Goal: Information Seeking & Learning: Learn about a topic

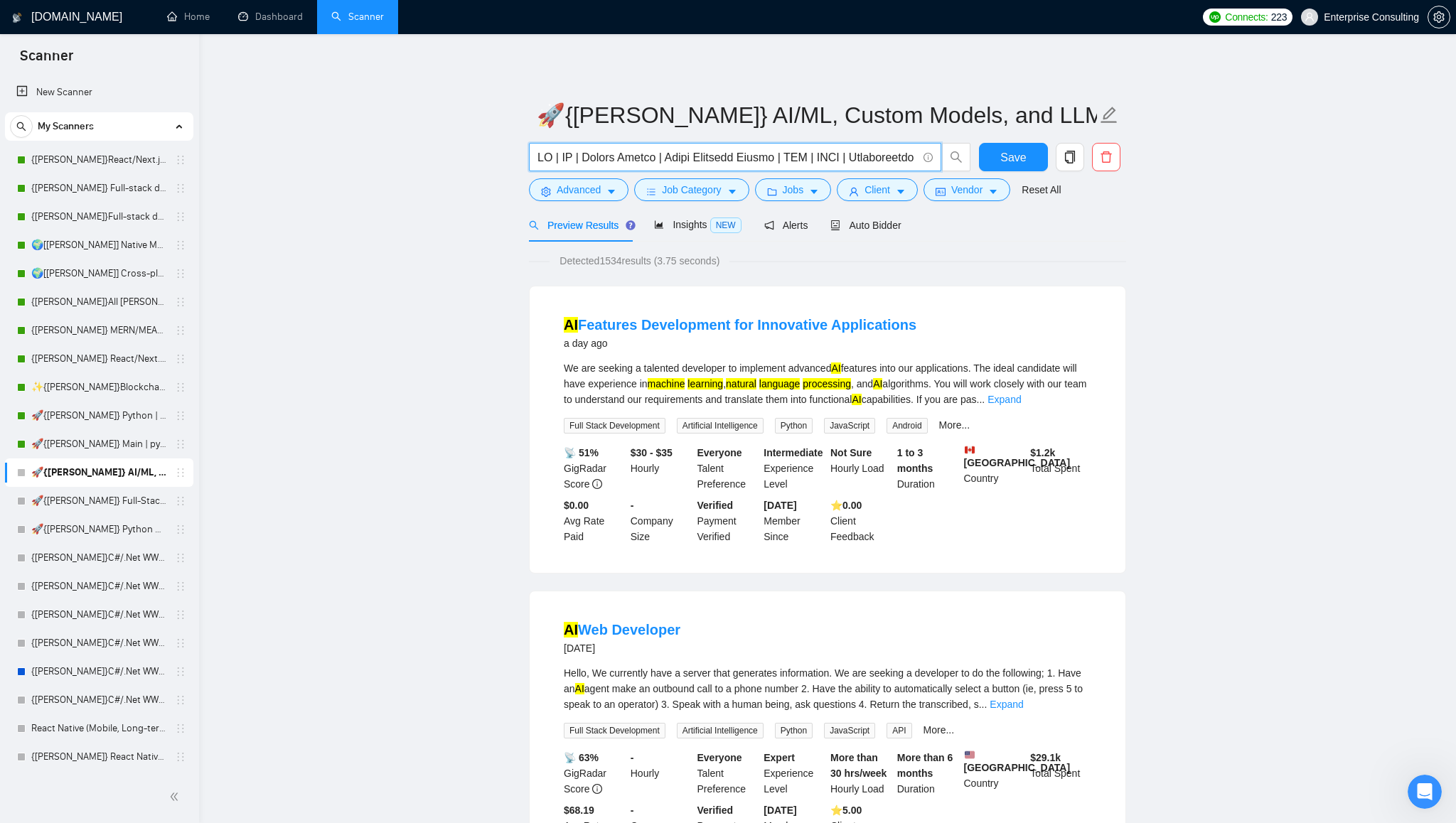
scroll to position [197, 0]
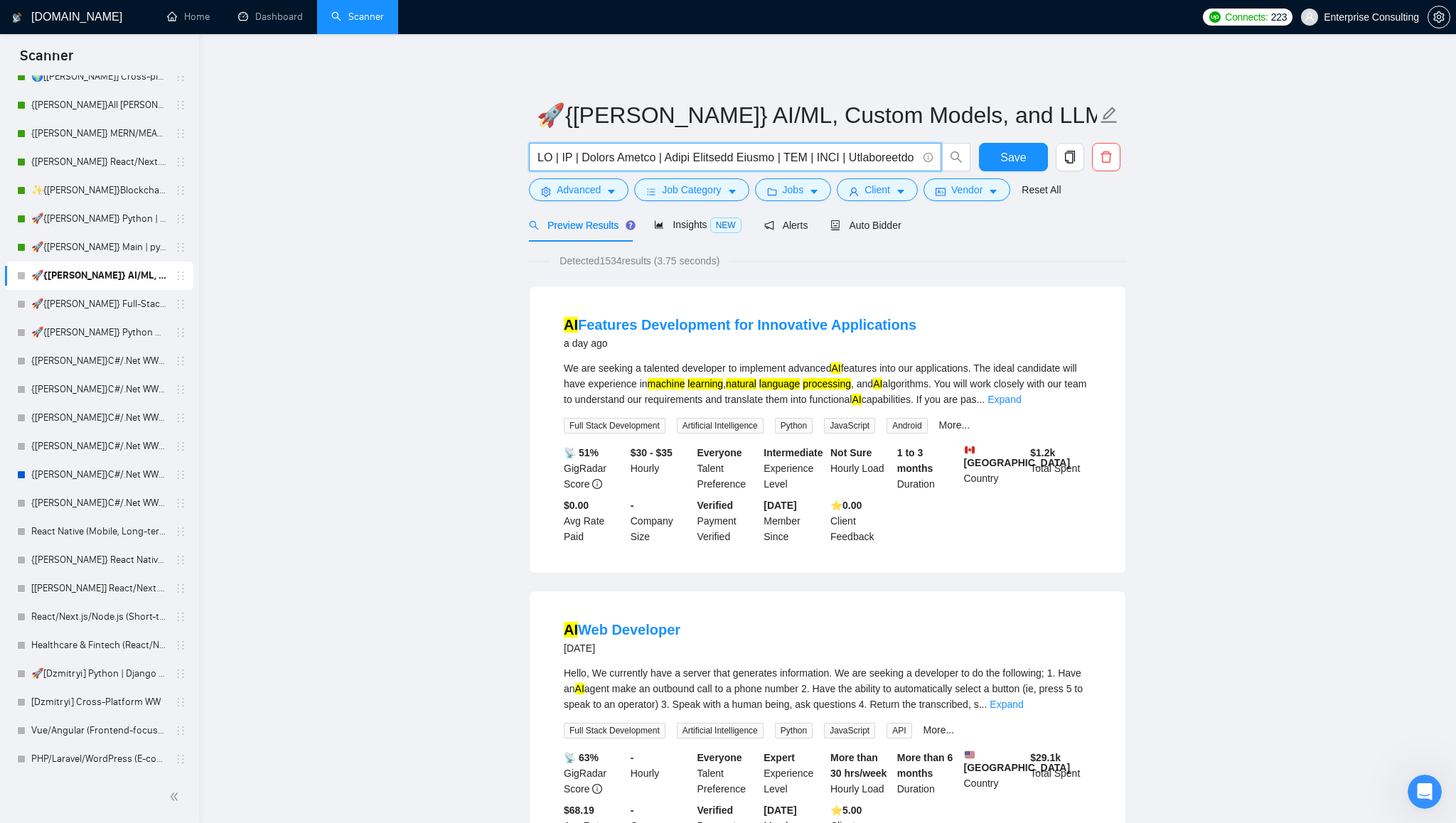
click at [607, 158] on input "text" at bounding box center [727, 157] width 380 height 18
click at [859, 157] on input "text" at bounding box center [727, 157] width 380 height 18
click at [564, 159] on input "text" at bounding box center [727, 157] width 380 height 18
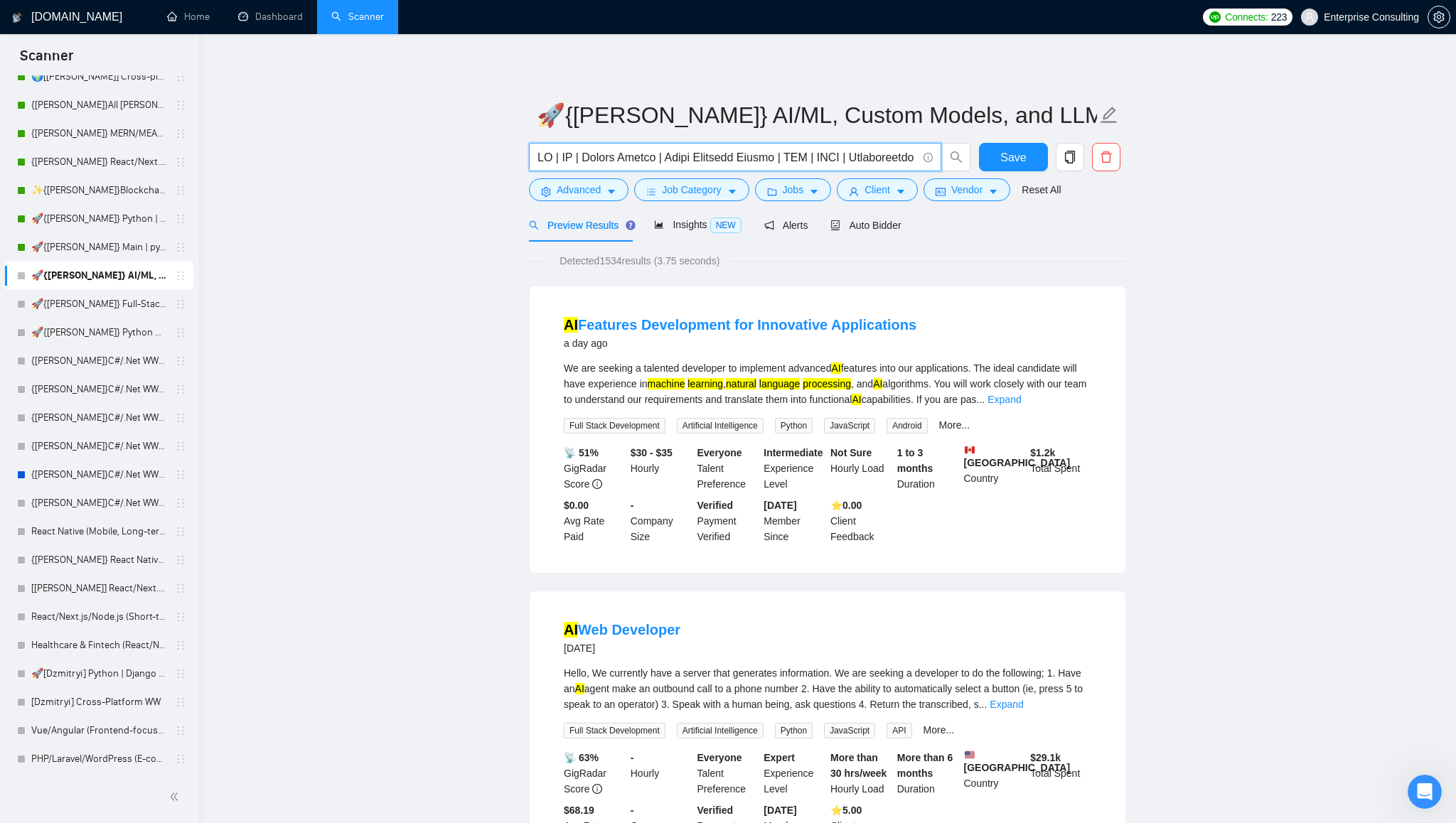
click at [564, 159] on input "text" at bounding box center [727, 157] width 380 height 18
paste input "(AI* | ML* | “Artificial Intelligence” | “Machine Learning” | Python | TensorFl…"
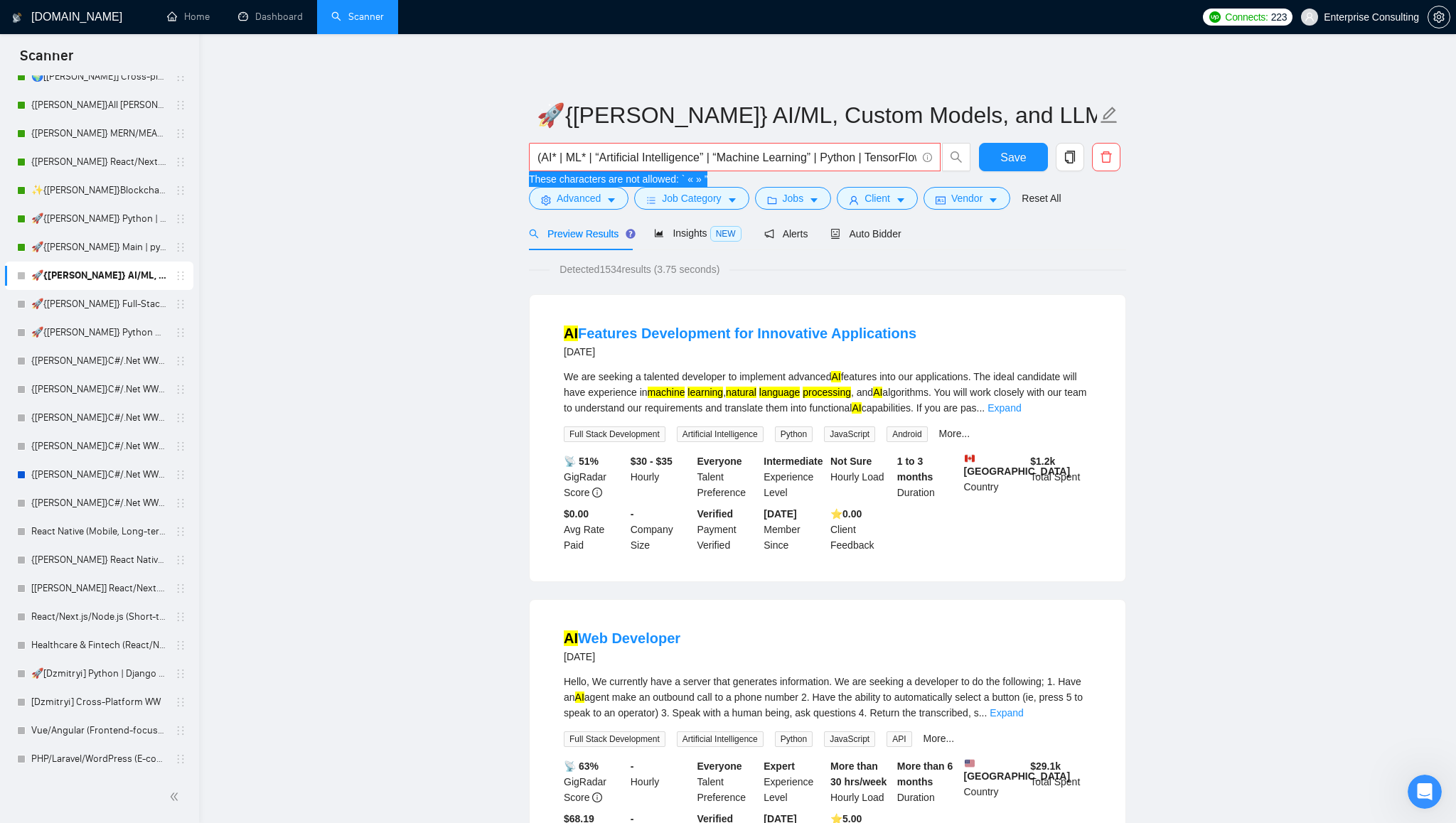
drag, startPoint x: 529, startPoint y: 181, endPoint x: 719, endPoint y: 180, distance: 190.0
click at [719, 180] on div "These characters are not allowed: ` « » ”" at bounding box center [750, 179] width 443 height 16
copy div "These characters are not allowed: ` « » ”"
click at [722, 157] on input "(AI* | ML* | “Artificial Intelligence” | “Machine Learning” | Python | TensorFl…" at bounding box center [726, 157] width 379 height 18
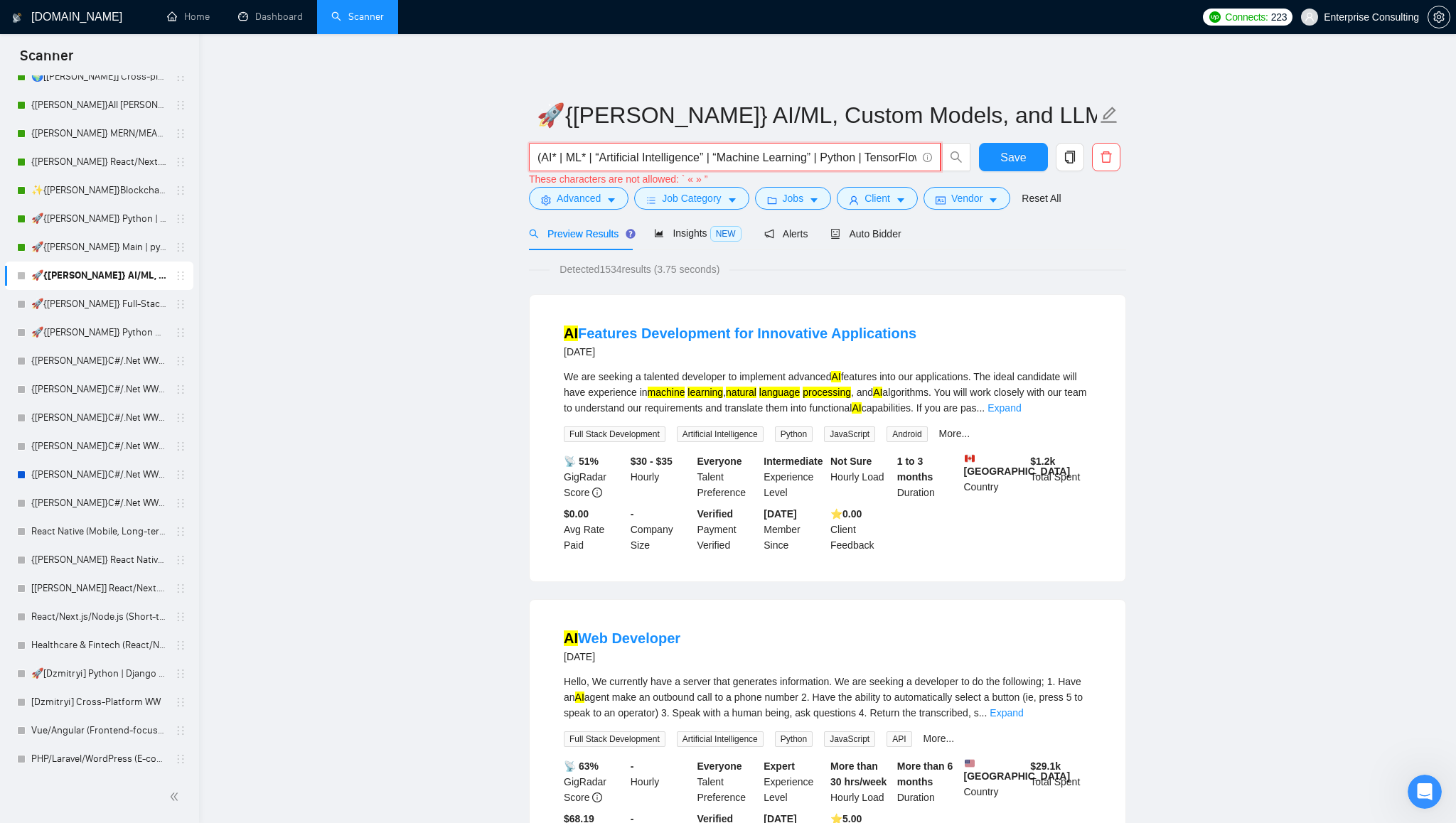
click at [722, 157] on input "(AI* | ML* | “Artificial Intelligence” | “Machine Learning” | Python | TensorFl…" at bounding box center [726, 157] width 379 height 18
paste input "AI | ML | Artificial Intelligence | Machine Learning | Python | TensorFlow | Py…"
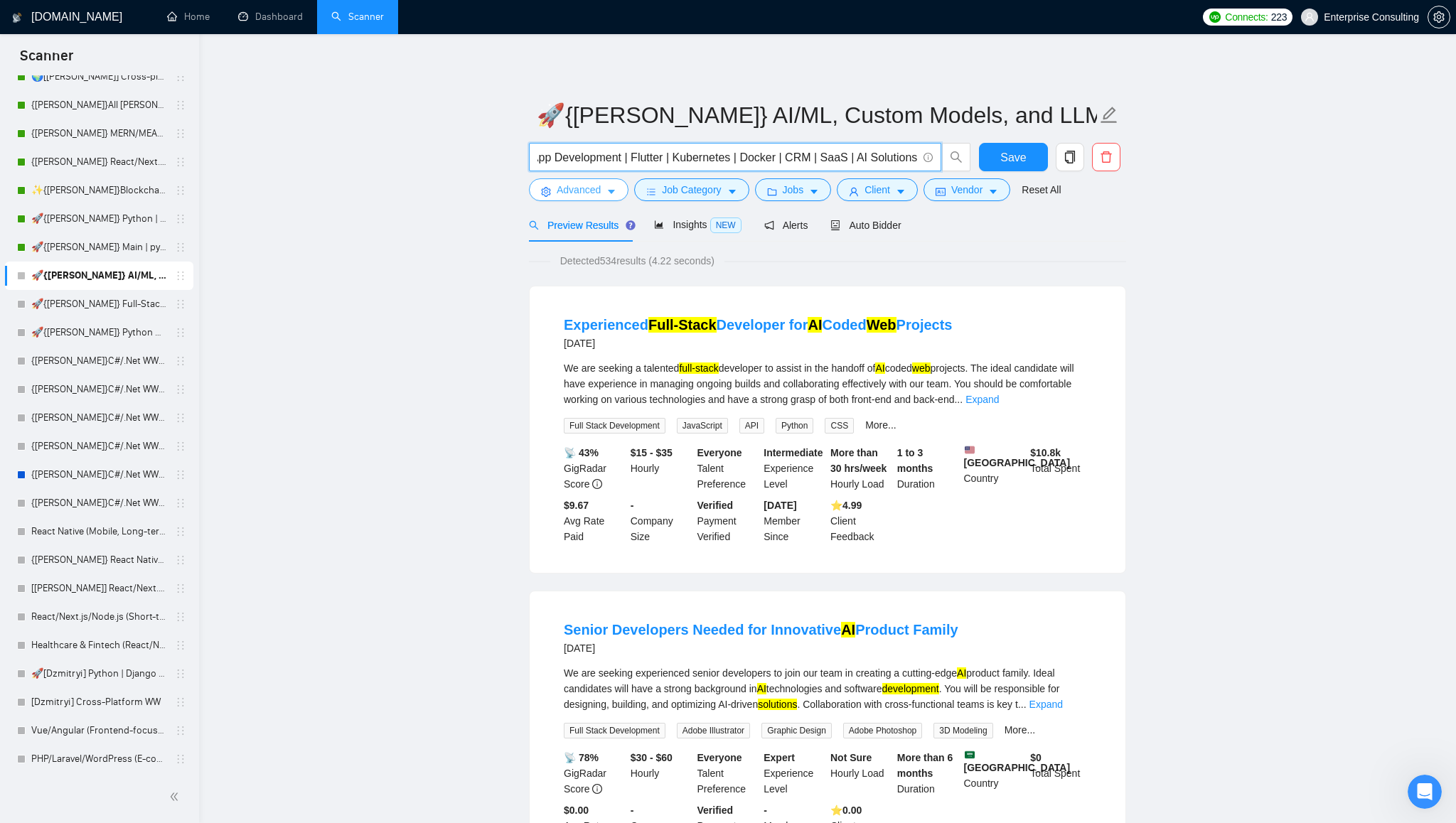
type input "AI | ML | Artificial Intelligence | Machine Learning | Python | TensorFlow | Py…"
click at [614, 195] on icon "caret-down" at bounding box center [612, 192] width 10 height 10
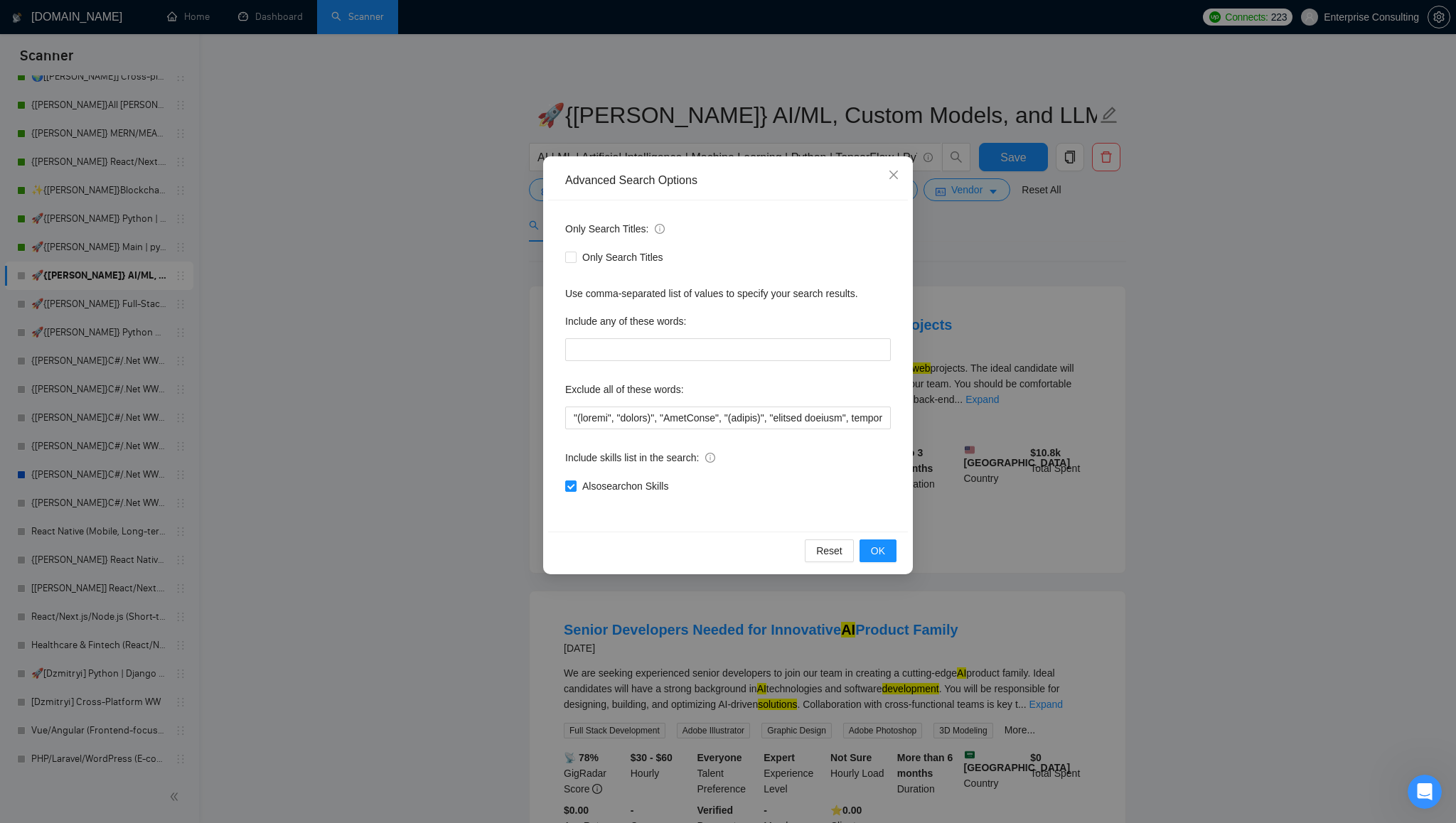
click at [453, 310] on div "Advanced Search Options Only Search Titles: Only Search Titles Use comma-separa…" at bounding box center [728, 412] width 1456 height 823
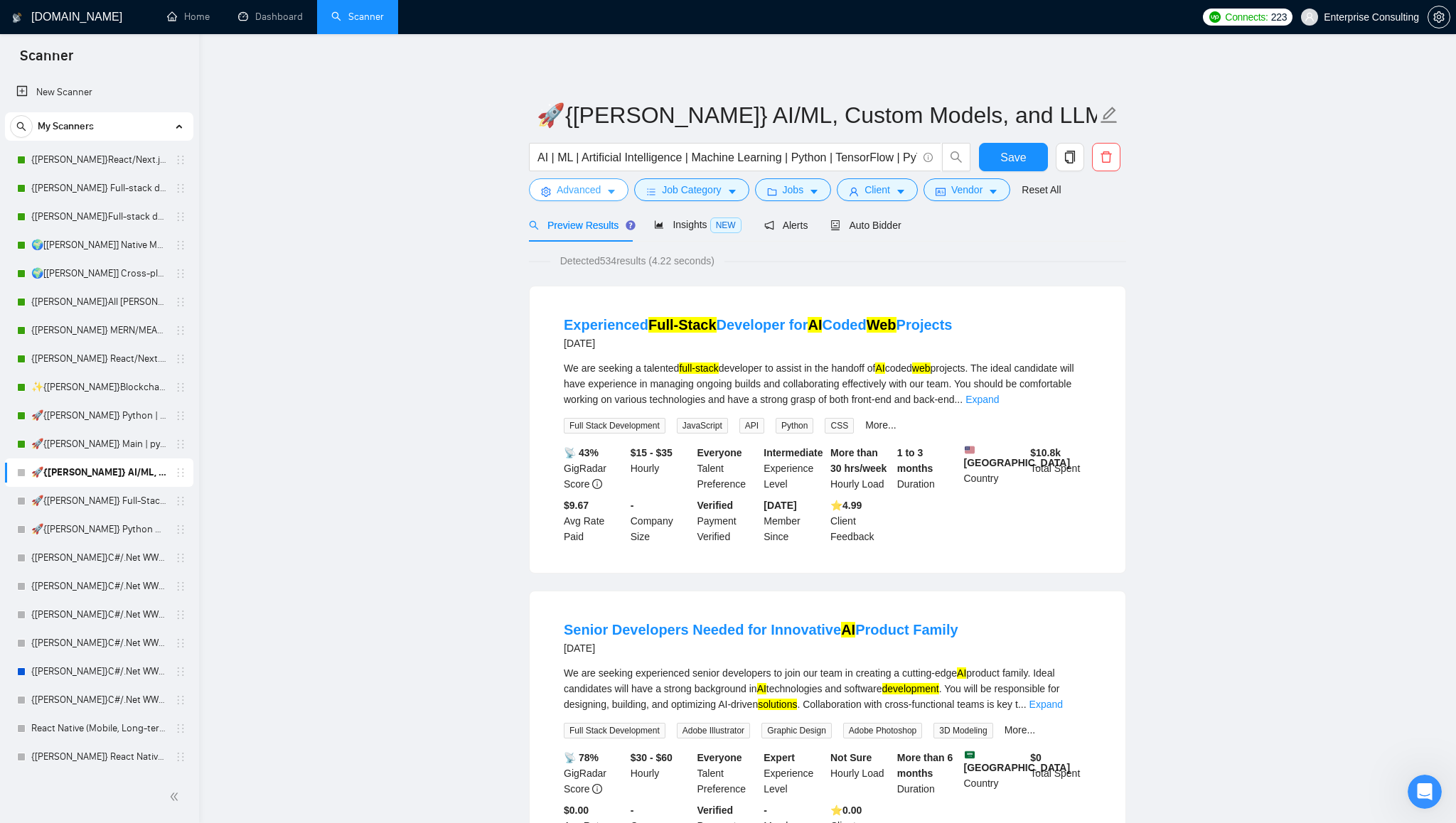
click at [615, 191] on icon "caret-down" at bounding box center [611, 193] width 7 height 4
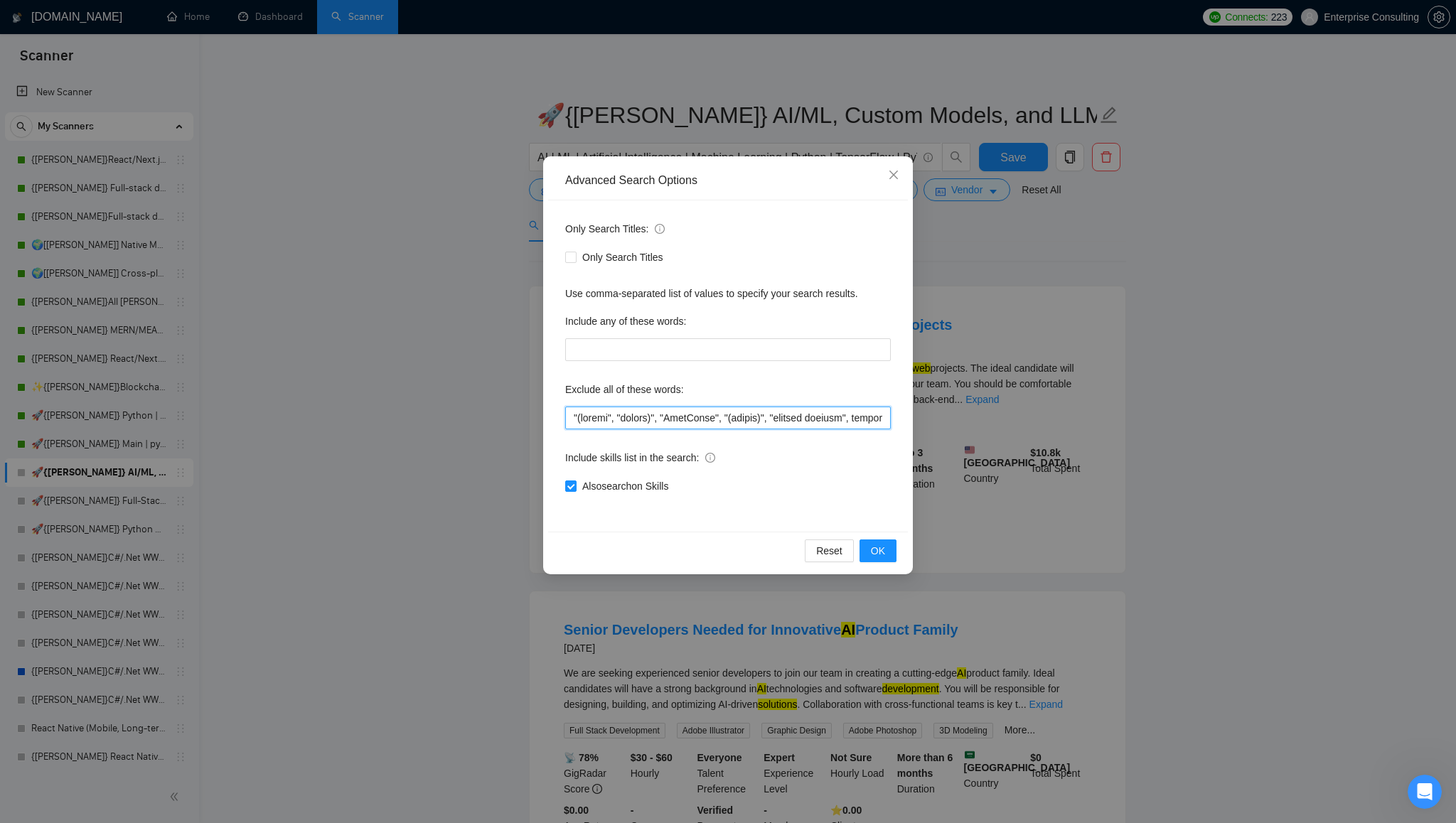
click at [718, 419] on input "text" at bounding box center [727, 417] width 325 height 23
click at [894, 176] on icon "close" at bounding box center [893, 175] width 9 height 9
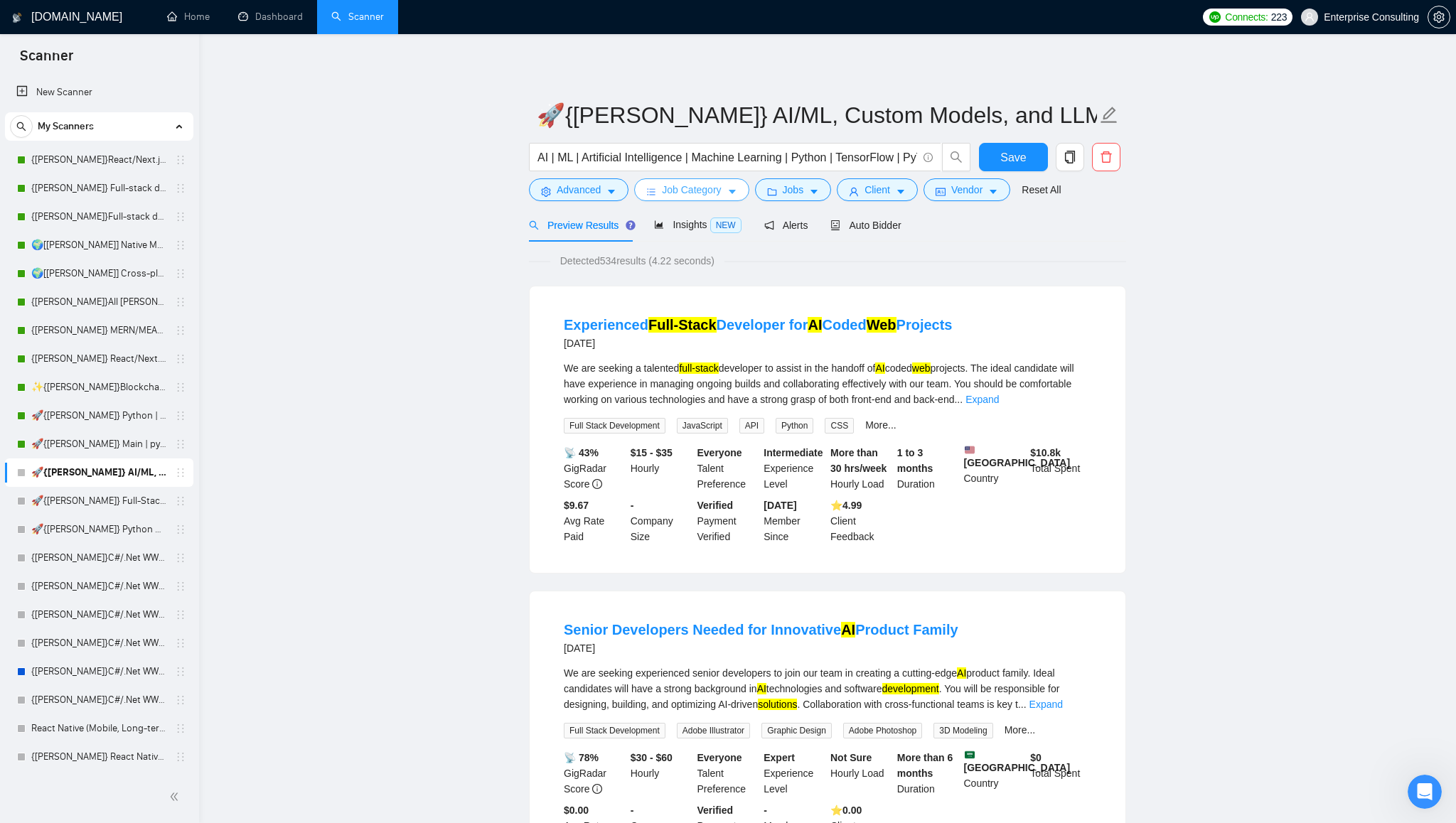
click at [733, 191] on icon "caret-down" at bounding box center [732, 192] width 10 height 10
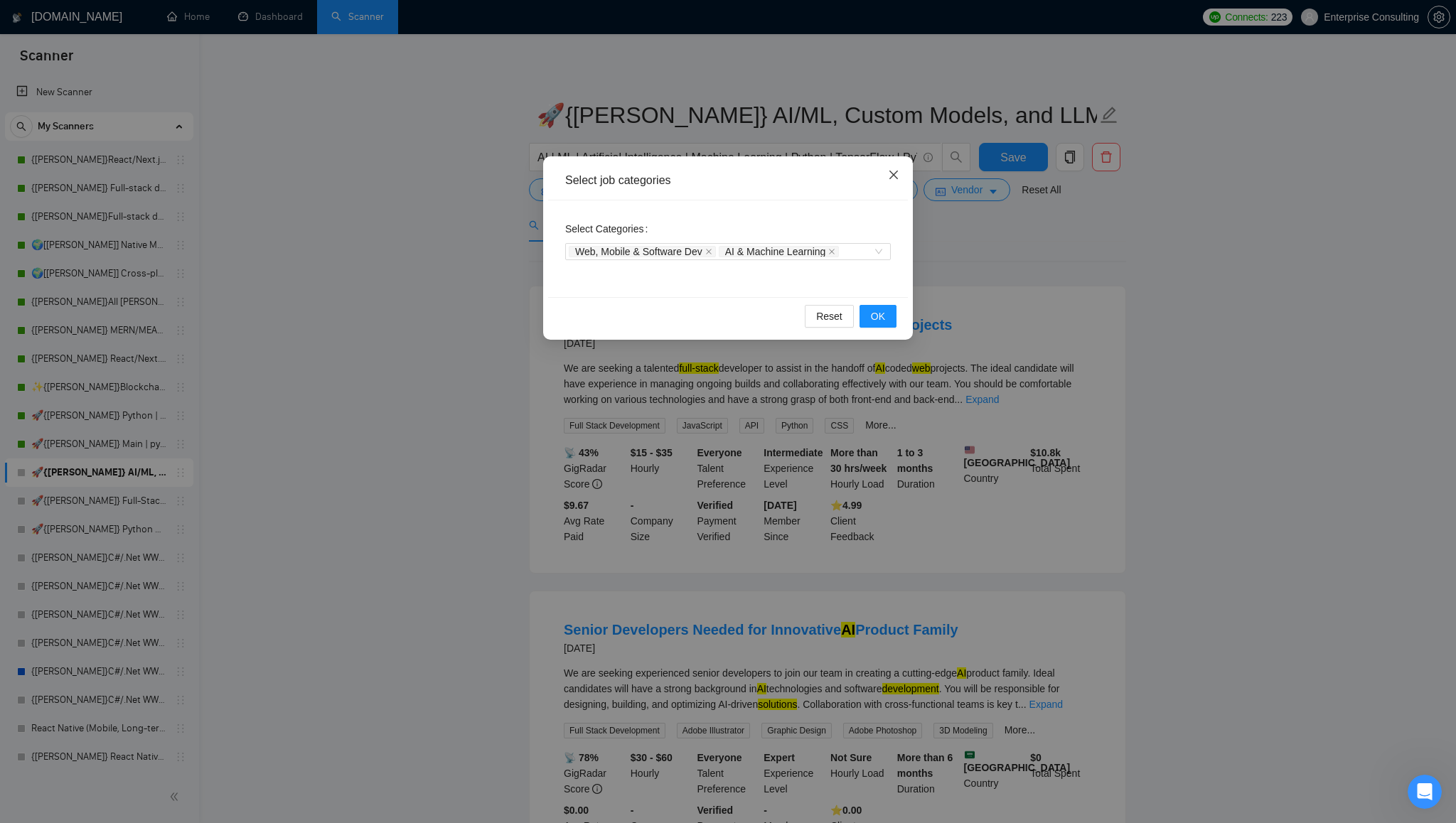
click at [894, 173] on icon "close" at bounding box center [893, 174] width 11 height 11
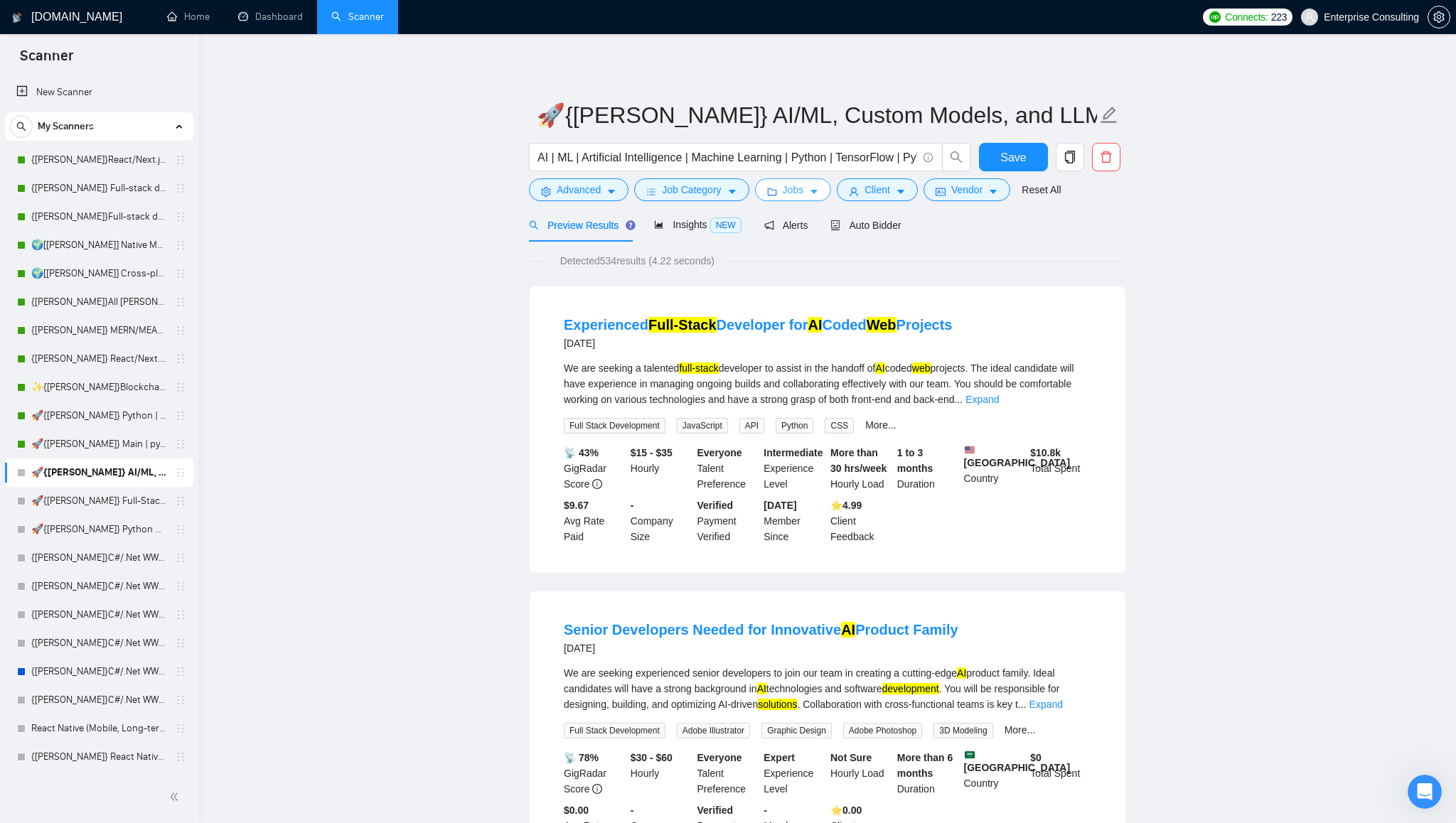
click at [818, 191] on icon "caret-down" at bounding box center [814, 193] width 7 height 4
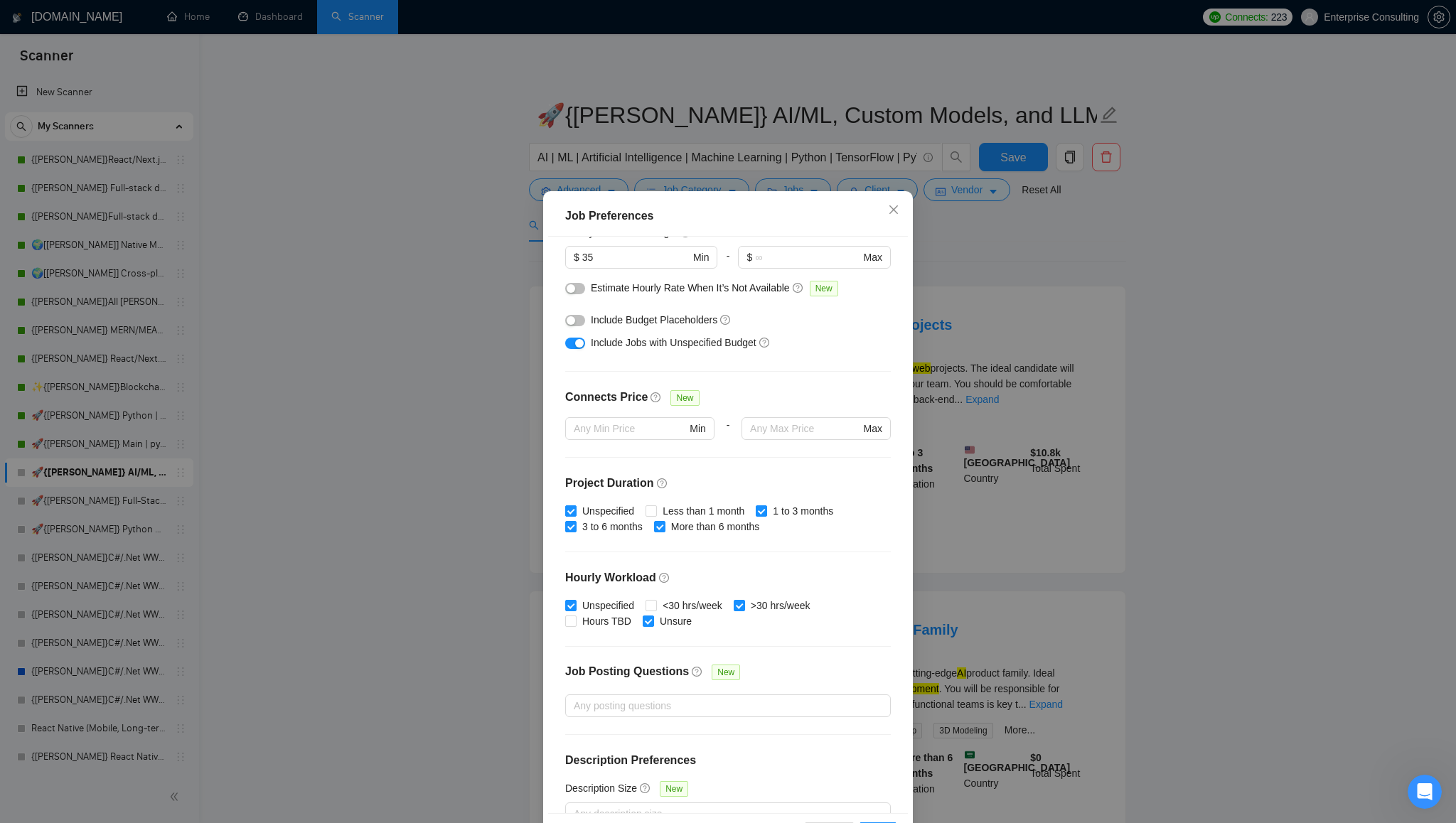
scroll to position [225, 0]
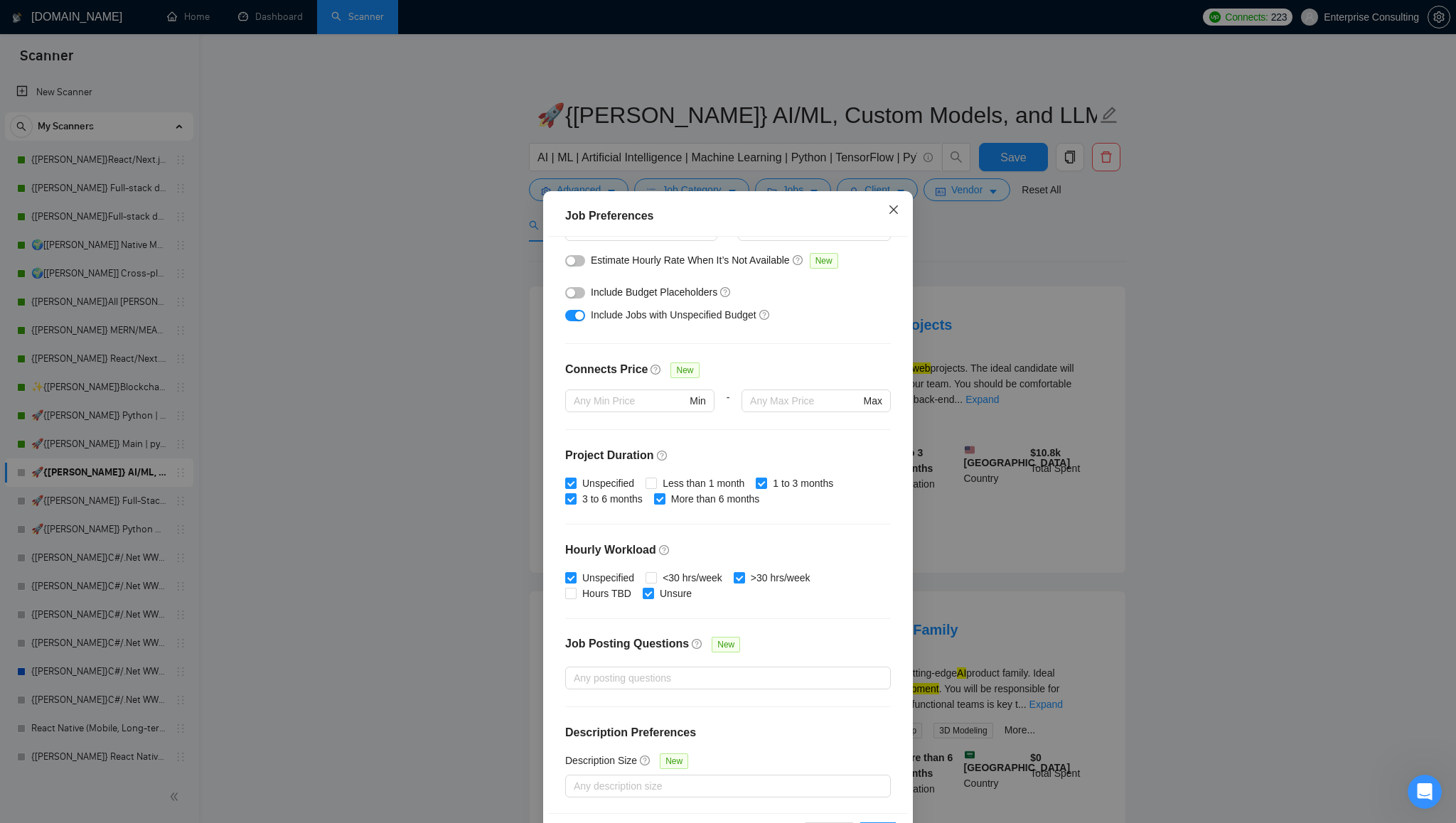
click at [894, 211] on icon "close" at bounding box center [893, 210] width 9 height 9
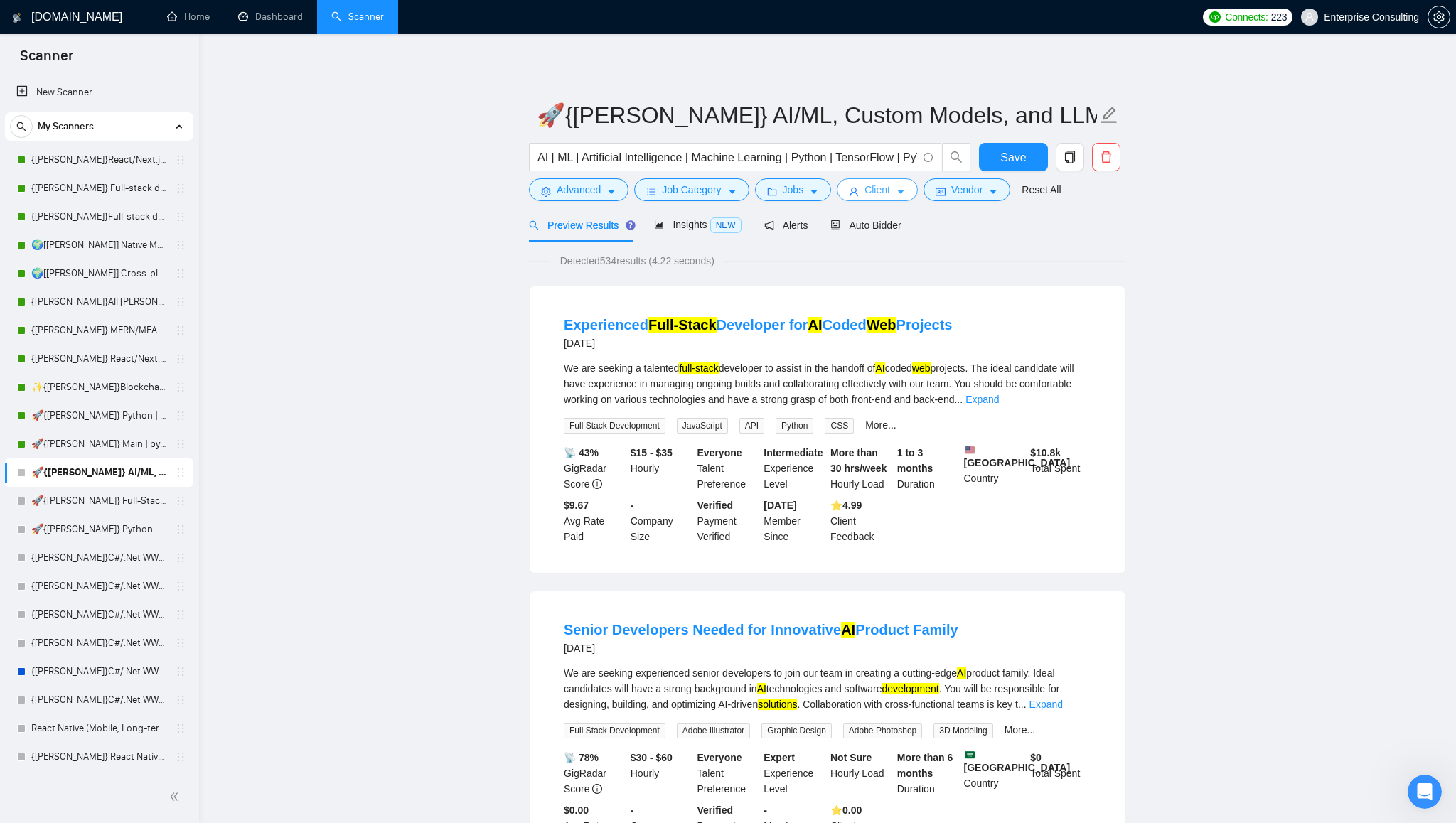
click at [896, 191] on button "Client" at bounding box center [876, 189] width 81 height 23
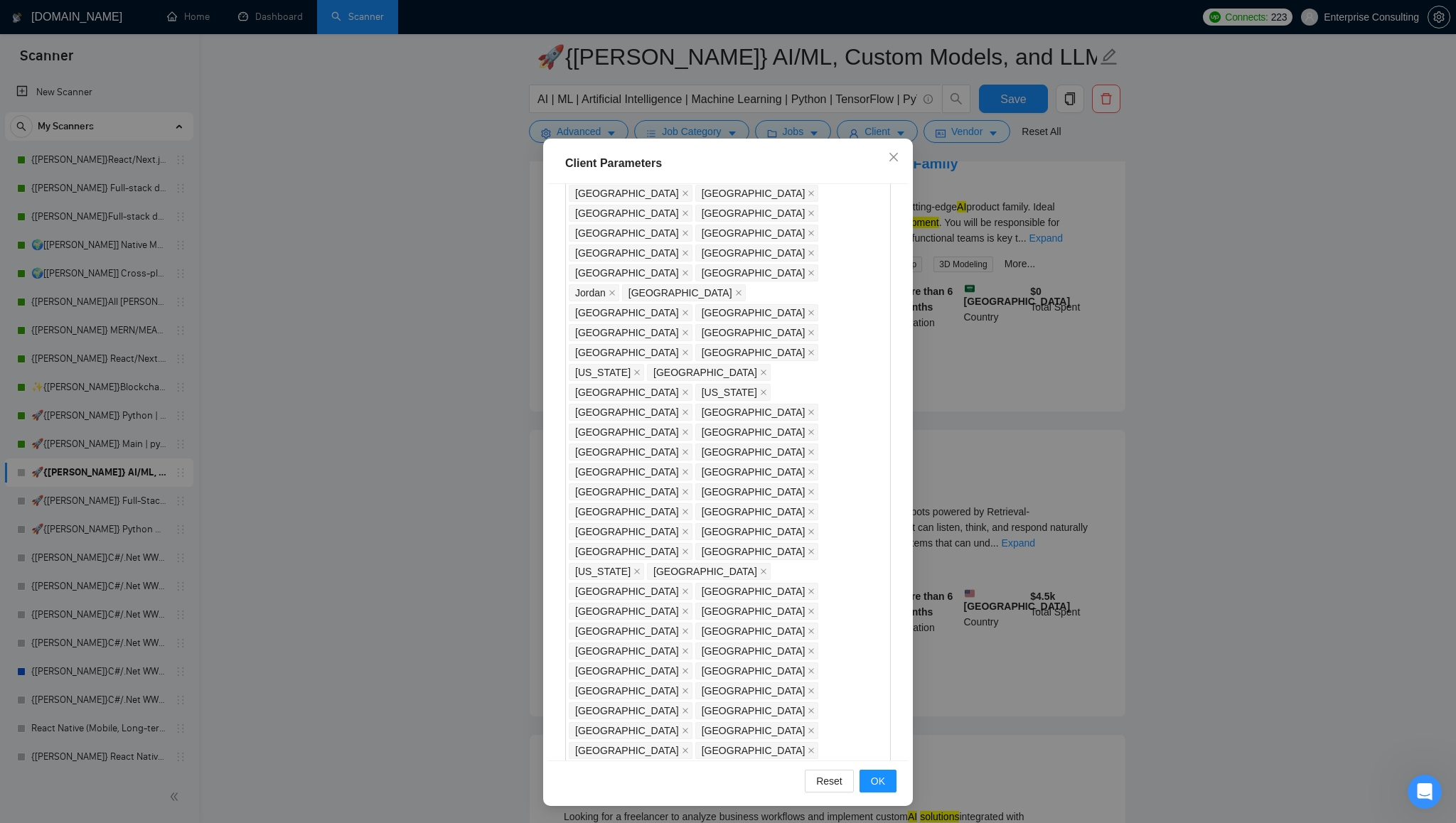
scroll to position [0, 0]
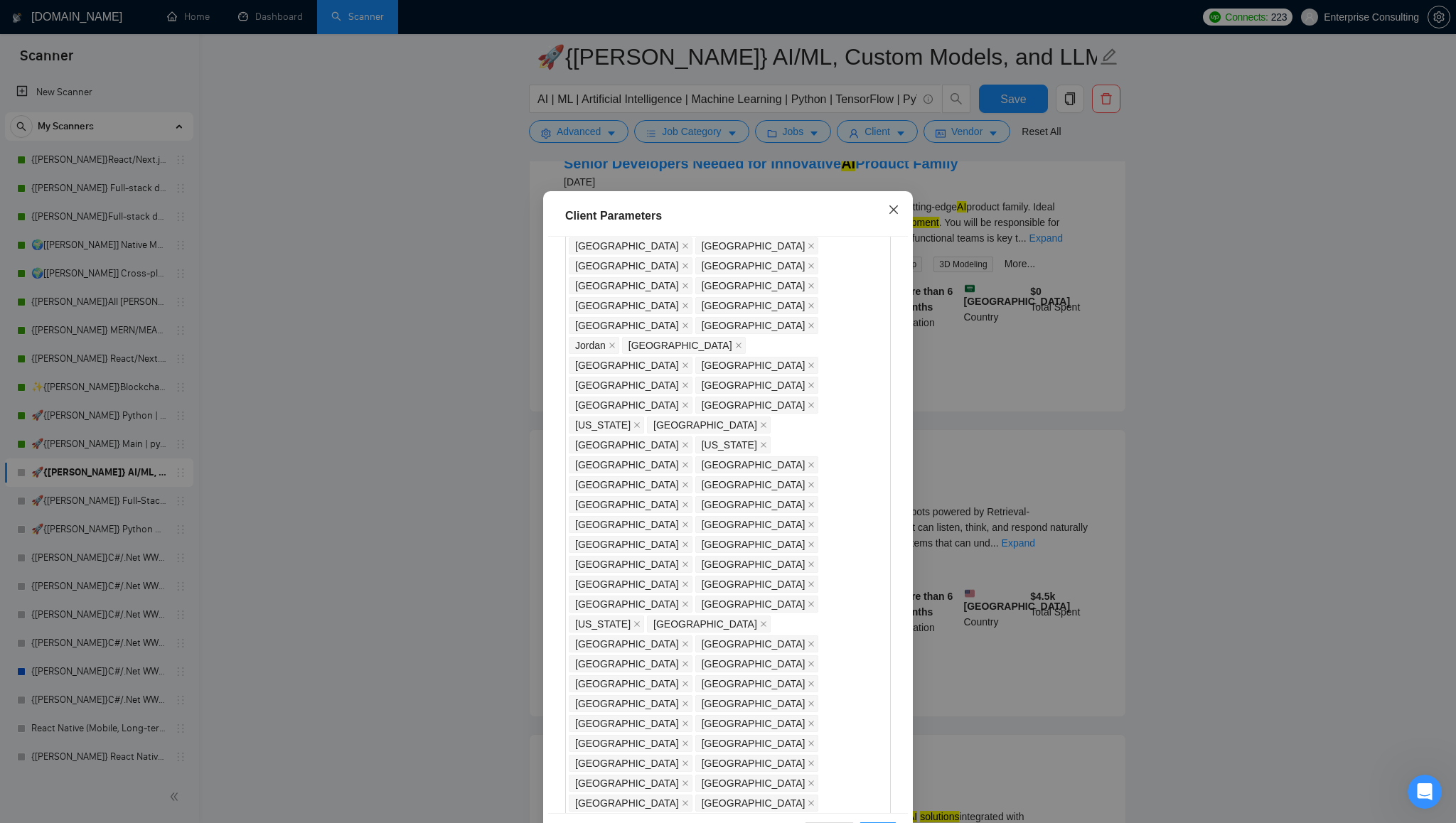
click at [893, 211] on icon "close" at bounding box center [893, 210] width 9 height 9
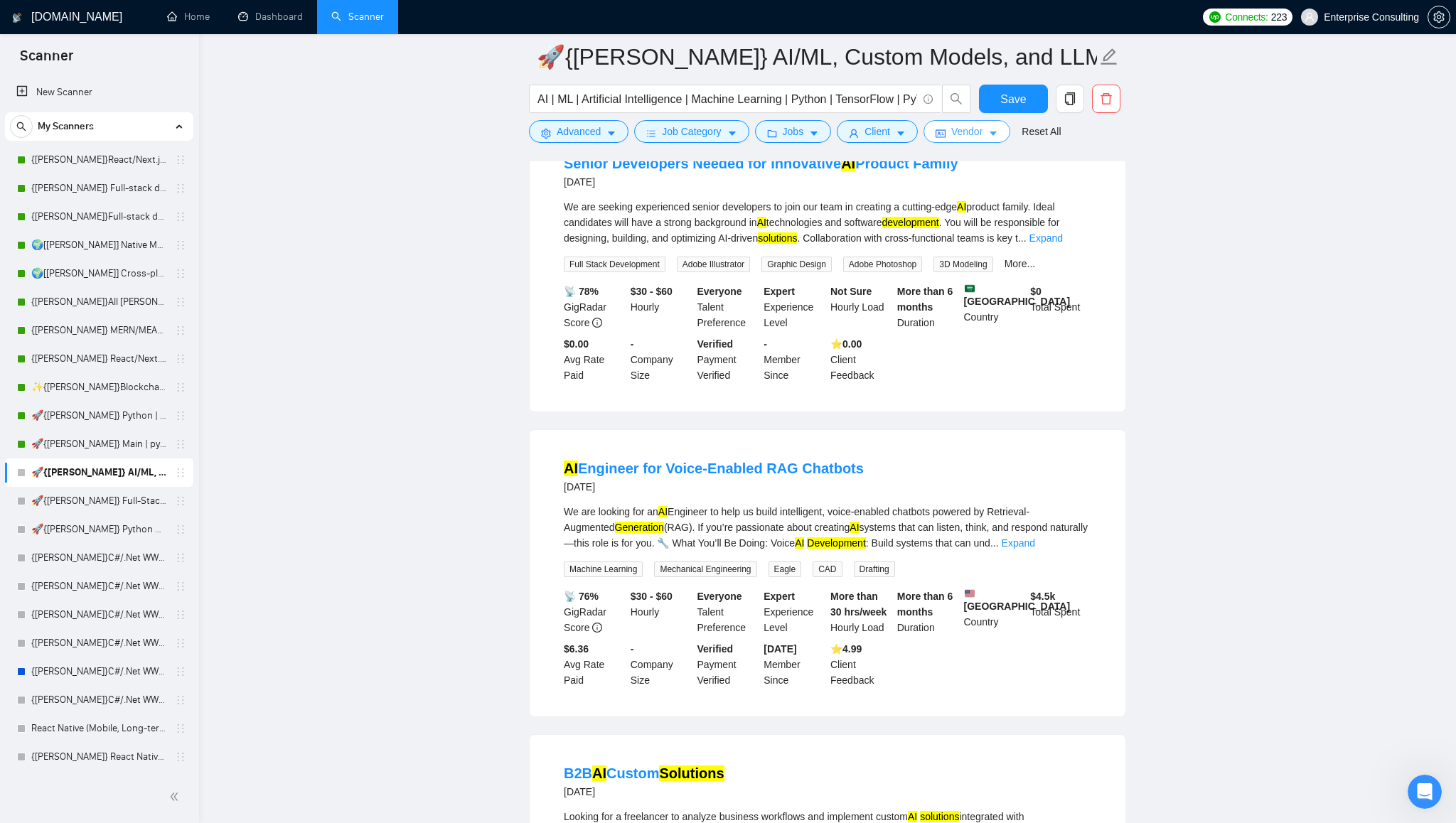
click at [995, 133] on button "Vendor" at bounding box center [967, 131] width 87 height 23
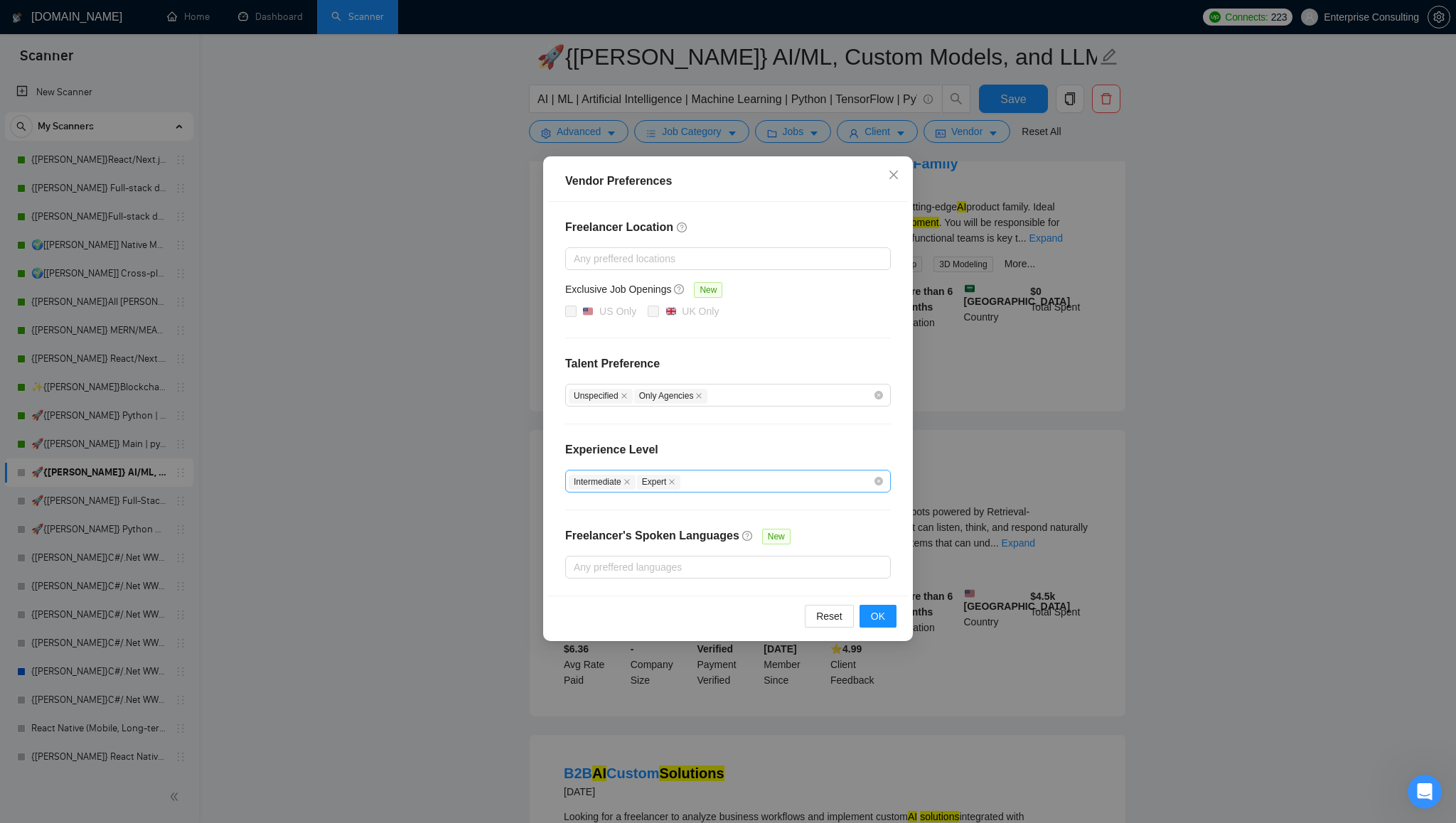
click at [845, 481] on div "Intermediate Expert" at bounding box center [721, 480] width 304 height 17
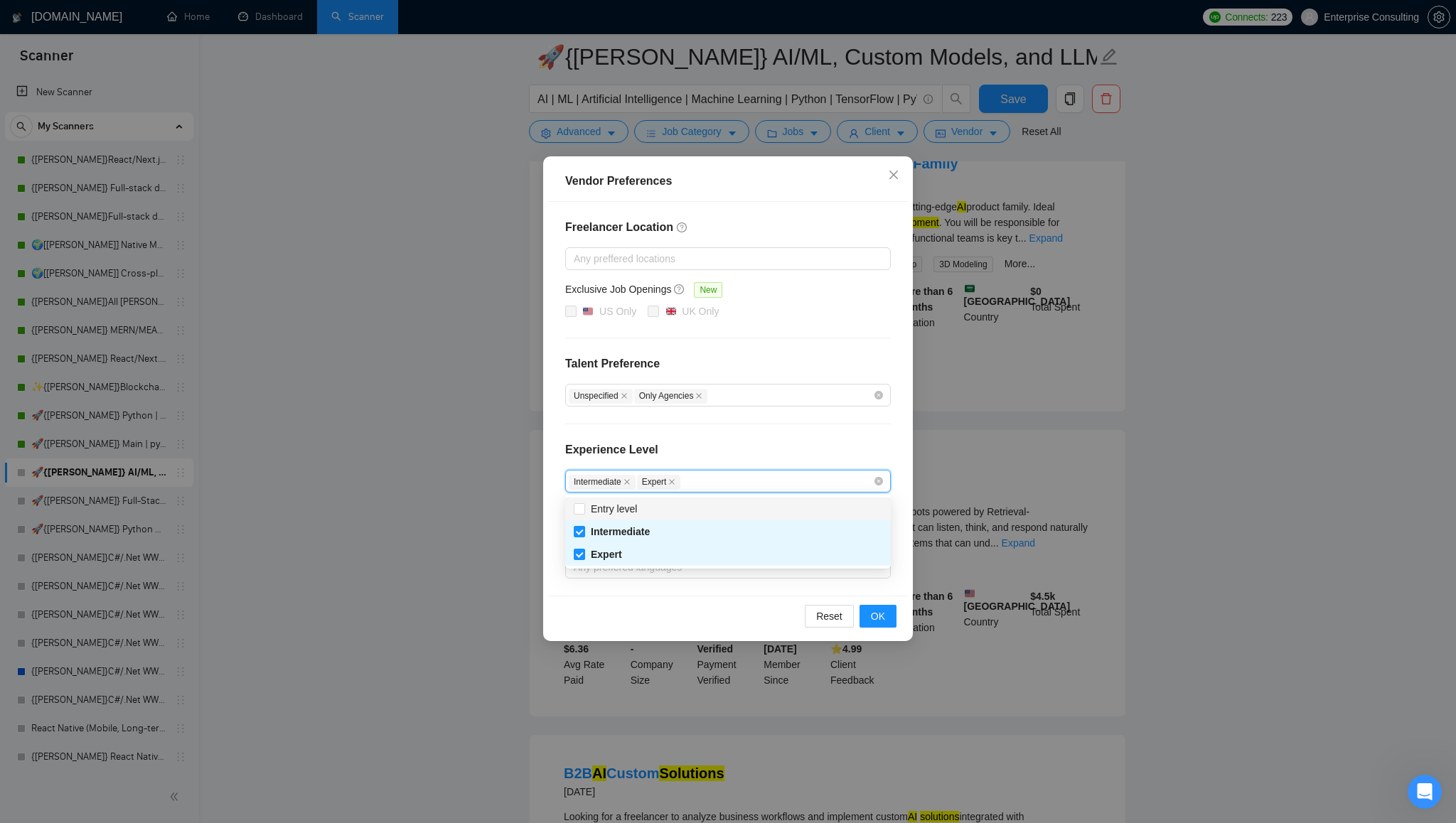
click at [845, 481] on div "Intermediate Expert" at bounding box center [721, 480] width 304 height 17
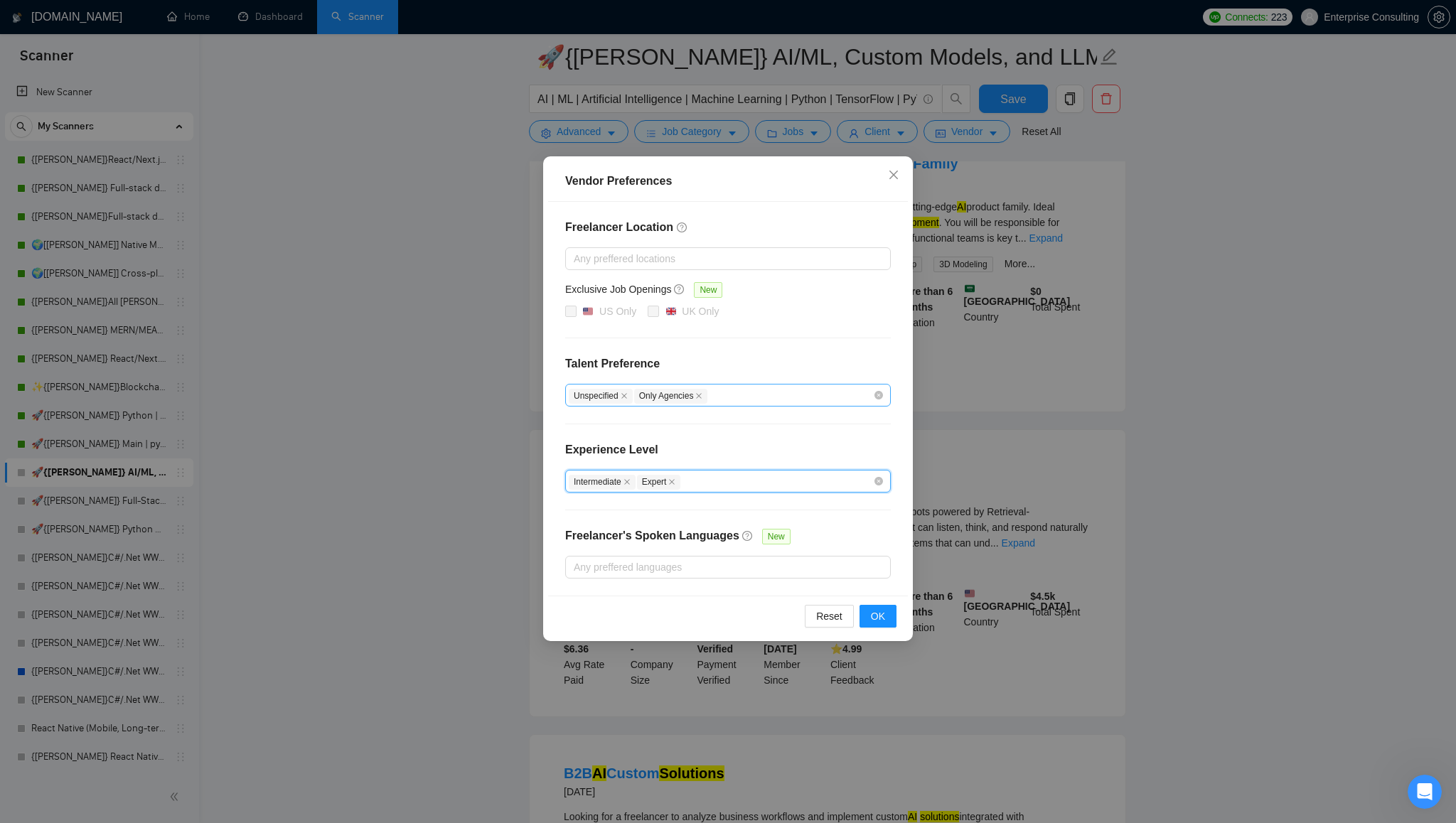
click at [795, 393] on div "Unspecified Only Agencies" at bounding box center [721, 395] width 304 height 17
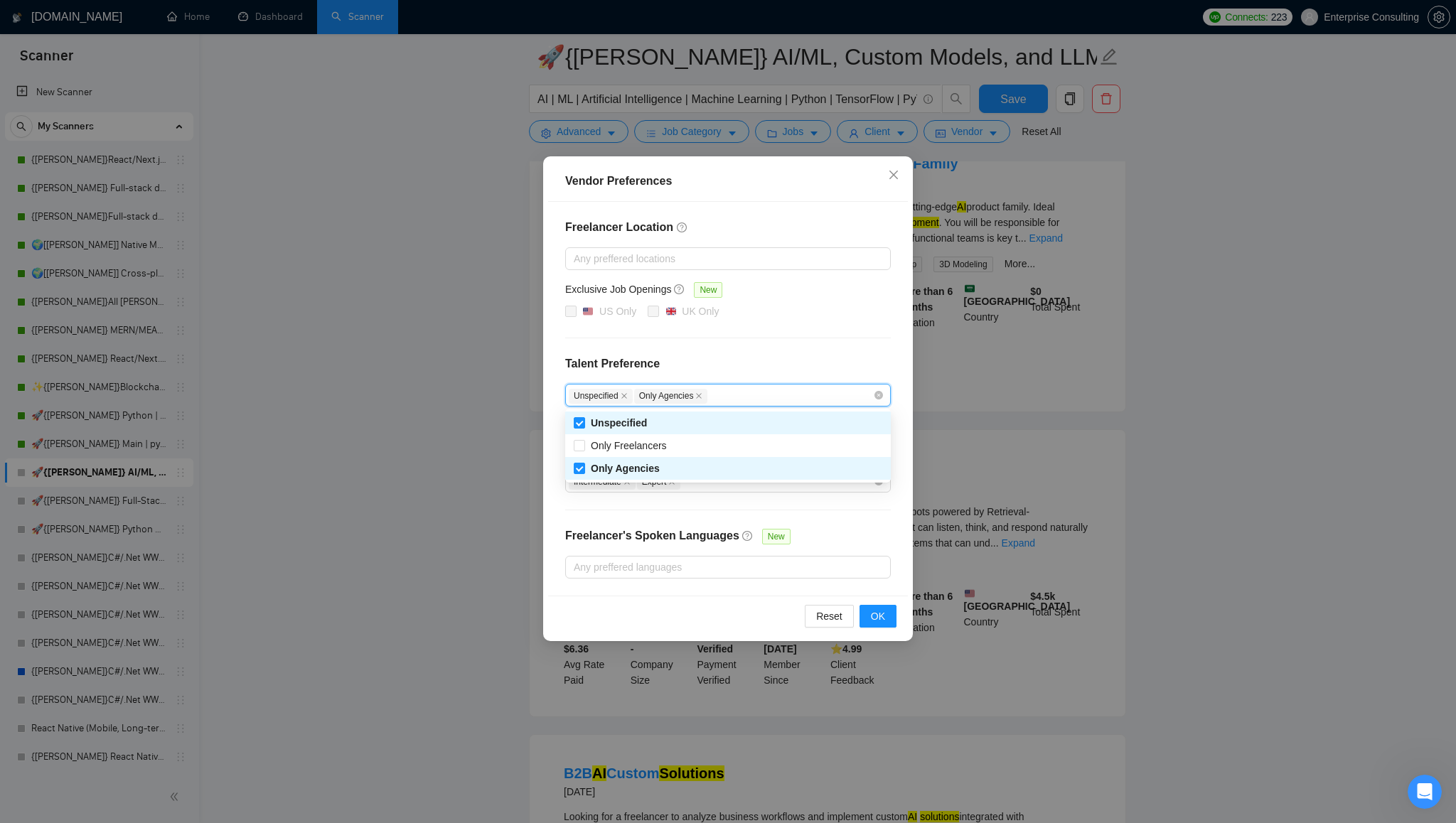
click at [795, 393] on div "Unspecified Only Agencies" at bounding box center [721, 395] width 304 height 17
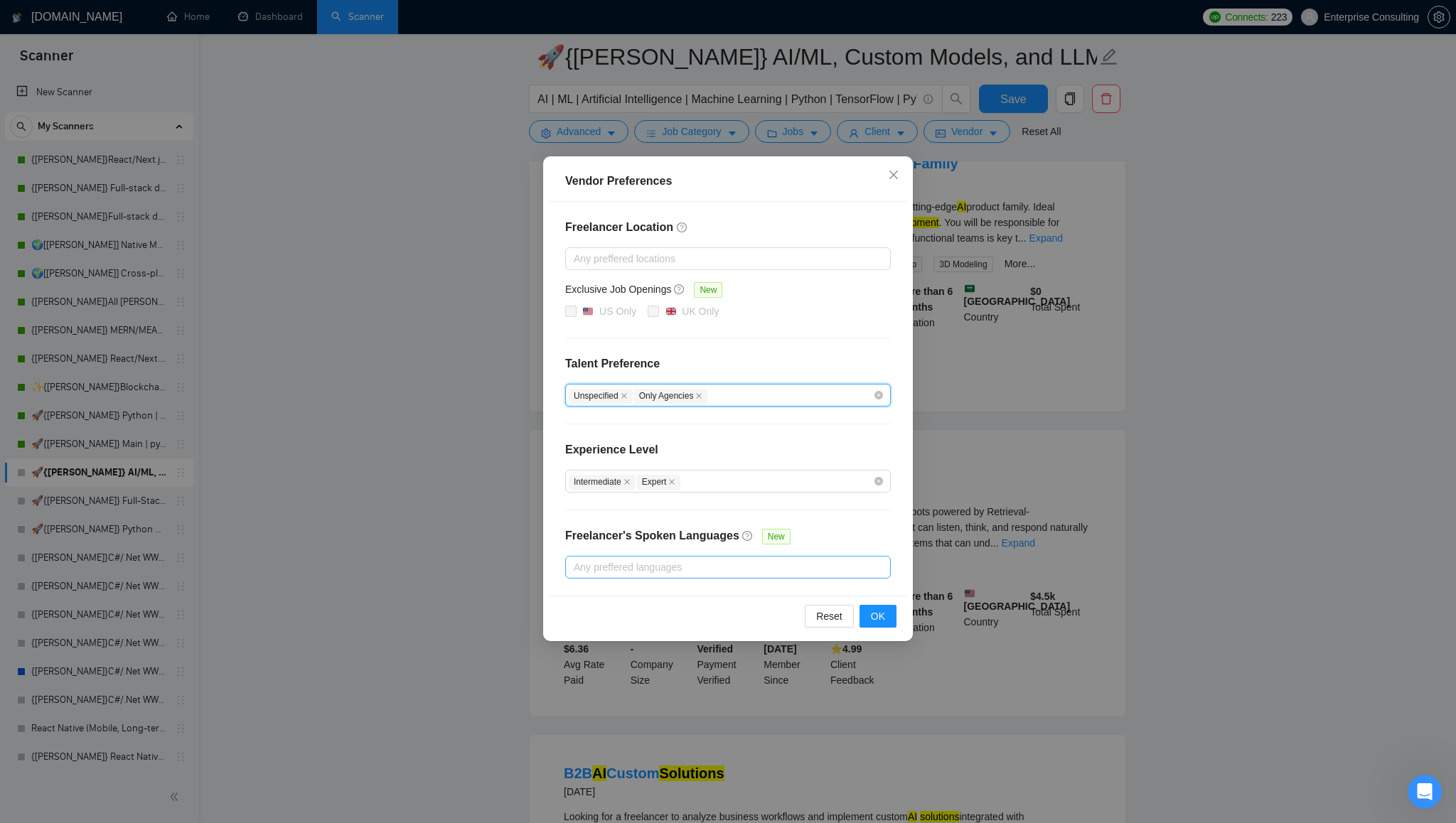
click at [699, 560] on div at bounding box center [721, 567] width 304 height 17
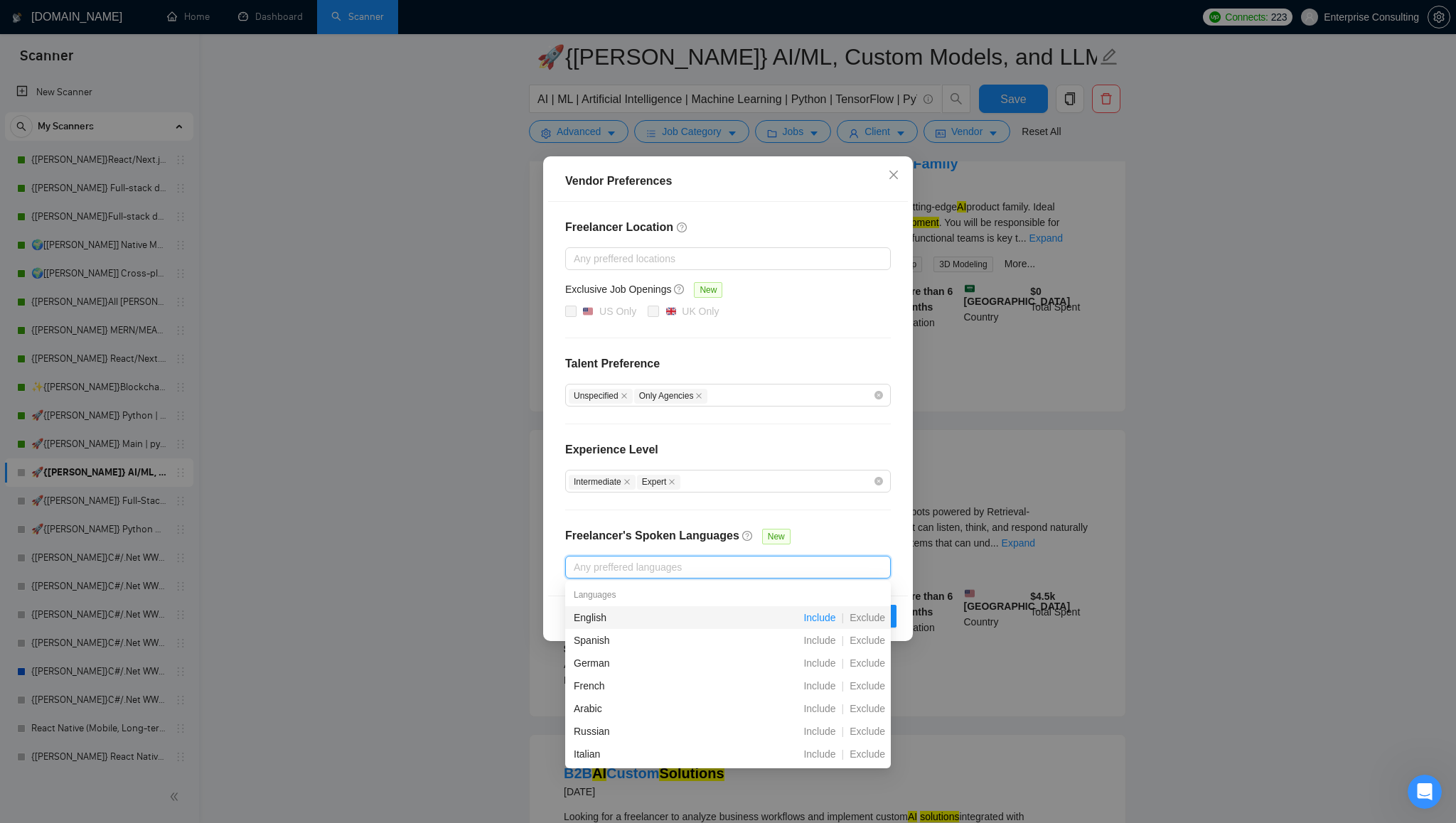
click at [824, 619] on span "Include" at bounding box center [819, 616] width 44 height 11
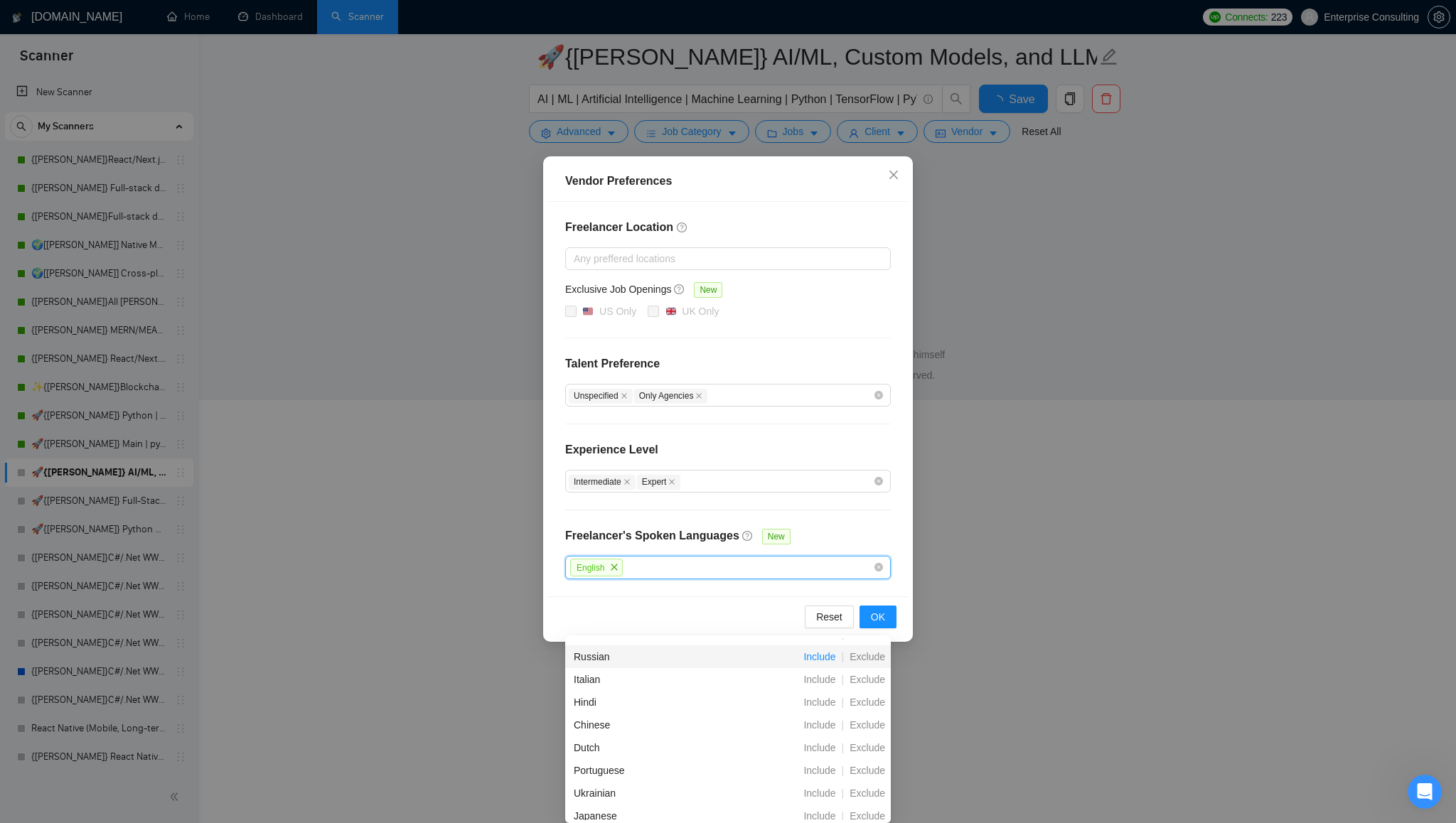
scroll to position [422, 0]
click at [822, 602] on div "Reset OK" at bounding box center [728, 616] width 360 height 41
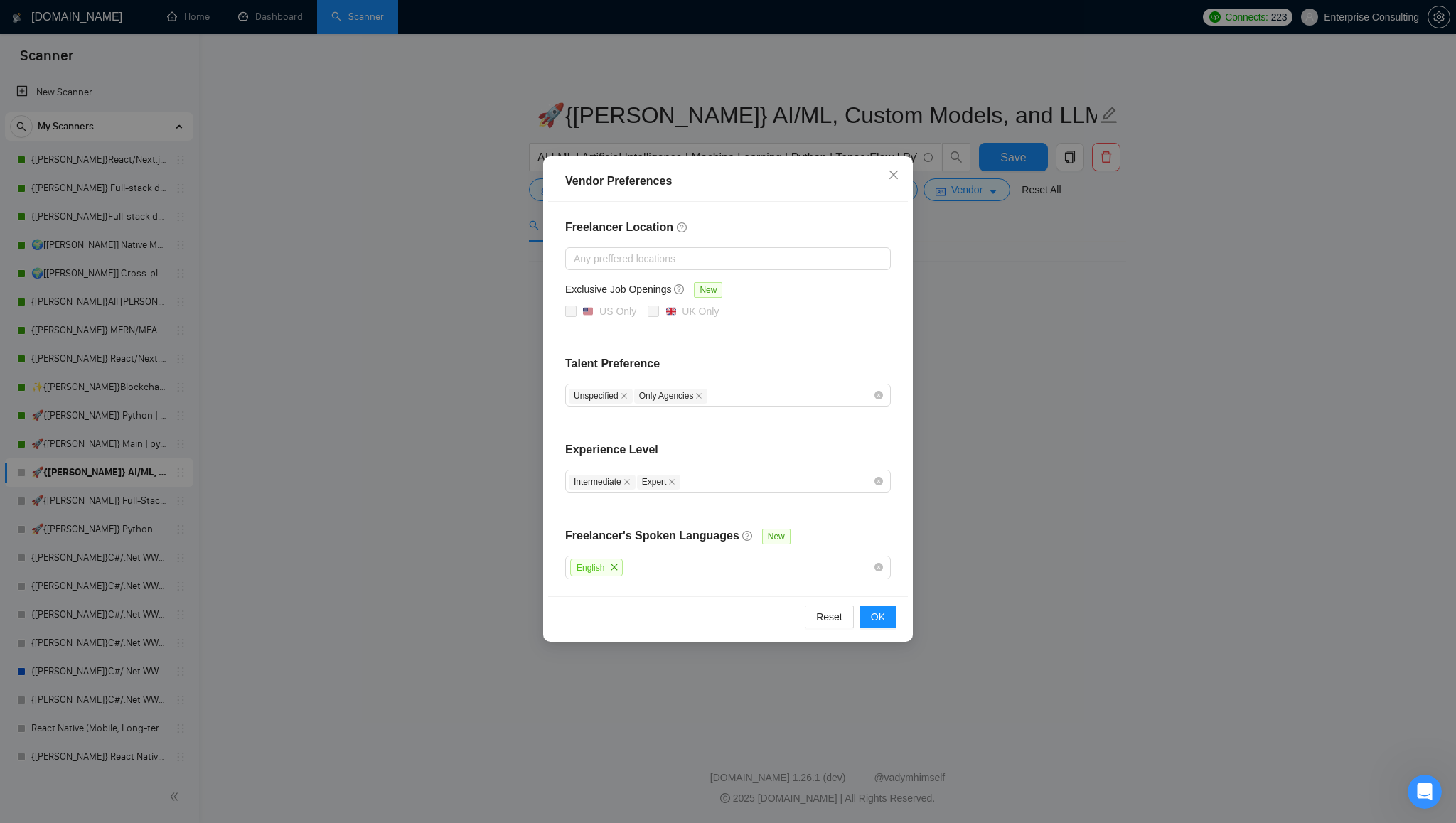
scroll to position [0, 0]
click at [893, 176] on icon "close" at bounding box center [893, 175] width 9 height 9
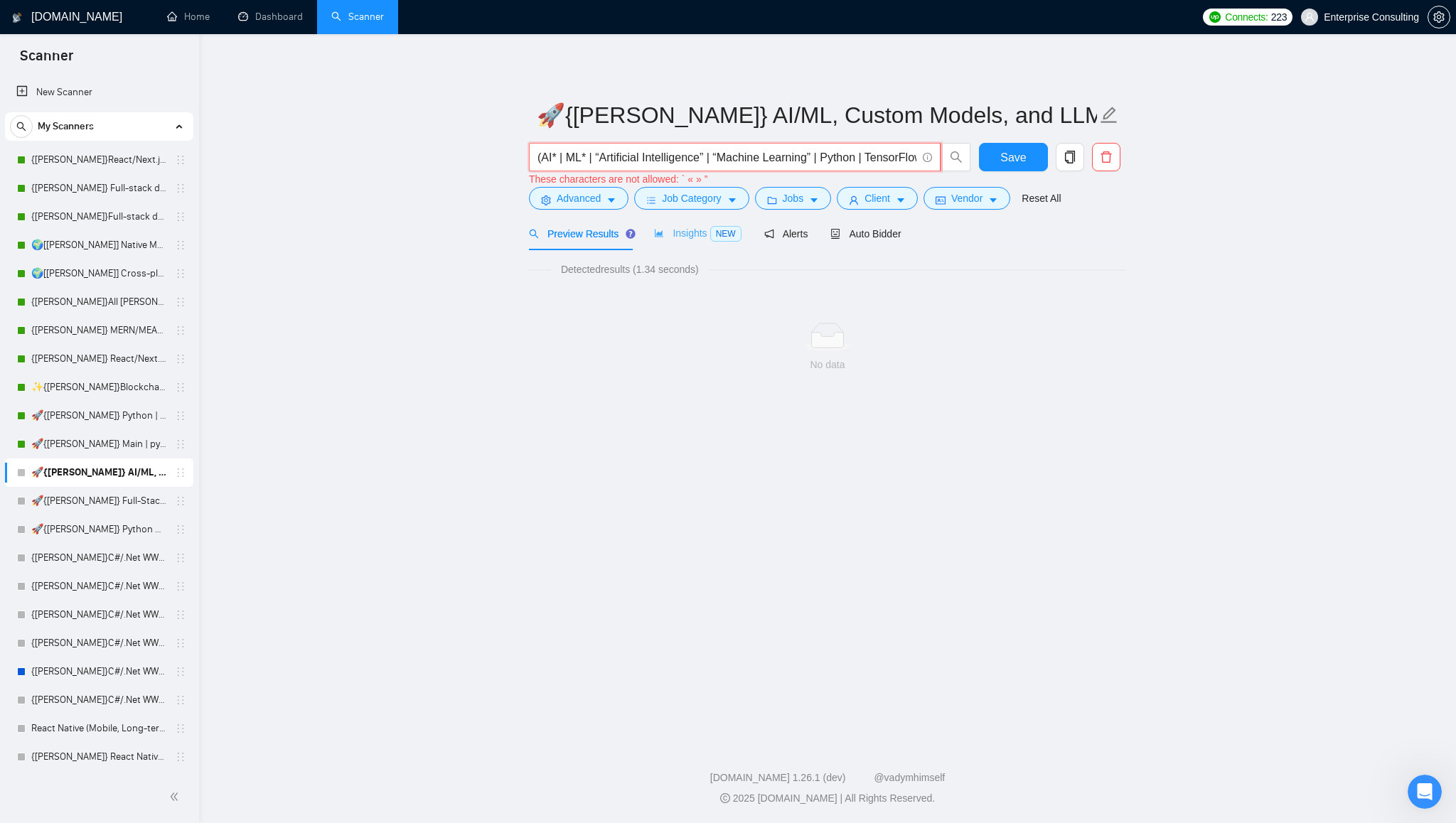
paste input "AI | ML | Artificial Intelligence | Machine Learning | Python | TensorFlow | Py…"
type input "AI | ML | Artificial Intelligence | Machine Learning | Python | TensorFlow | Py…"
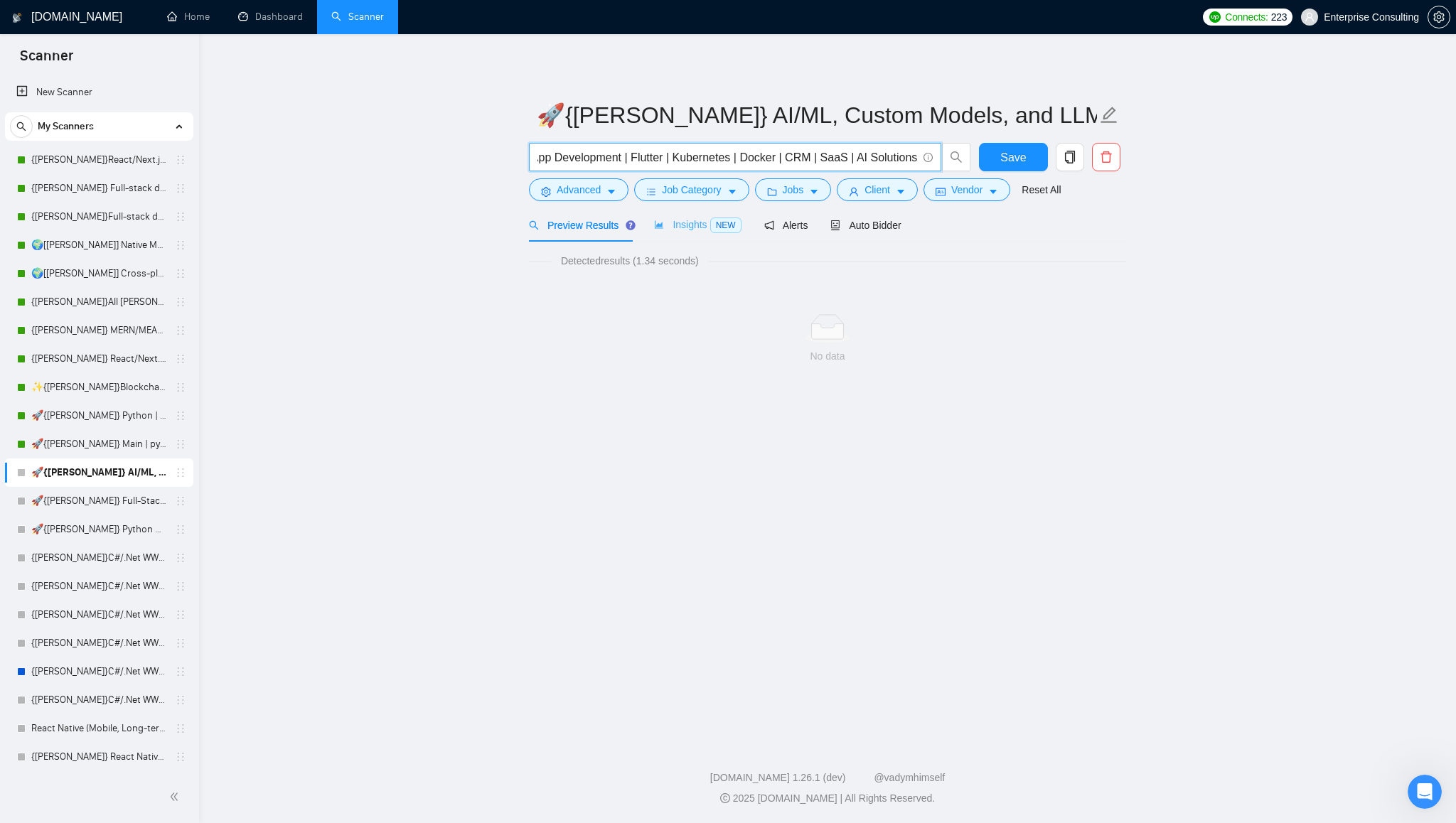
scroll to position [0, 3548]
click at [694, 226] on span "Insights NEW" at bounding box center [697, 224] width 87 height 11
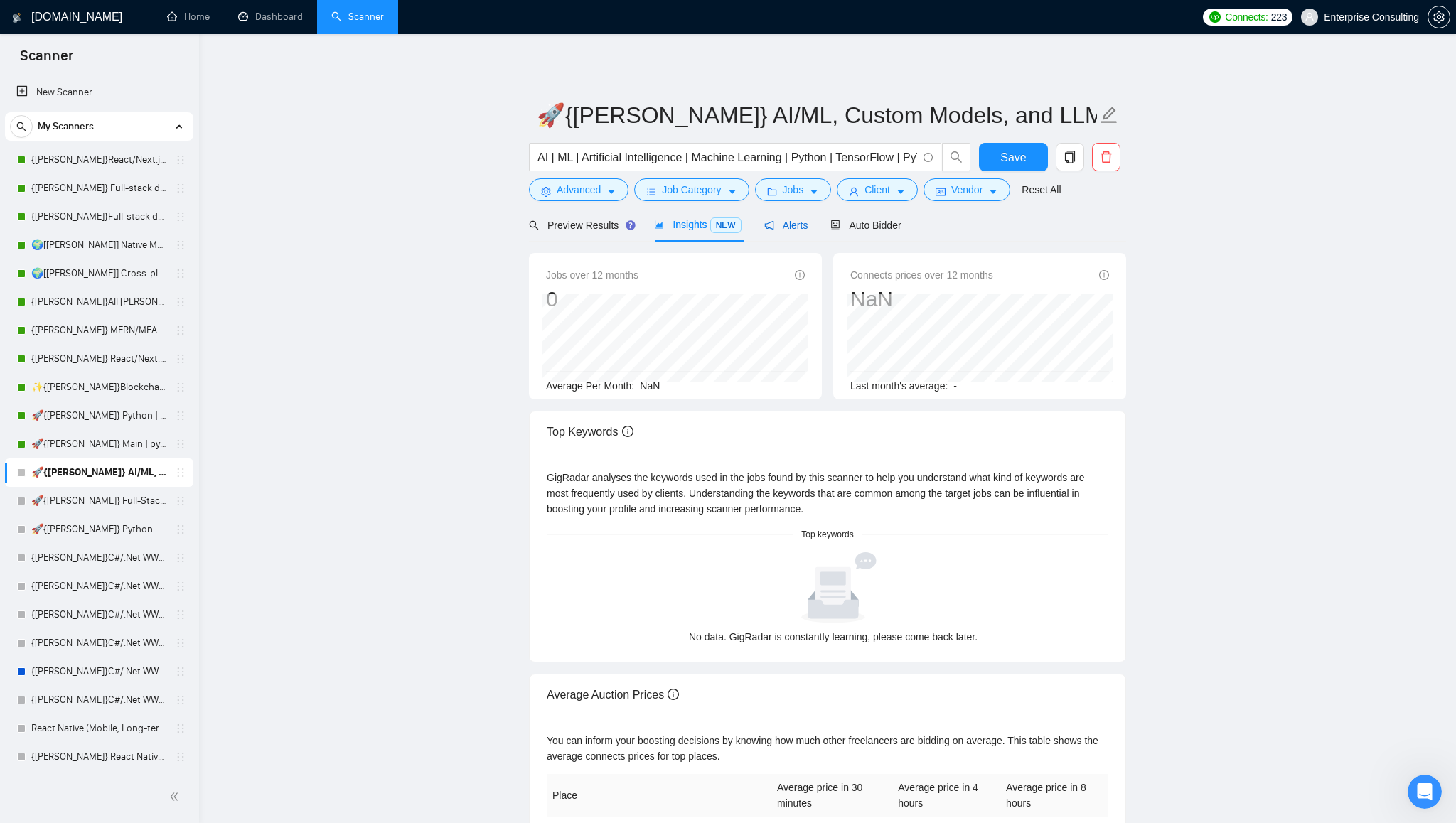
click at [804, 230] on span "Alerts" at bounding box center [786, 225] width 44 height 11
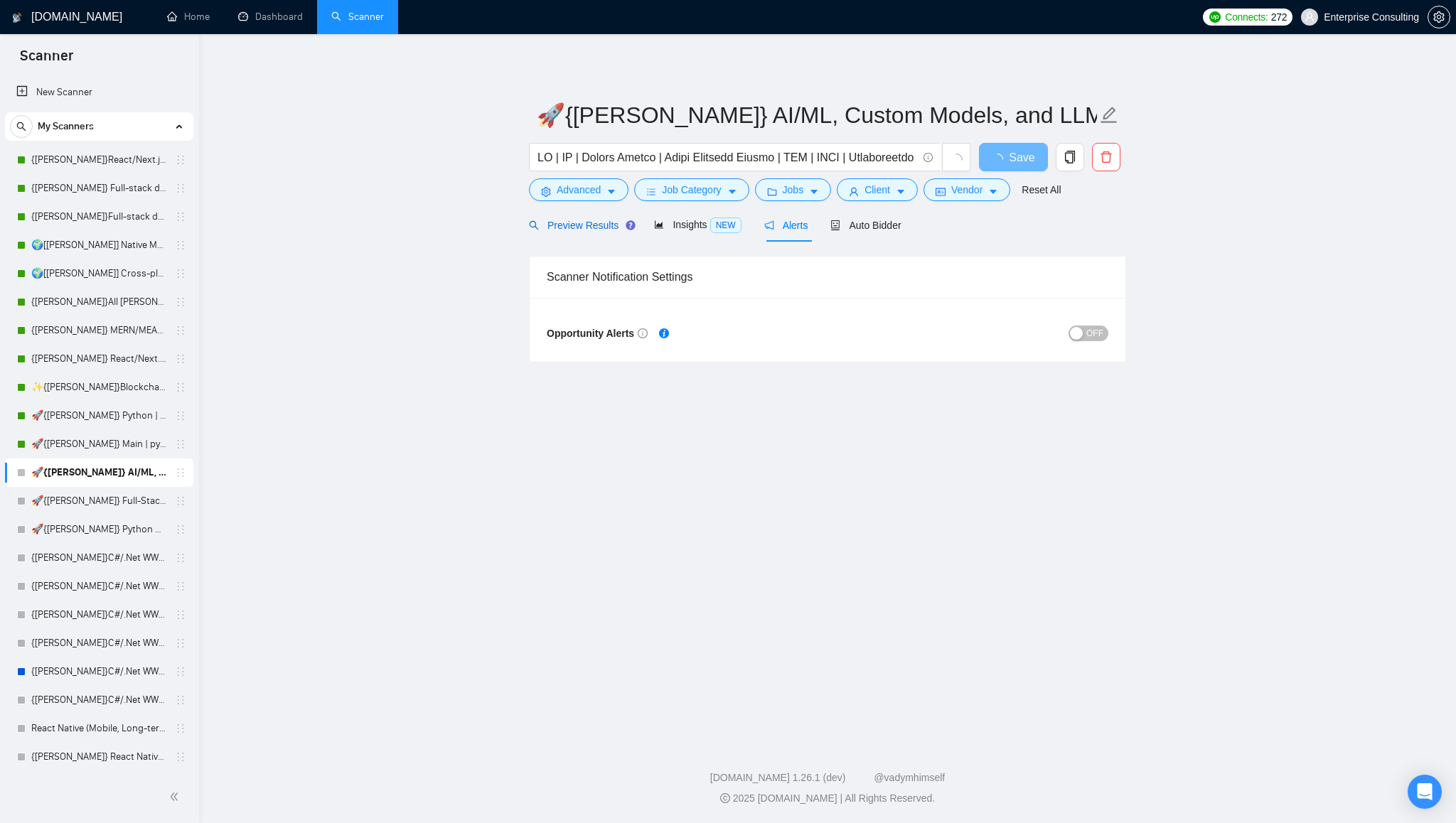
click at [576, 220] on span "Preview Results" at bounding box center [580, 225] width 102 height 11
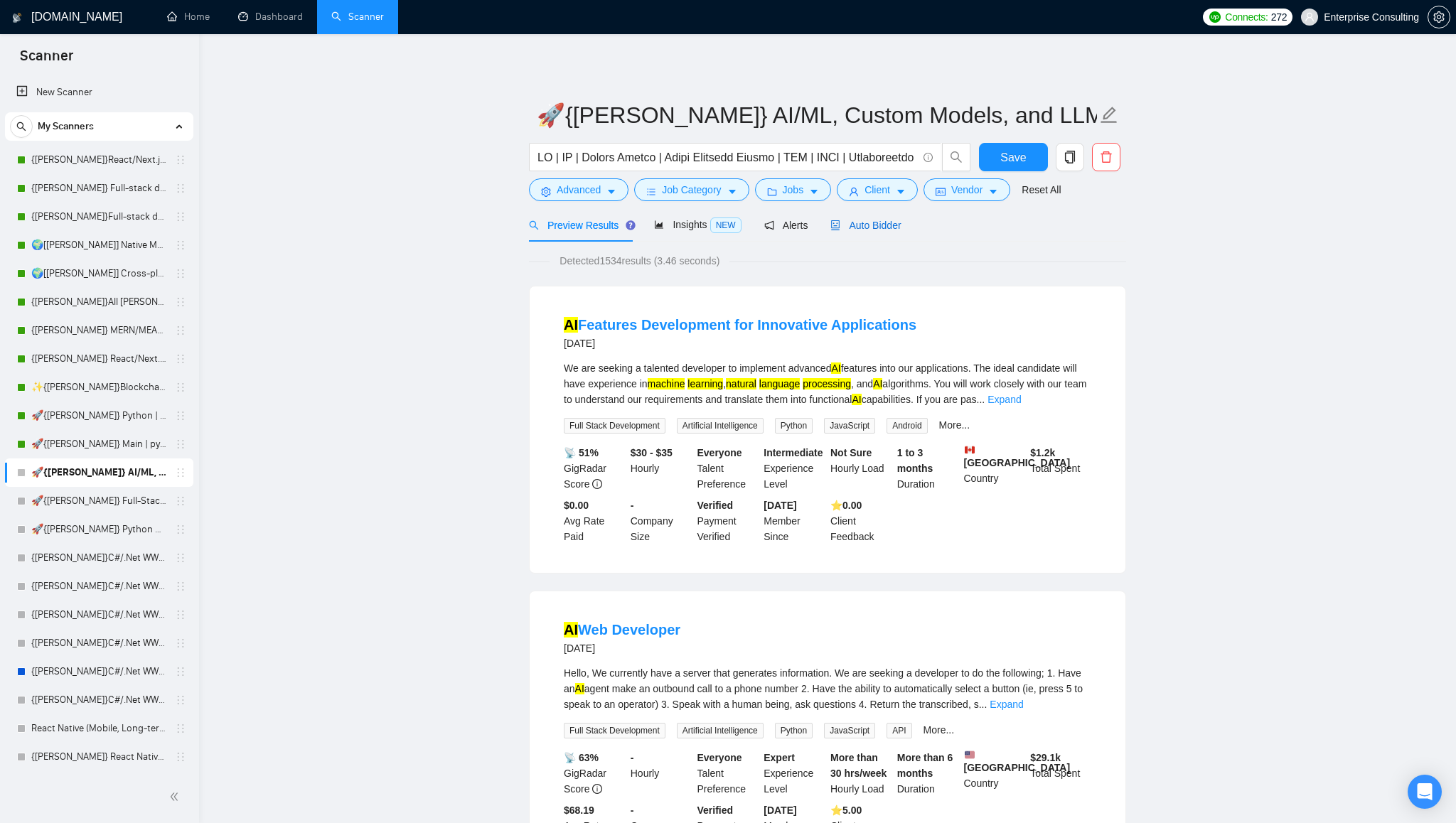
click at [869, 224] on span "Auto Bidder" at bounding box center [865, 225] width 71 height 11
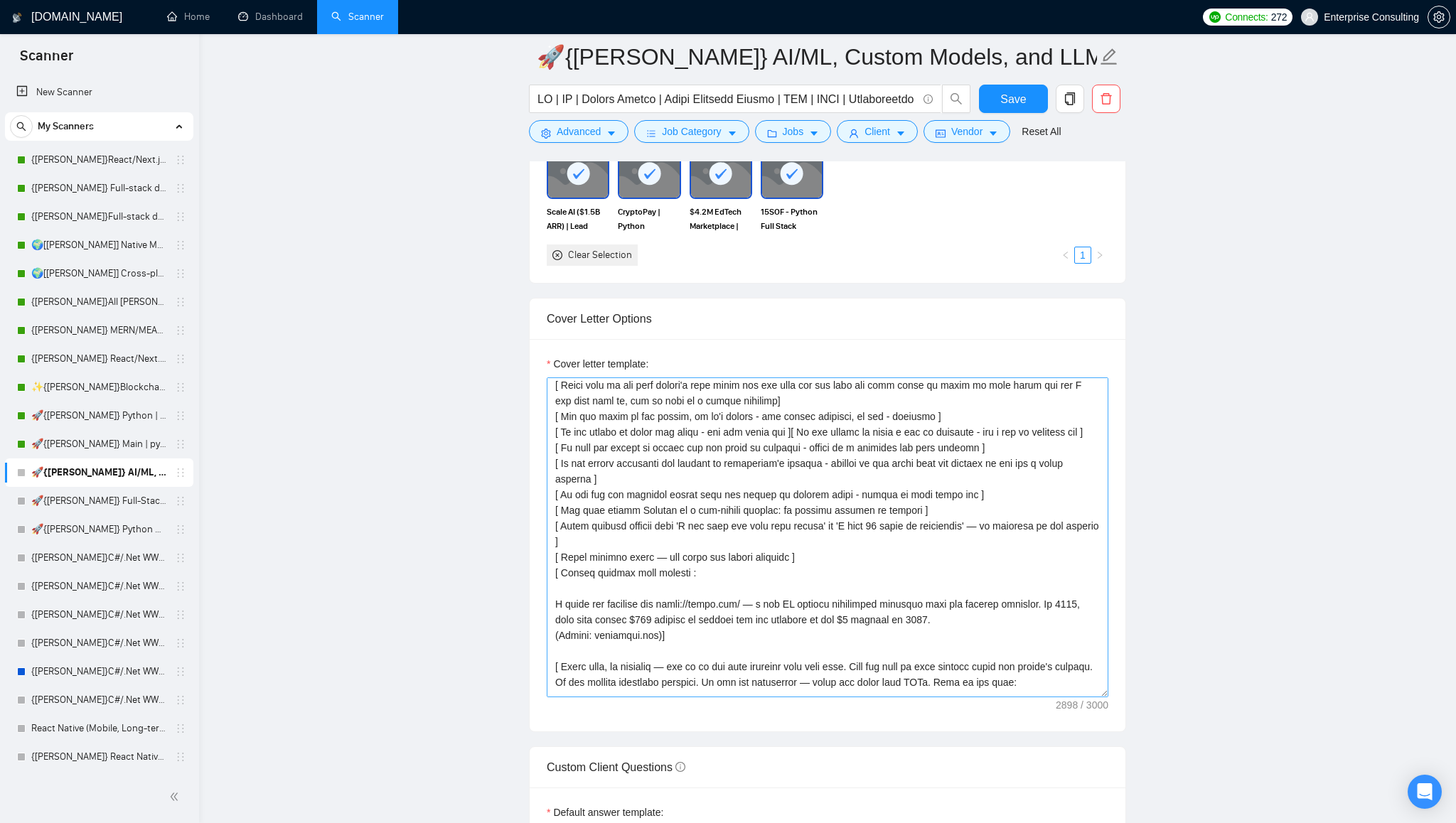
scroll to position [140, 0]
click at [1078, 390] on textarea "Cover letter template:" at bounding box center [827, 538] width 562 height 320
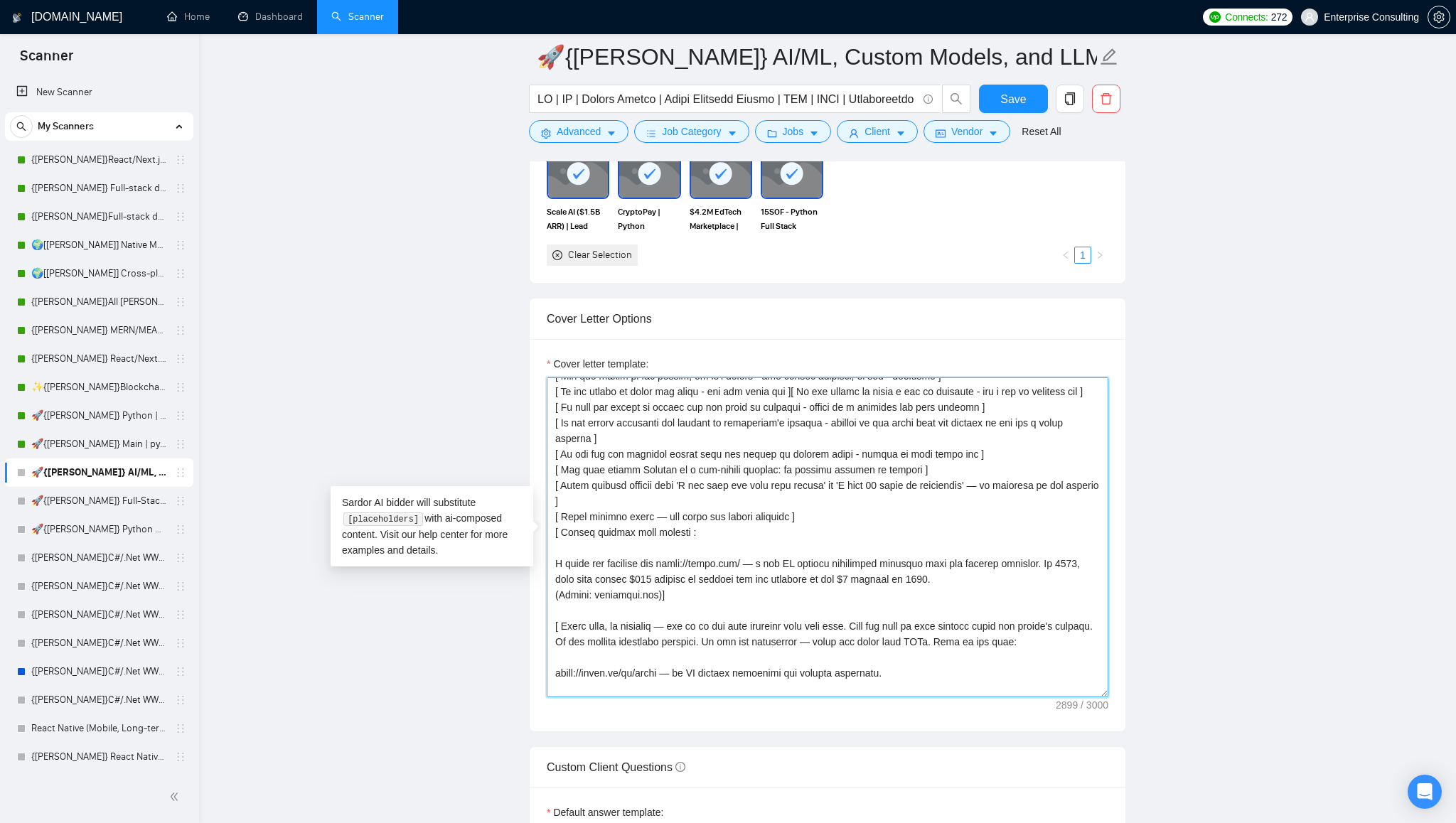
scroll to position [188, 0]
click at [862, 406] on textarea "Cover letter template:" at bounding box center [827, 538] width 562 height 320
click at [714, 440] on textarea "Cover letter template:" at bounding box center [827, 538] width 562 height 320
click at [829, 423] on textarea "Cover letter template:" at bounding box center [827, 538] width 562 height 320
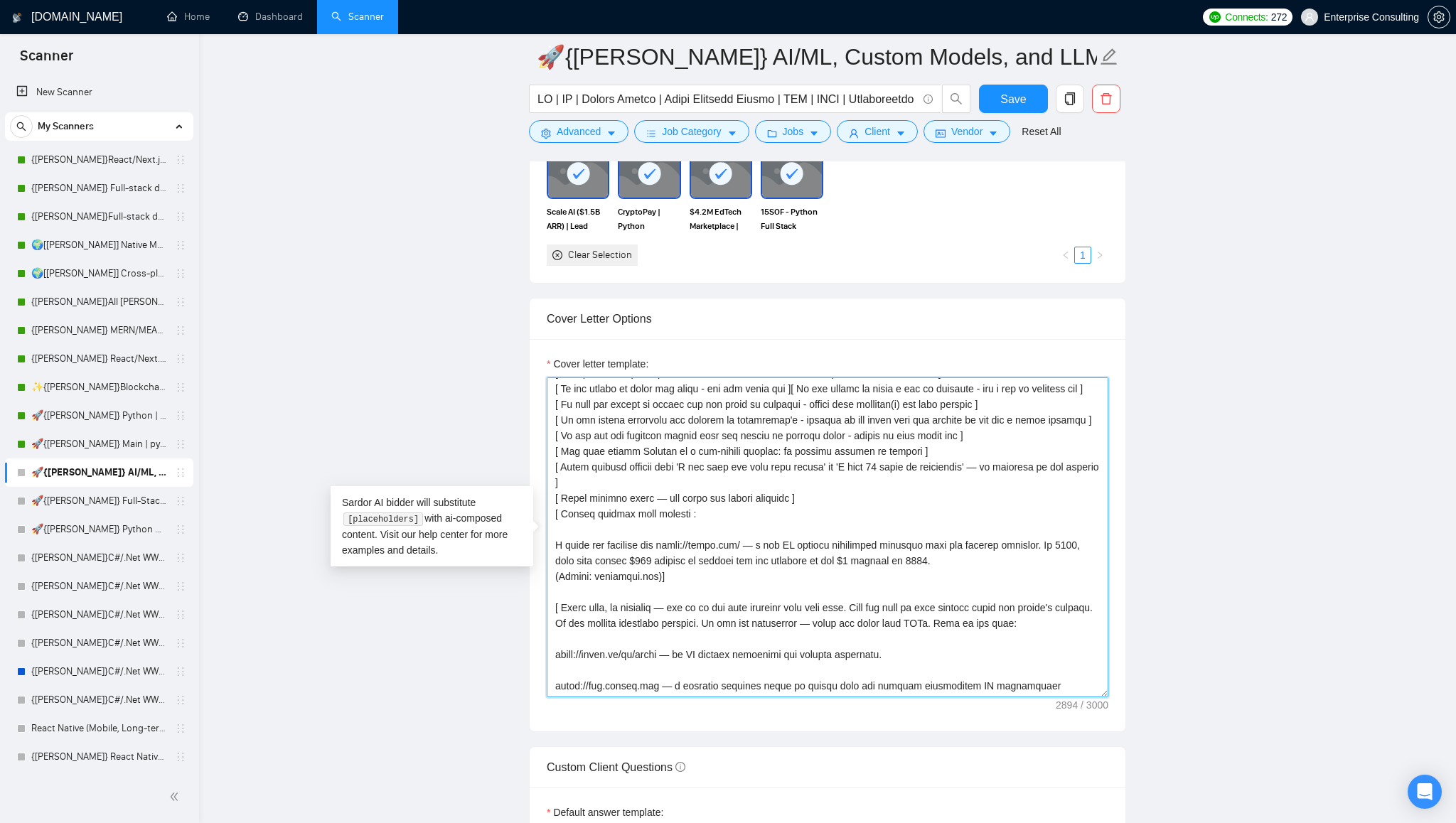
click at [802, 422] on textarea "Cover letter template:" at bounding box center [827, 538] width 562 height 320
click at [623, 449] on textarea "Cover letter template:" at bounding box center [827, 538] width 562 height 320
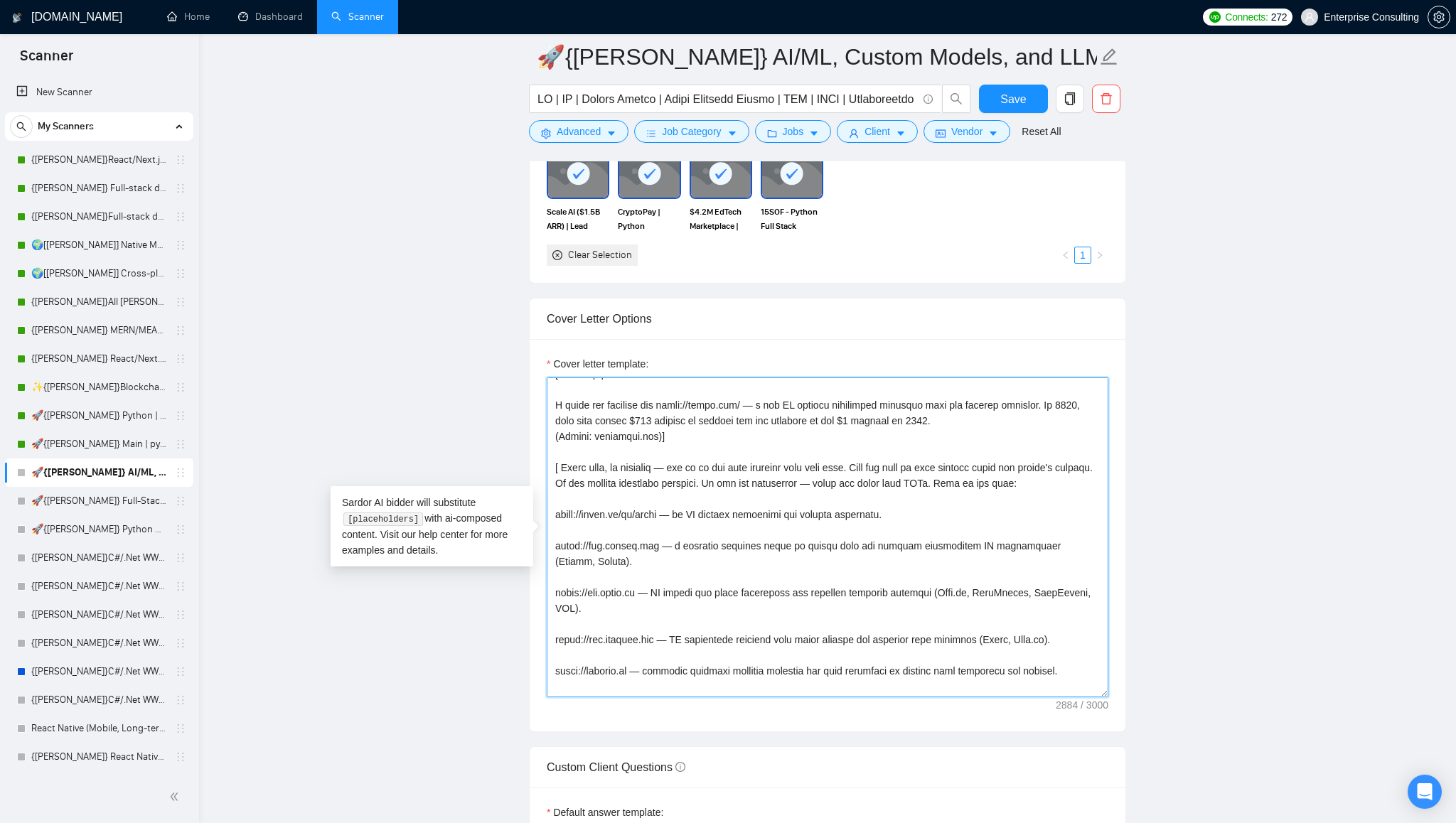
scroll to position [327, 0]
click at [644, 494] on textarea "Cover letter template:" at bounding box center [827, 538] width 562 height 320
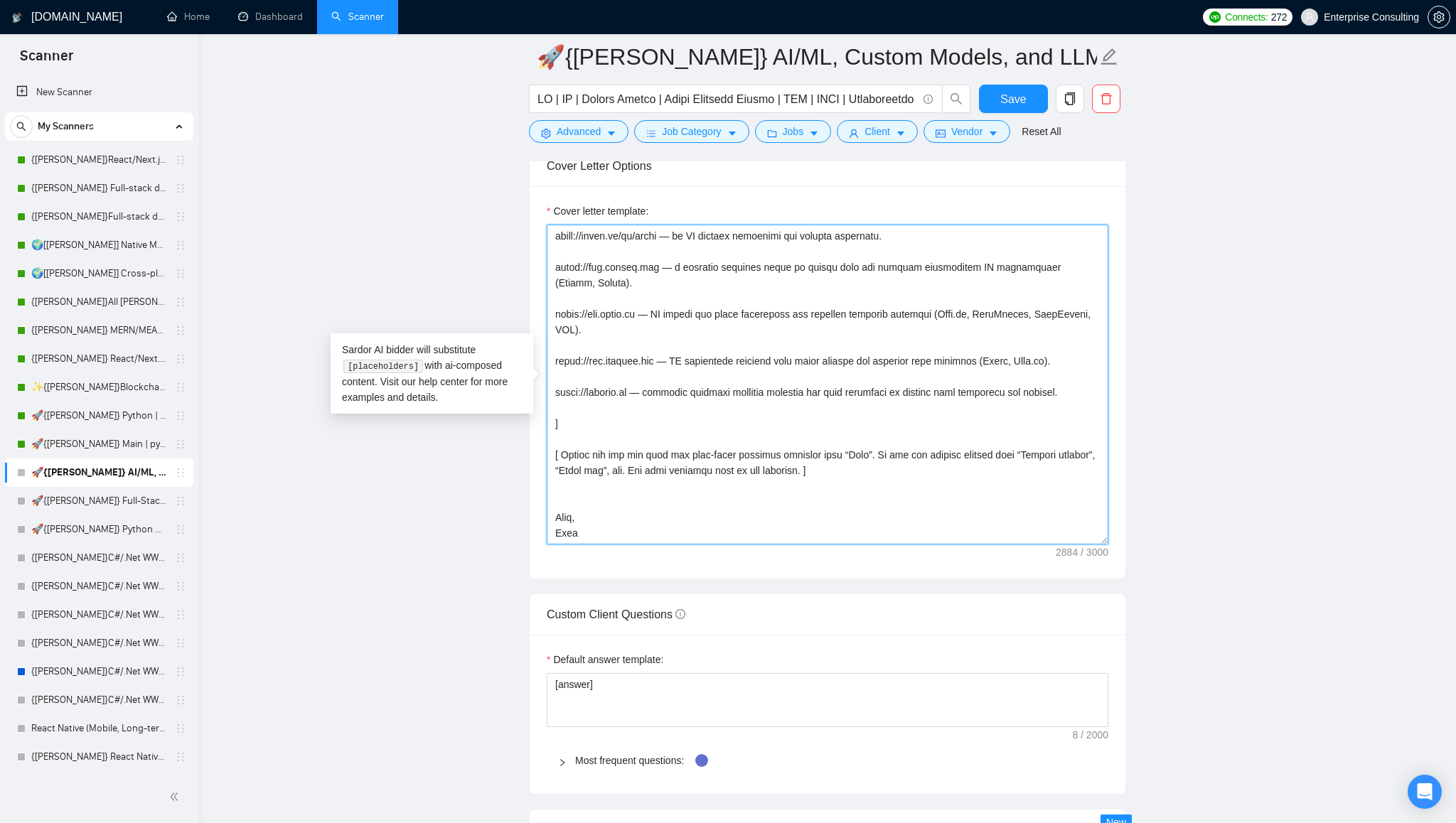
scroll to position [1519, 0]
click at [577, 500] on textarea "Cover letter template:" at bounding box center [827, 384] width 562 height 320
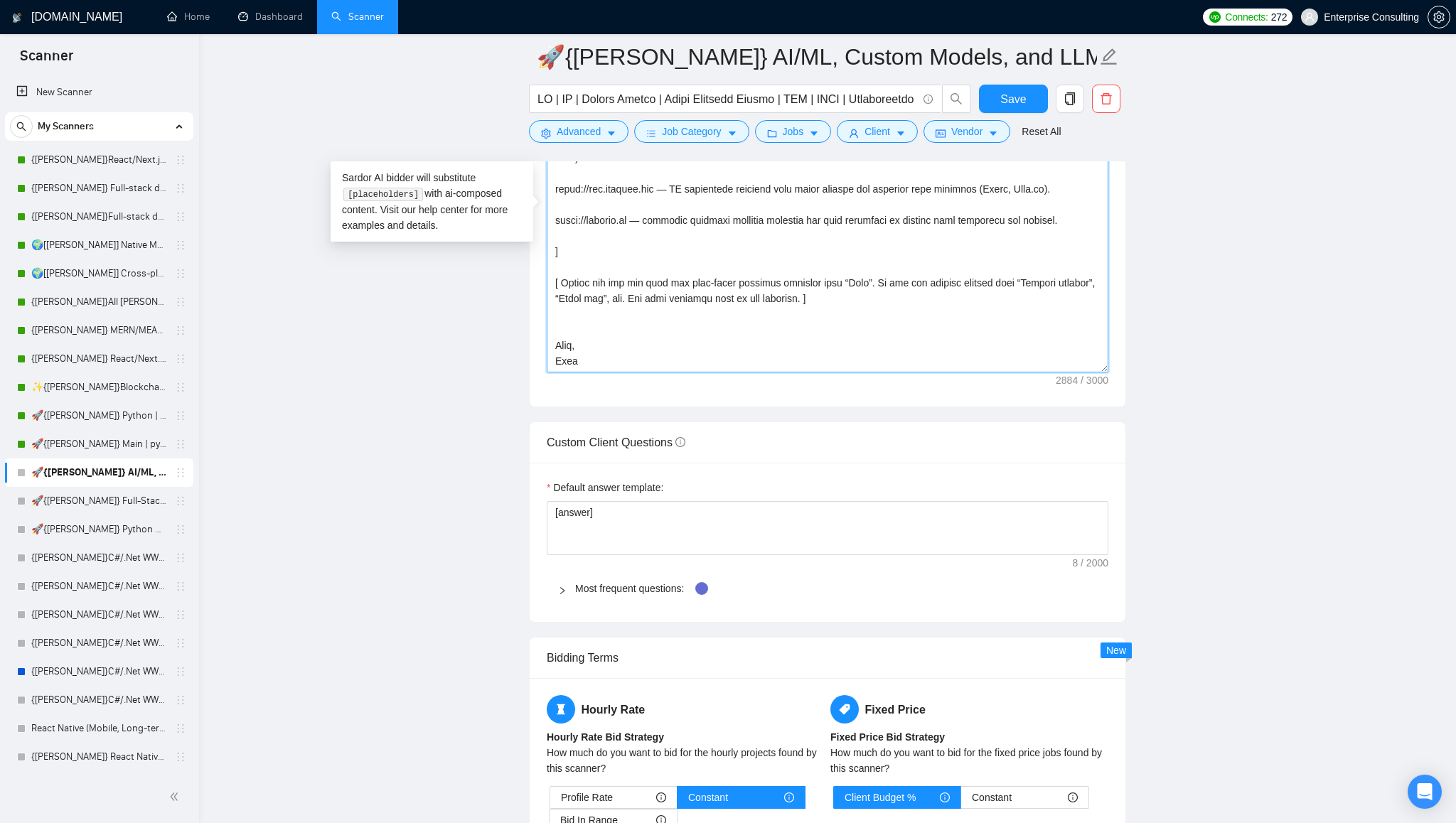
scroll to position [1692, 0]
type textarea "[ Say hi and use the name of a person if listed in his proposal, if not - use t…"
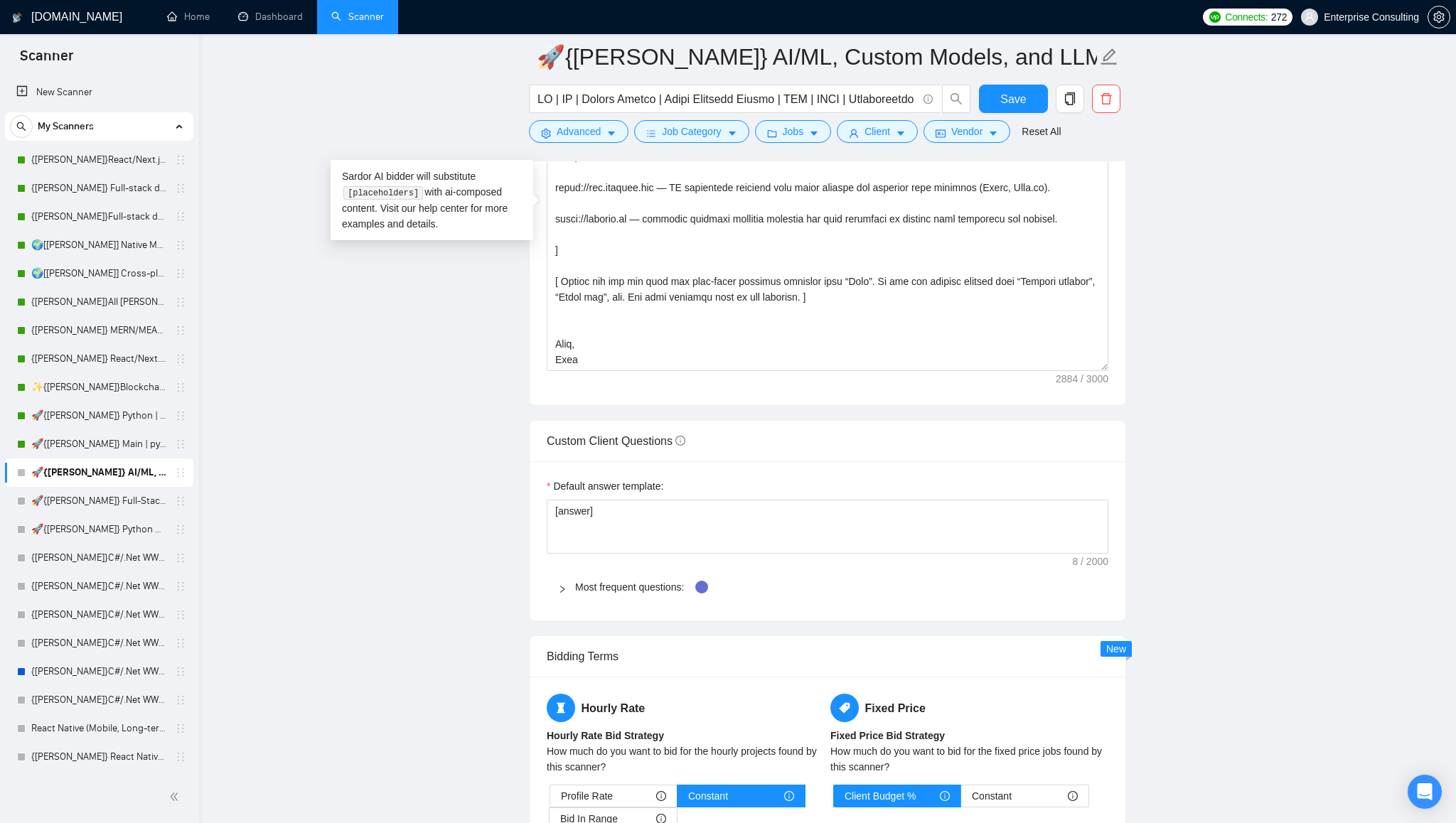
click at [562, 585] on icon "right" at bounding box center [562, 588] width 9 height 9
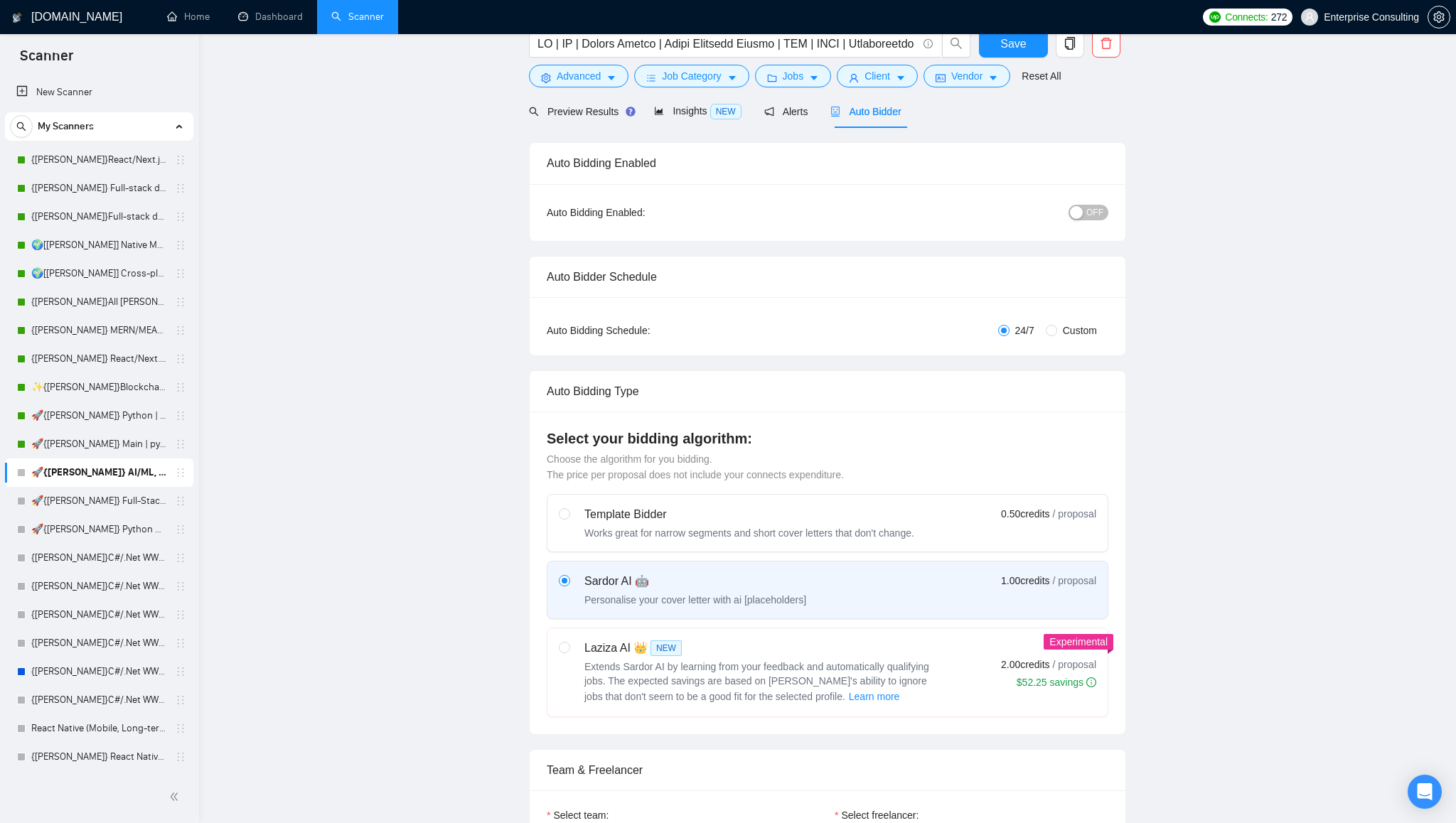
scroll to position [0, 0]
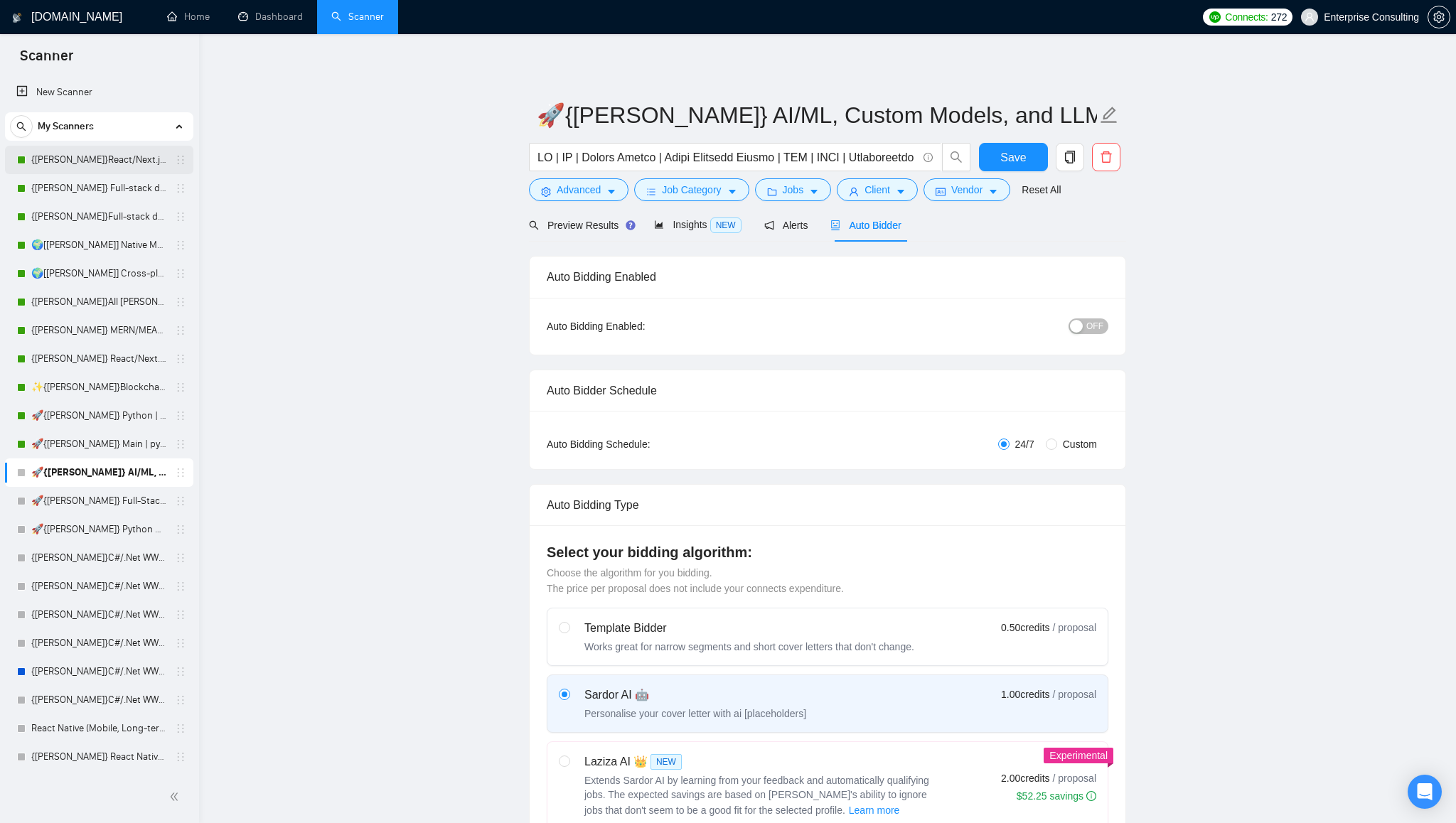
click at [78, 166] on link "{[PERSON_NAME]}React/Next.js/Node.js (Long-term, All Niches)" at bounding box center [98, 160] width 135 height 29
click at [579, 223] on span "Preview Results" at bounding box center [580, 225] width 102 height 11
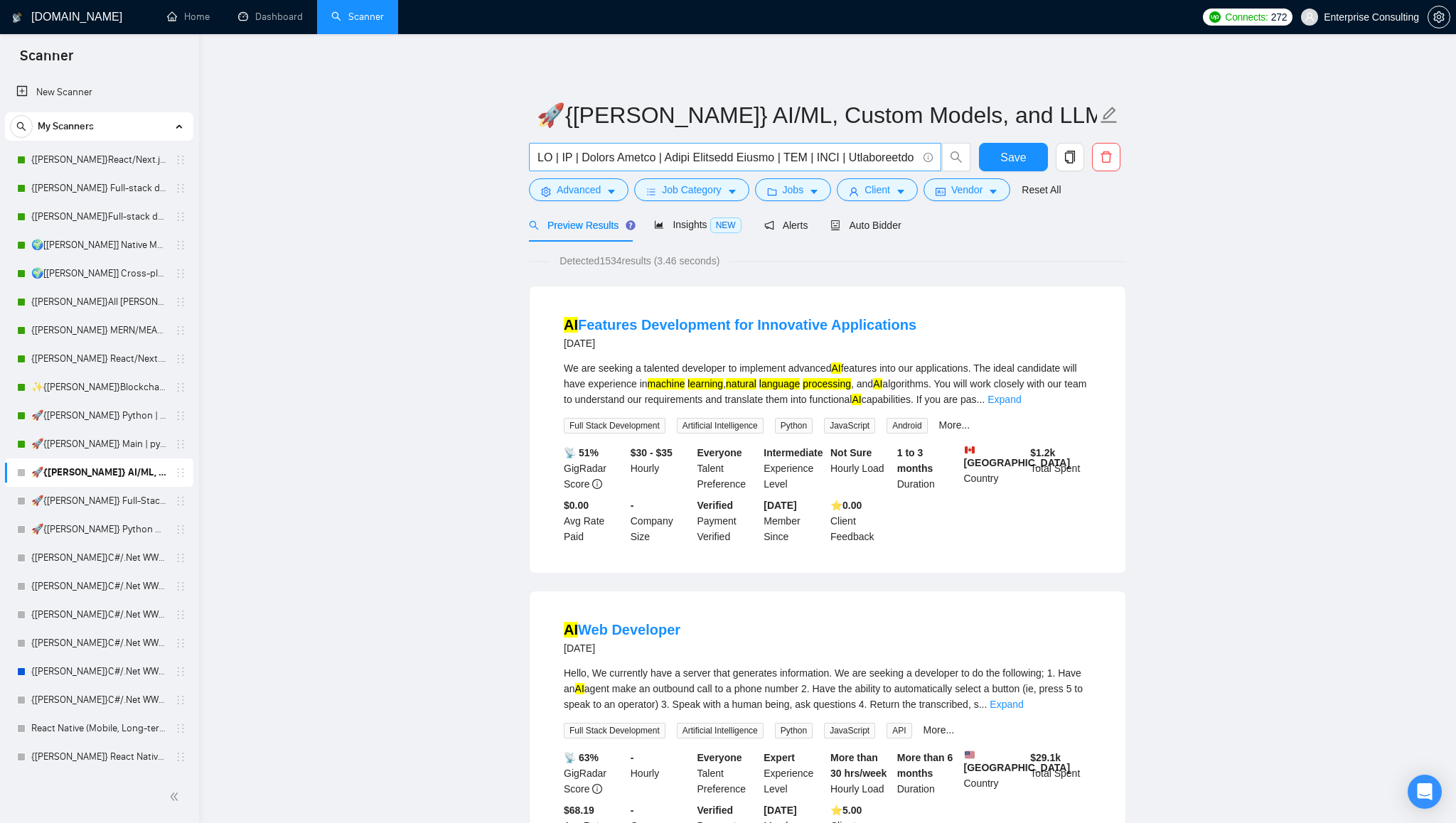
click at [669, 158] on input "text" at bounding box center [727, 157] width 380 height 18
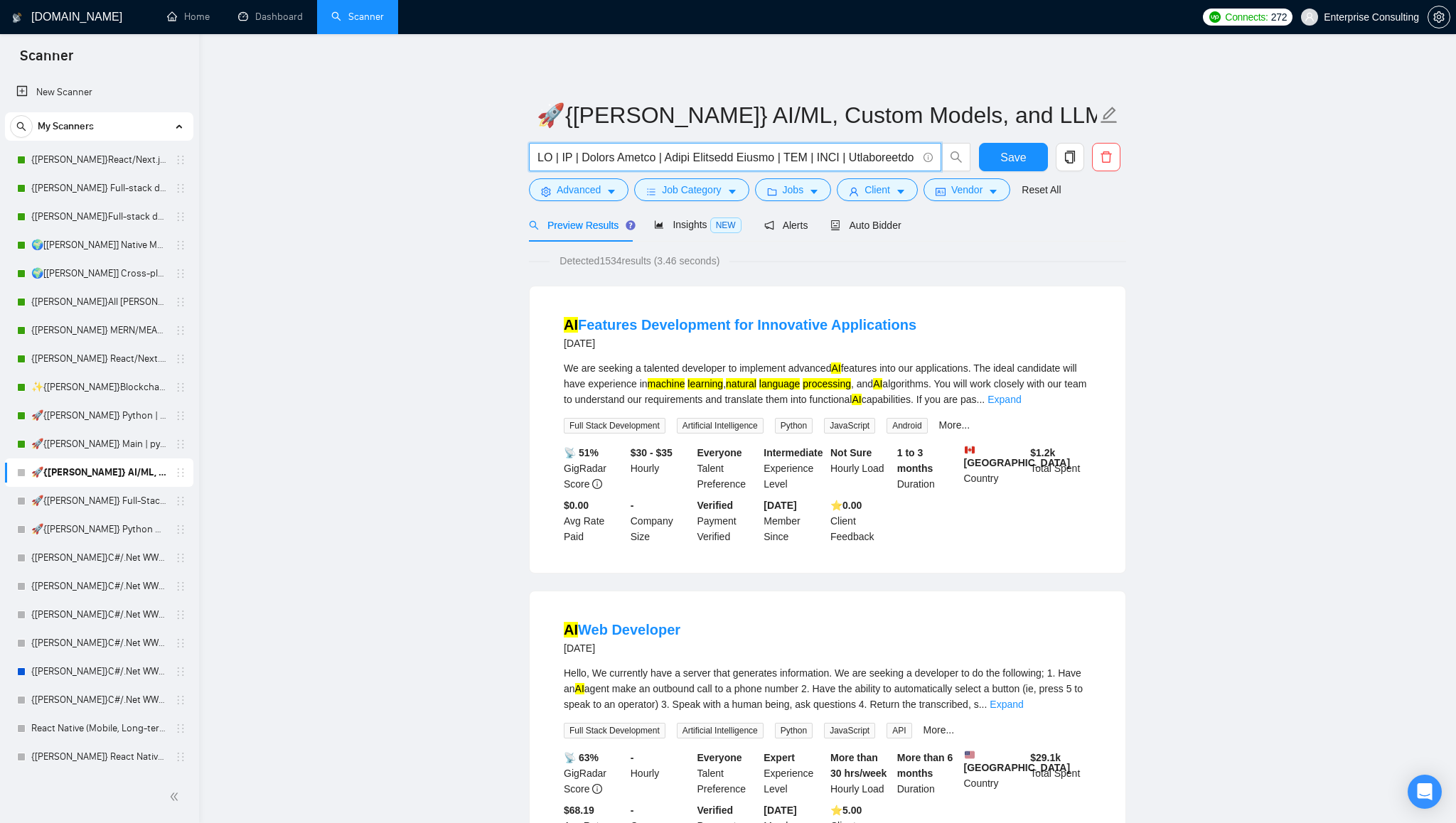
click at [669, 158] on input "text" at bounding box center [727, 157] width 380 height 18
click at [614, 191] on icon "caret-down" at bounding box center [611, 193] width 7 height 4
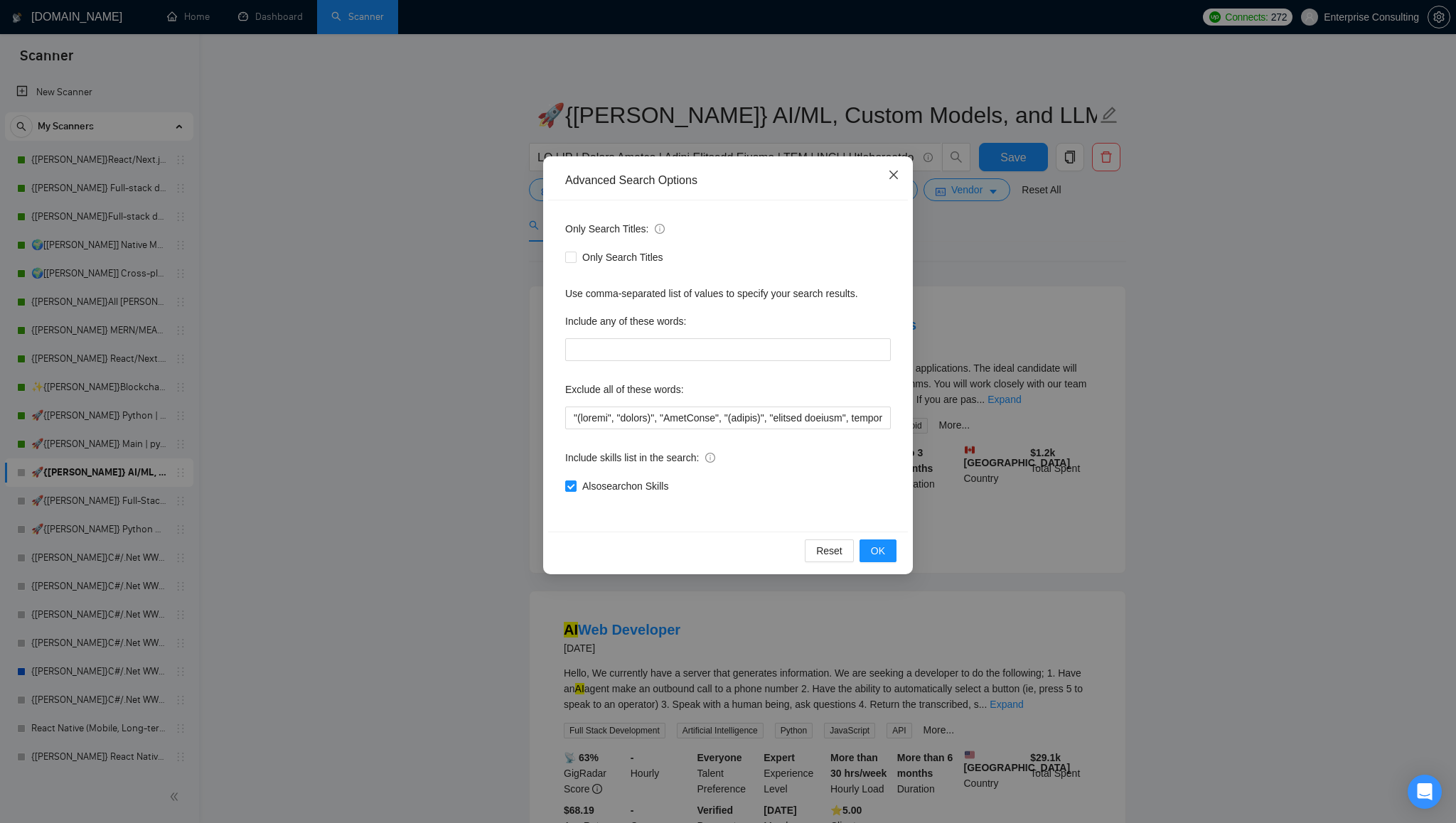
click at [895, 178] on icon "close" at bounding box center [893, 174] width 11 height 11
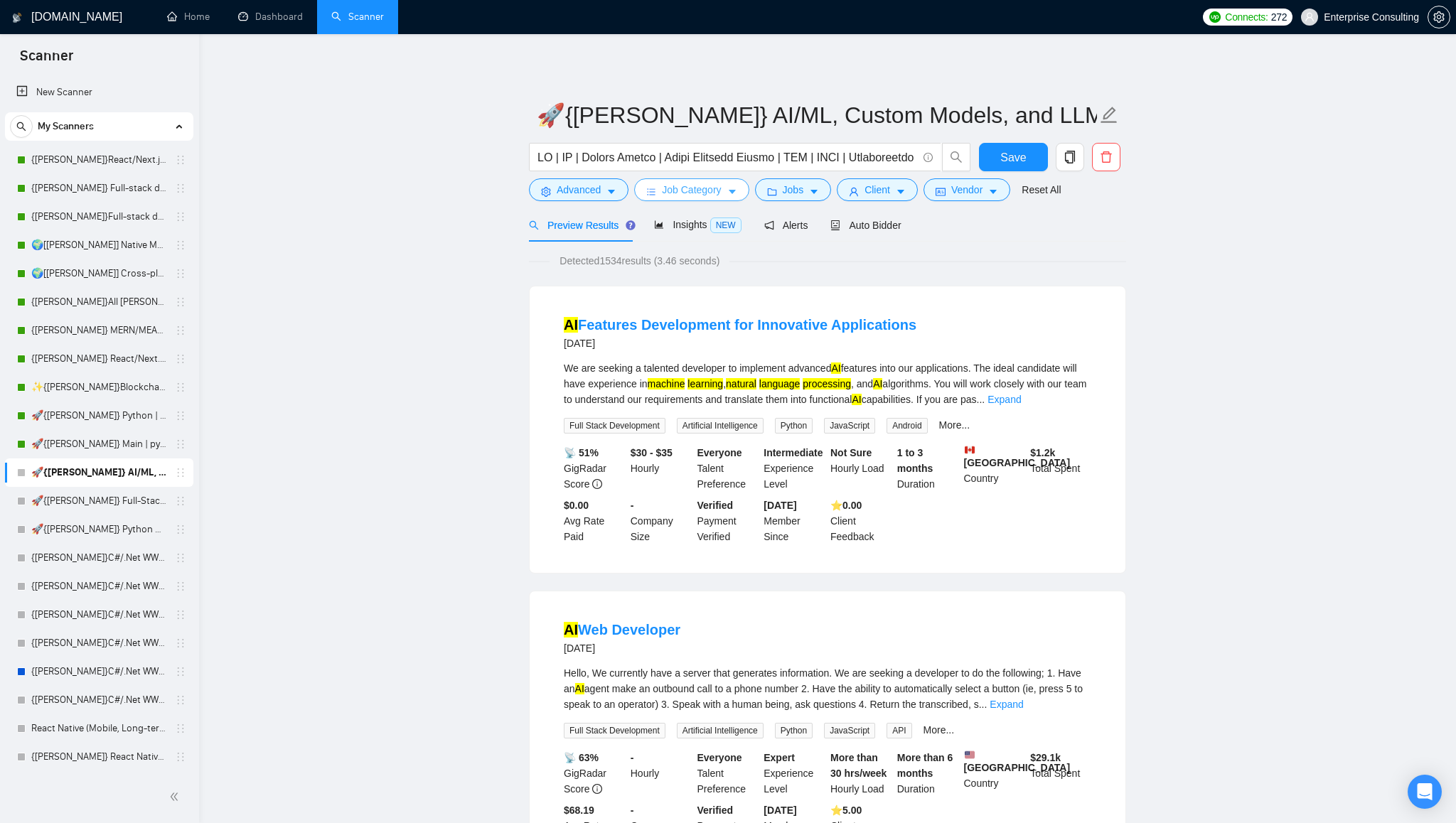
click at [721, 192] on span "Job Category" at bounding box center [690, 190] width 59 height 16
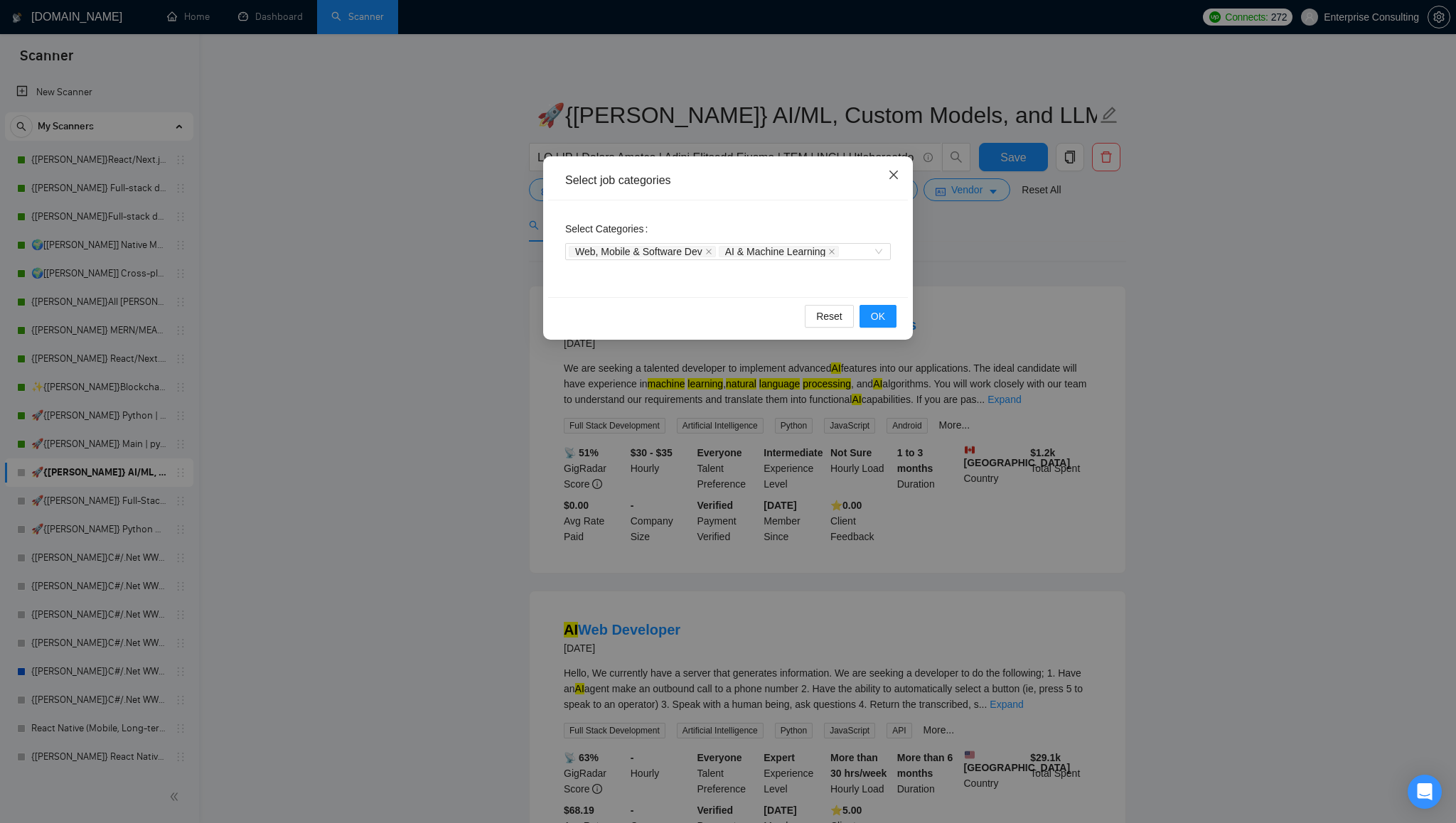
click at [896, 178] on icon "close" at bounding box center [893, 175] width 9 height 9
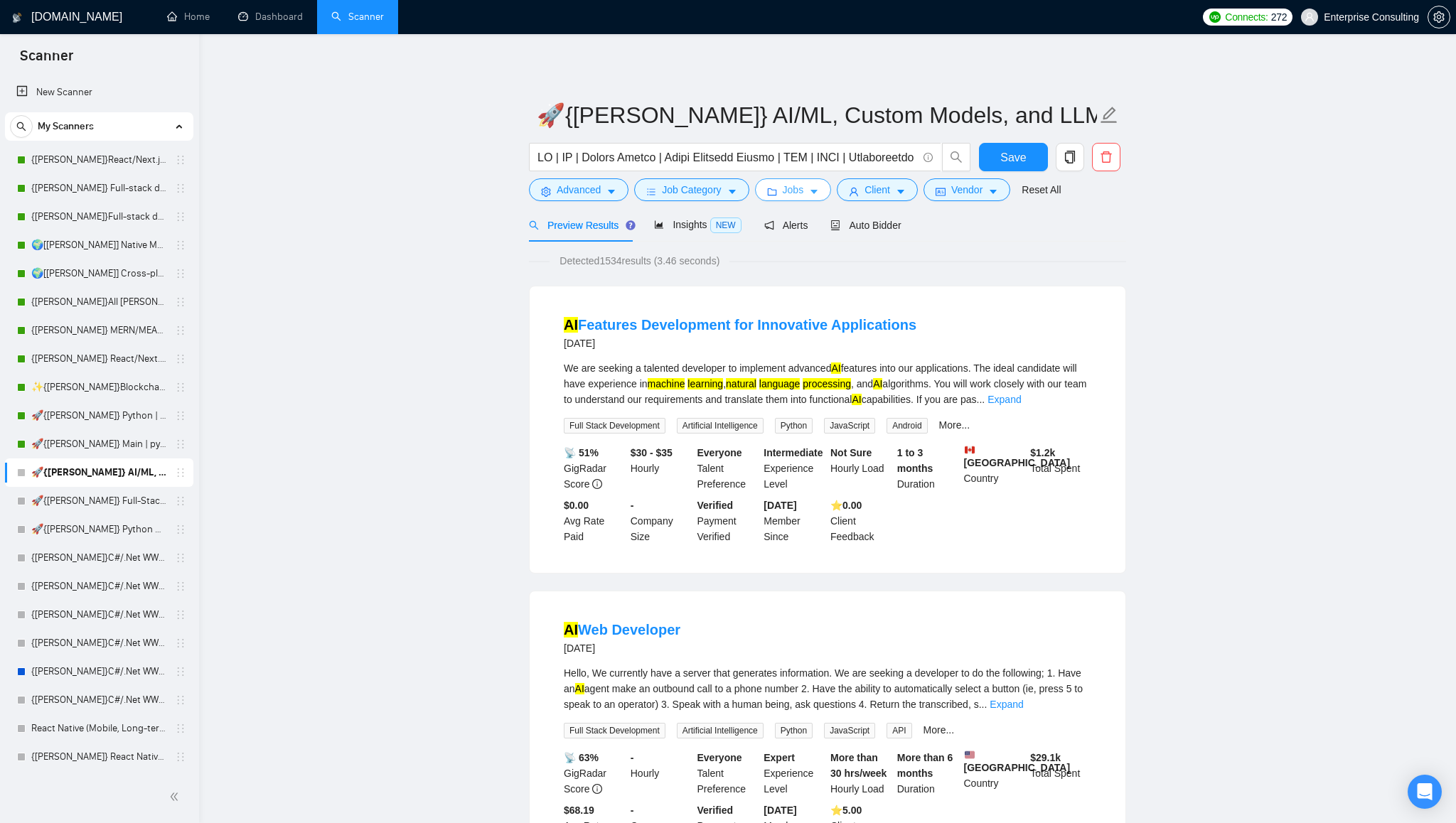
click at [801, 197] on span "Jobs" at bounding box center [793, 190] width 21 height 16
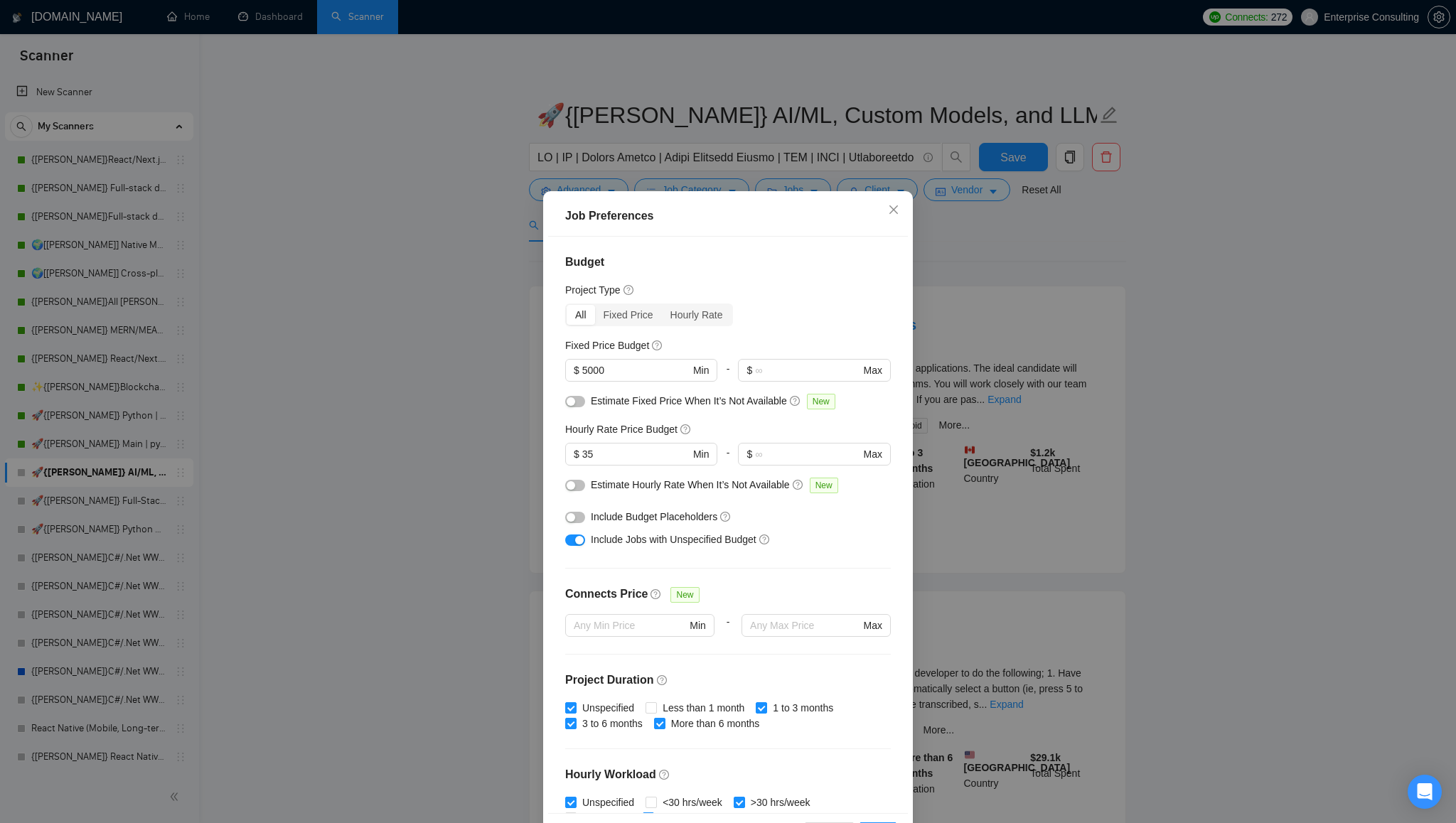
click at [577, 486] on button "button" at bounding box center [575, 484] width 20 height 11
click at [580, 406] on button "button" at bounding box center [575, 401] width 20 height 11
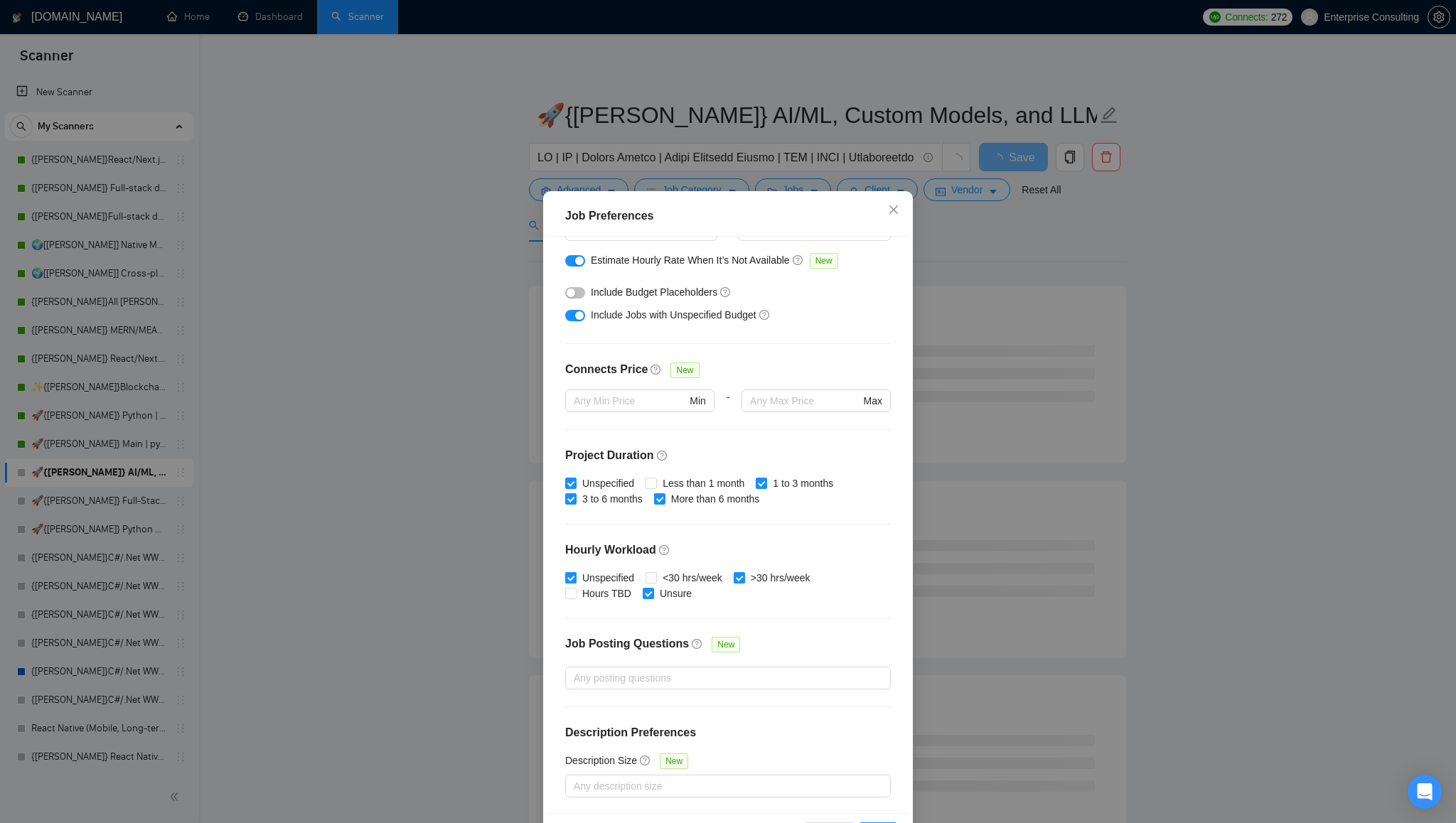
scroll to position [53, 0]
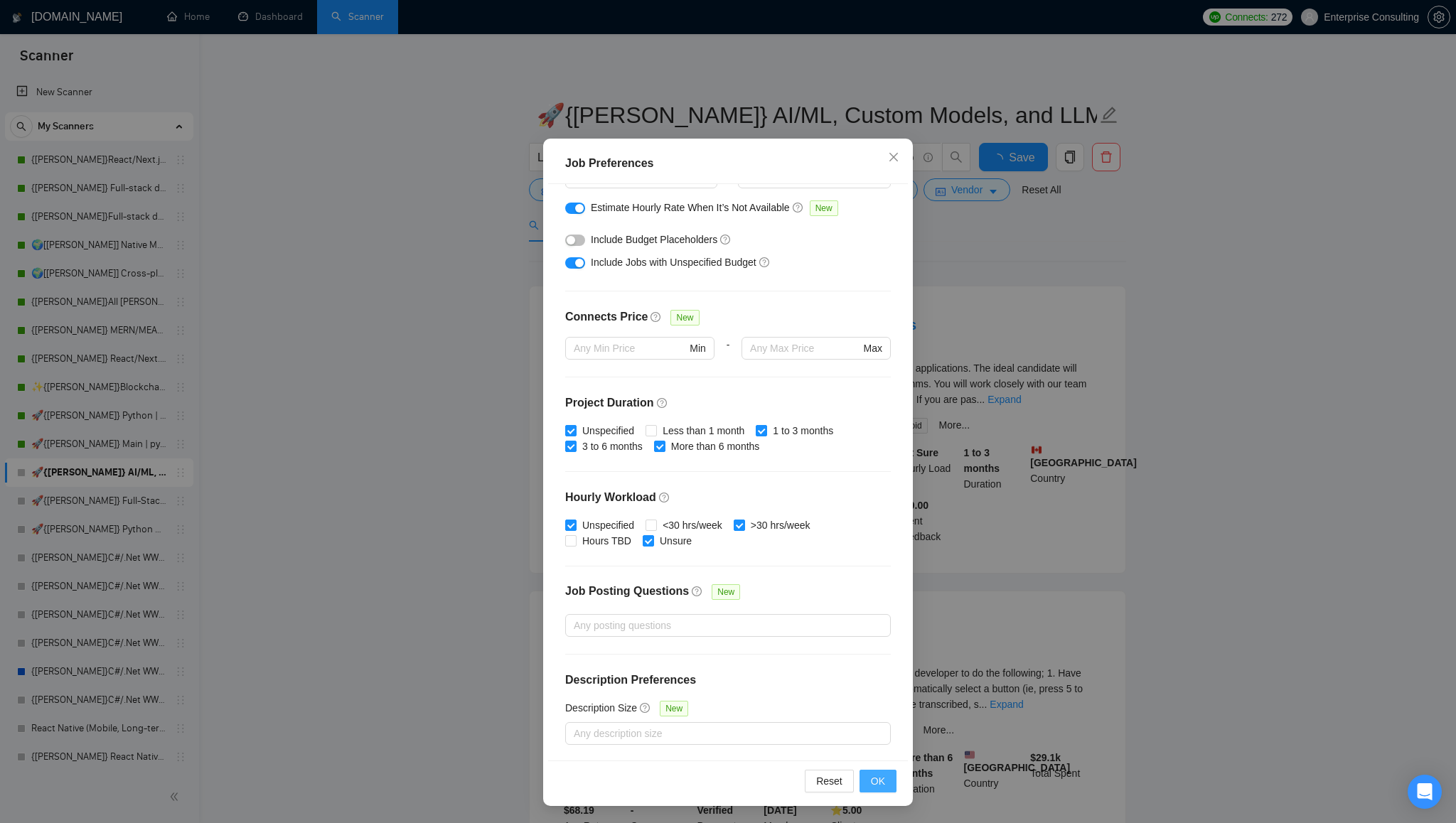
click at [877, 773] on span "OK" at bounding box center [878, 781] width 14 height 16
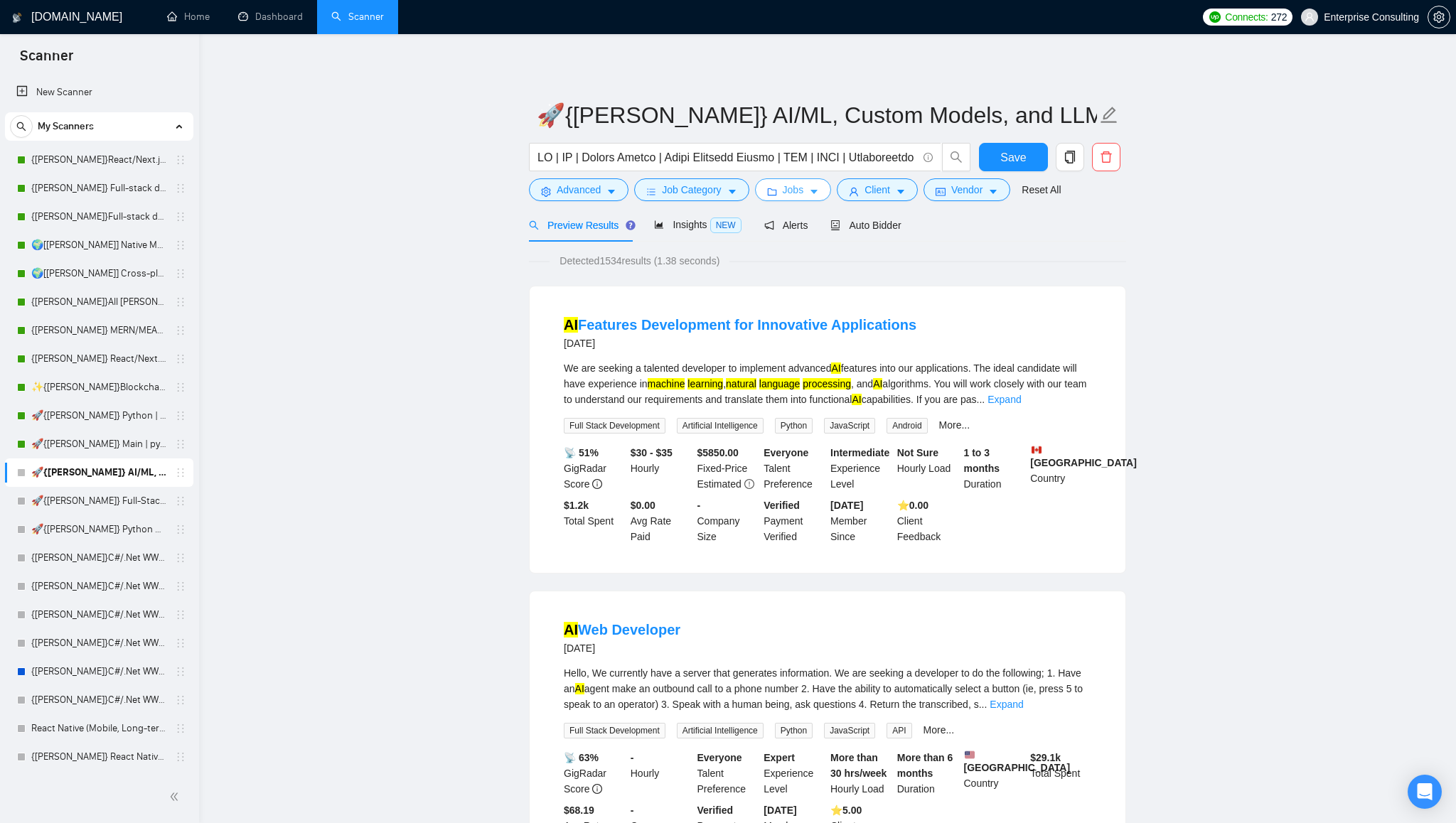
click at [819, 191] on icon "caret-down" at bounding box center [814, 192] width 10 height 10
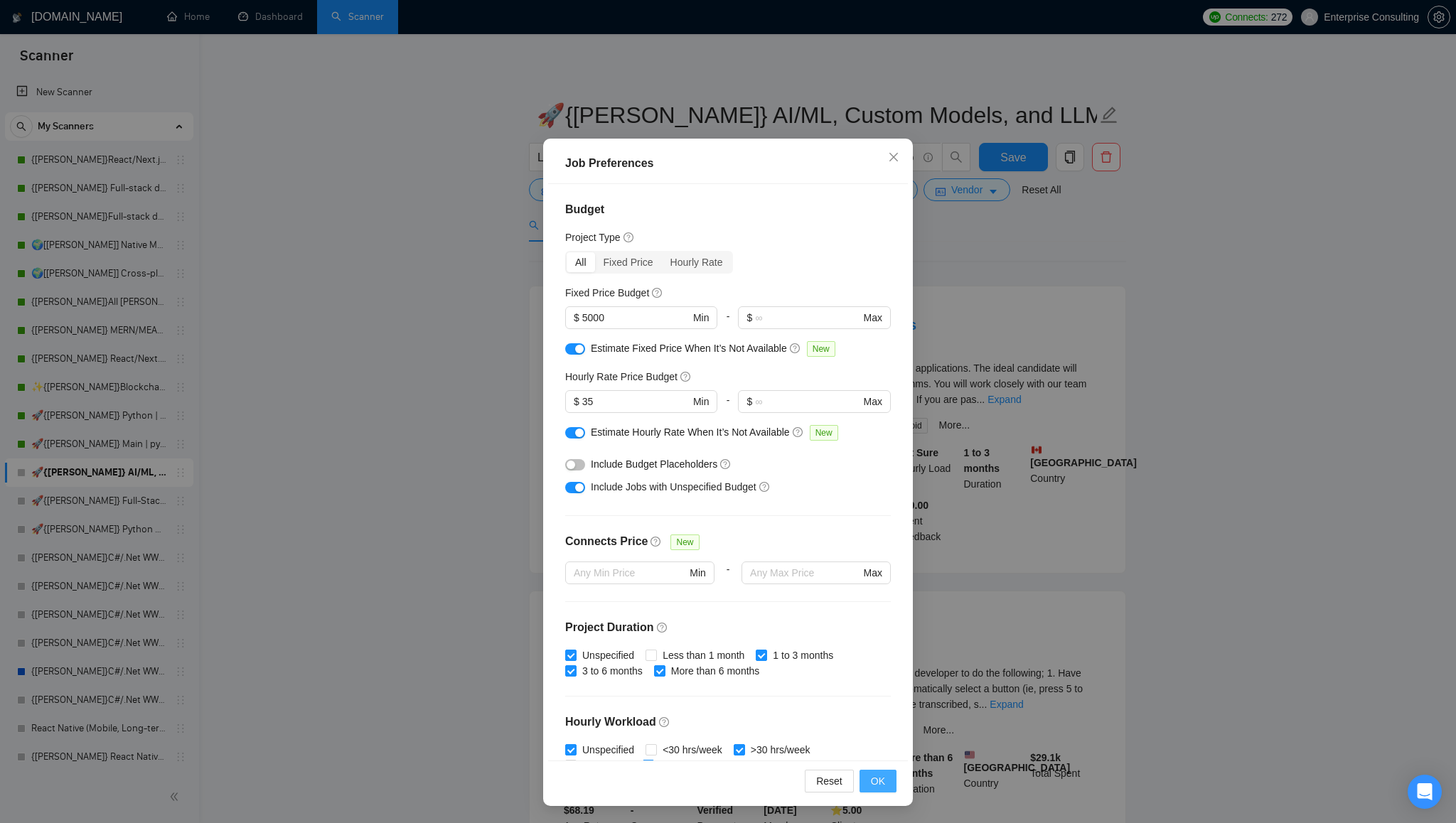
click at [885, 778] on button "OK" at bounding box center [877, 780] width 37 height 23
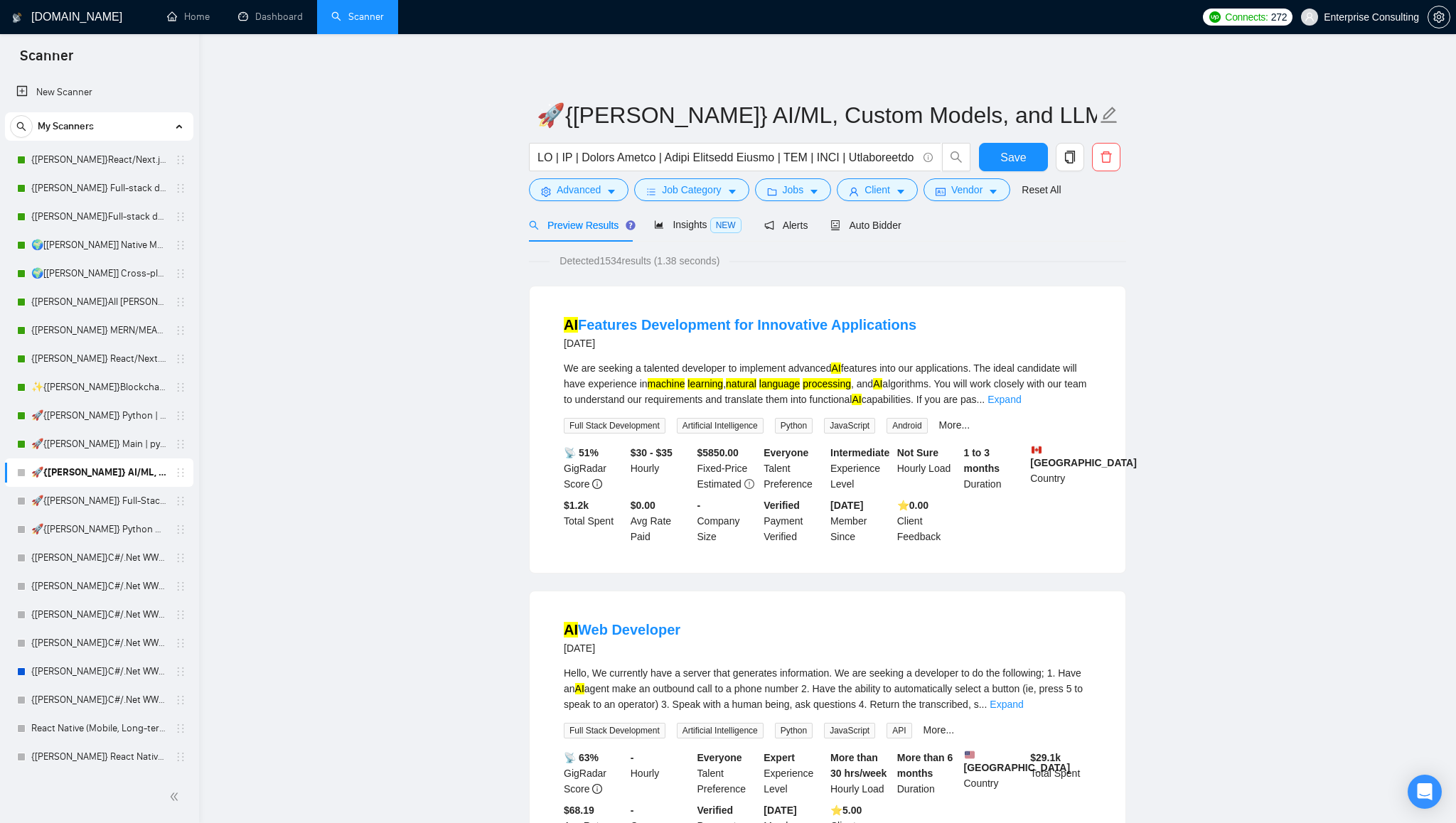
click at [612, 157] on input "text" at bounding box center [727, 157] width 380 height 18
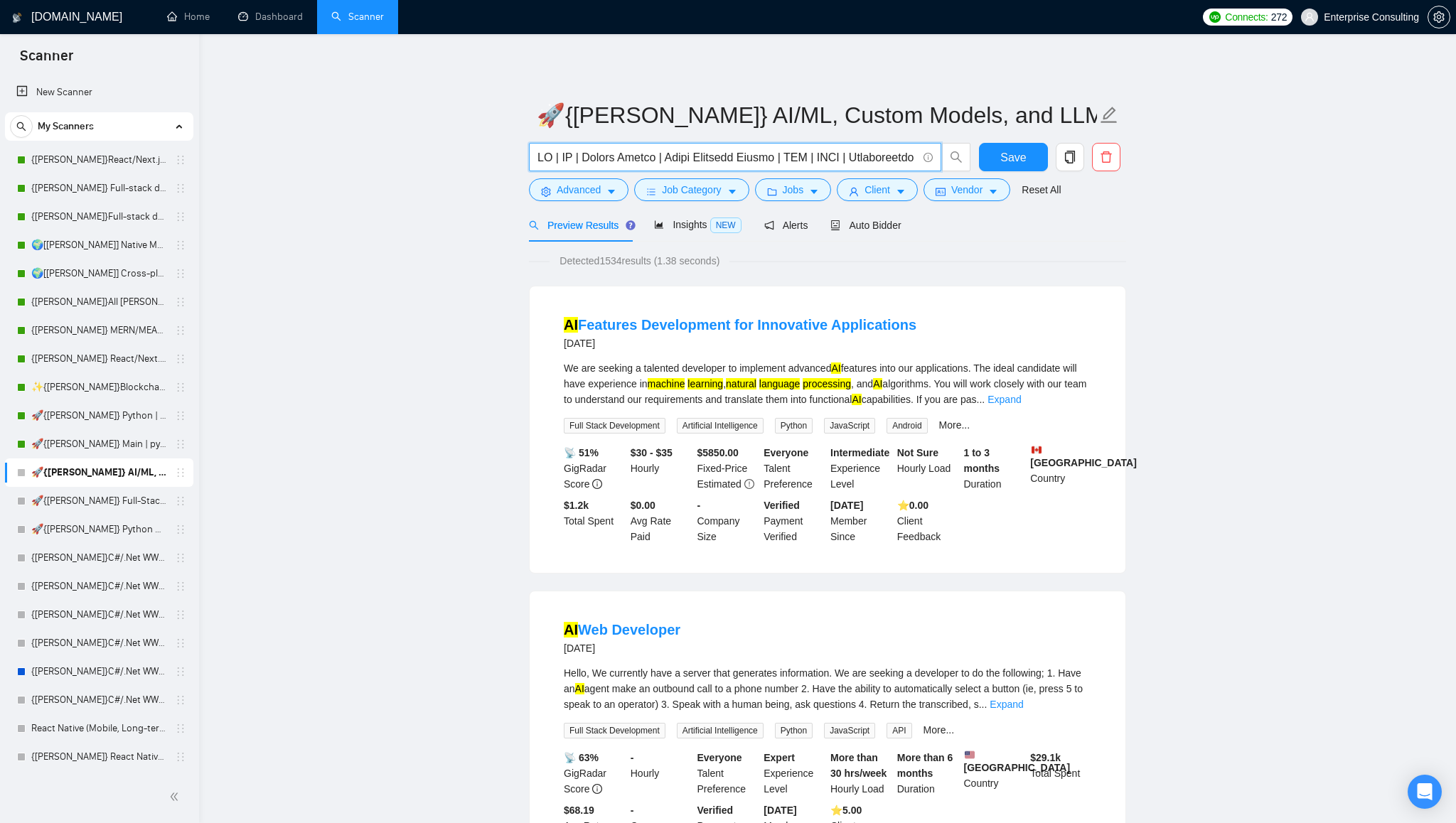
click at [612, 157] on input "text" at bounding box center [727, 157] width 380 height 18
click at [618, 257] on span "Detected 1534 results (1.38 seconds)" at bounding box center [639, 260] width 180 height 16
click at [615, 193] on icon "caret-down" at bounding box center [612, 192] width 10 height 10
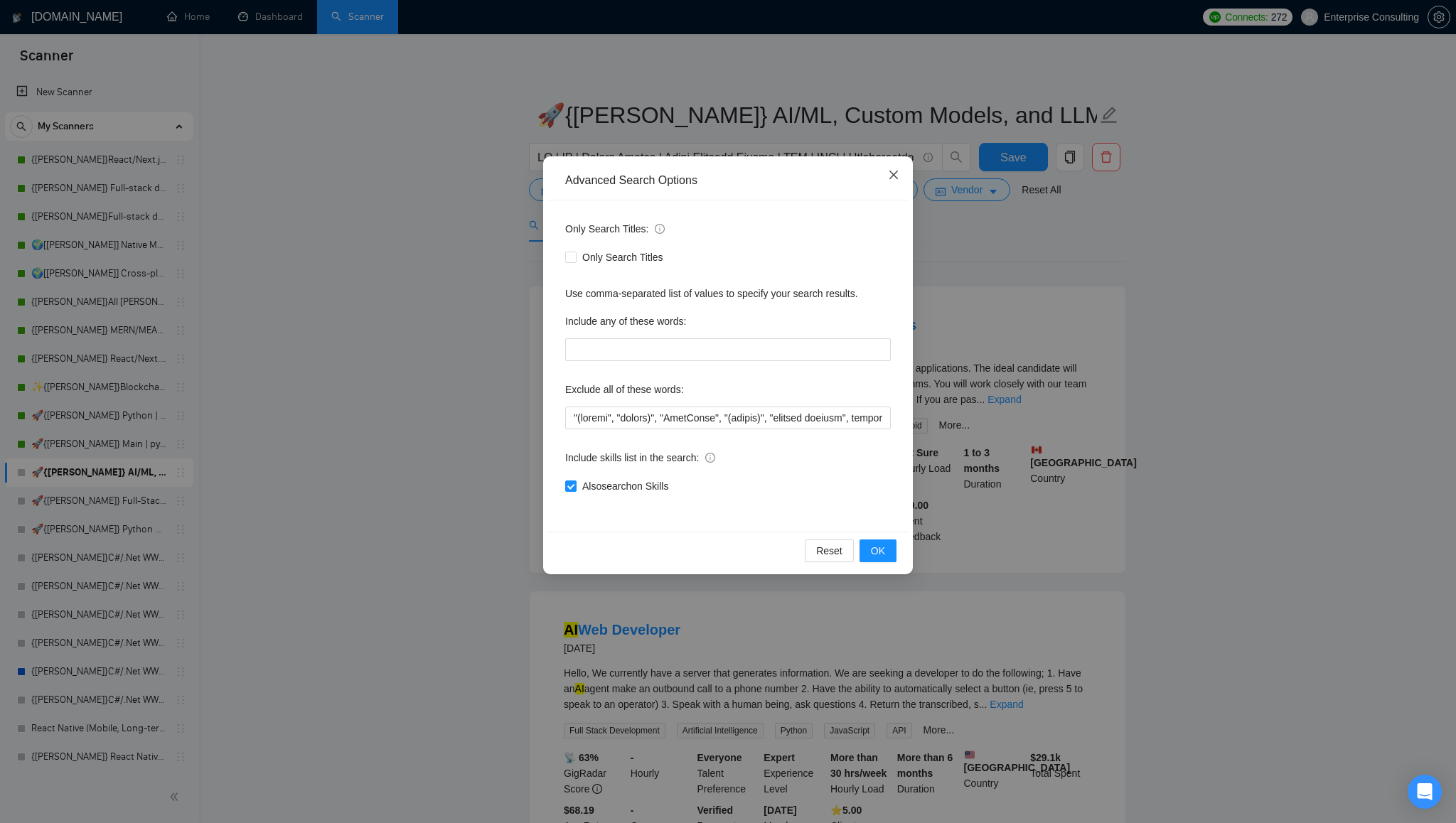
click at [897, 176] on icon "close" at bounding box center [893, 174] width 11 height 11
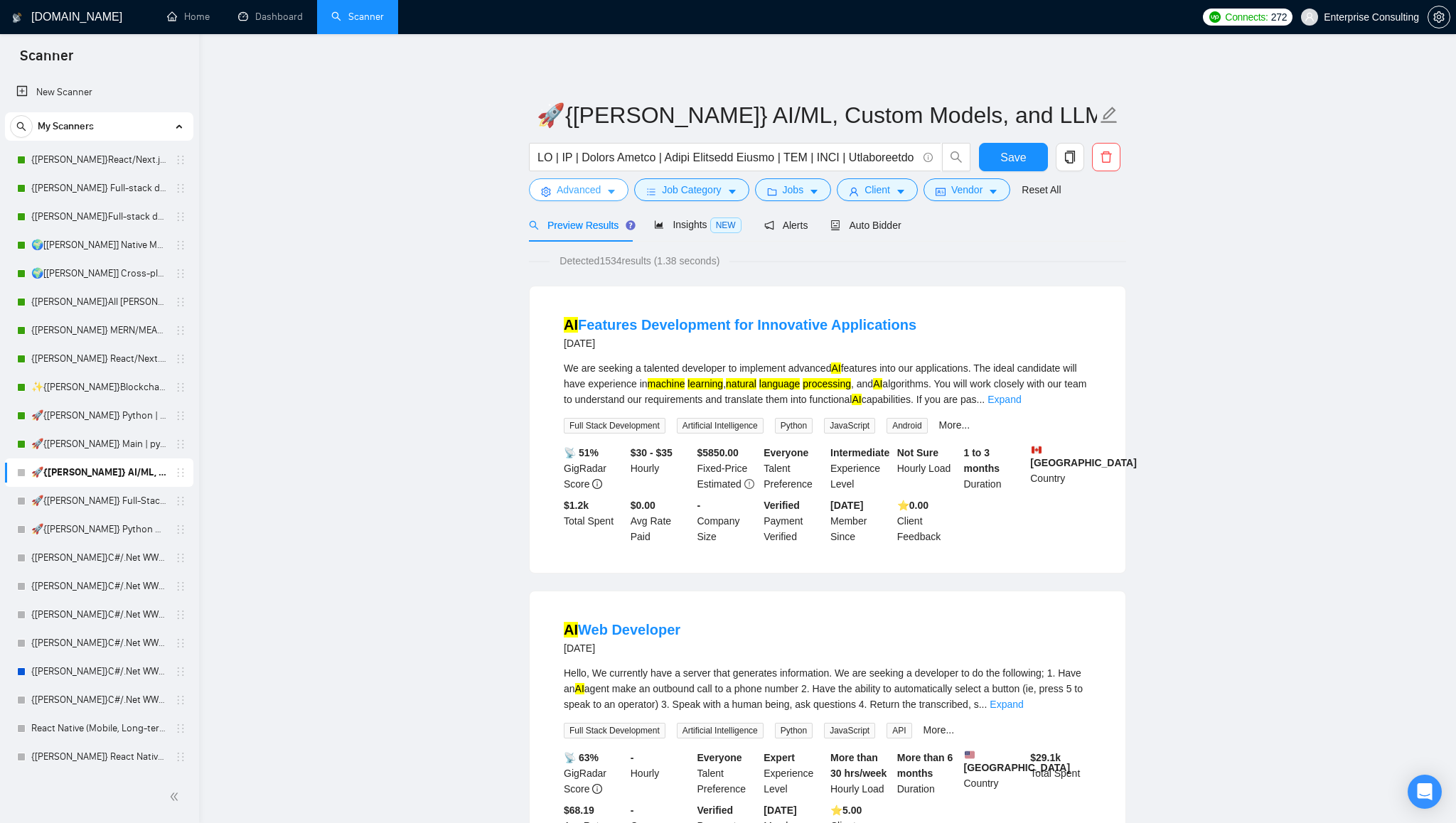
click at [615, 194] on icon "caret-down" at bounding box center [612, 192] width 10 height 10
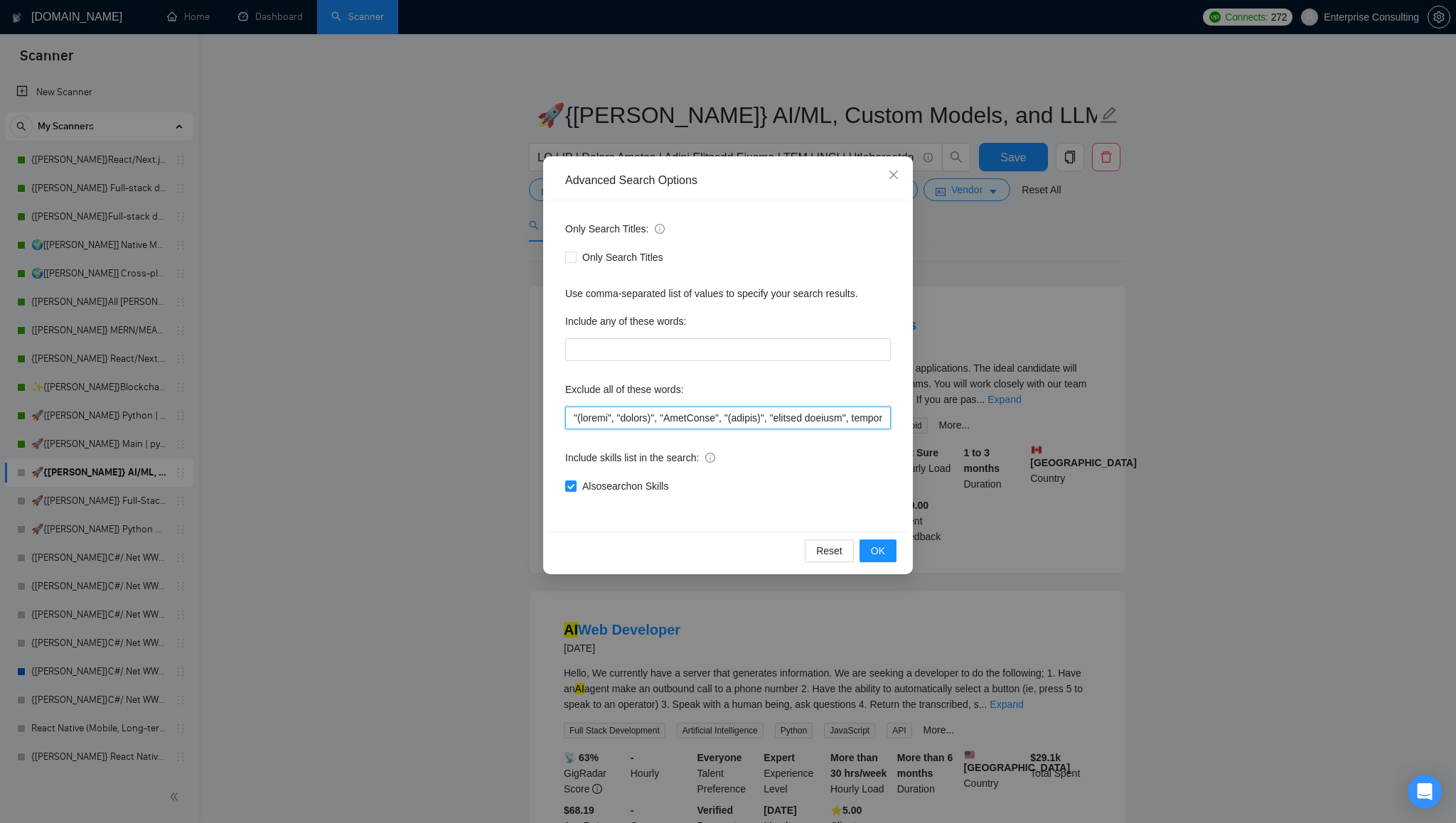
click at [642, 417] on input "text" at bounding box center [727, 417] width 325 height 23
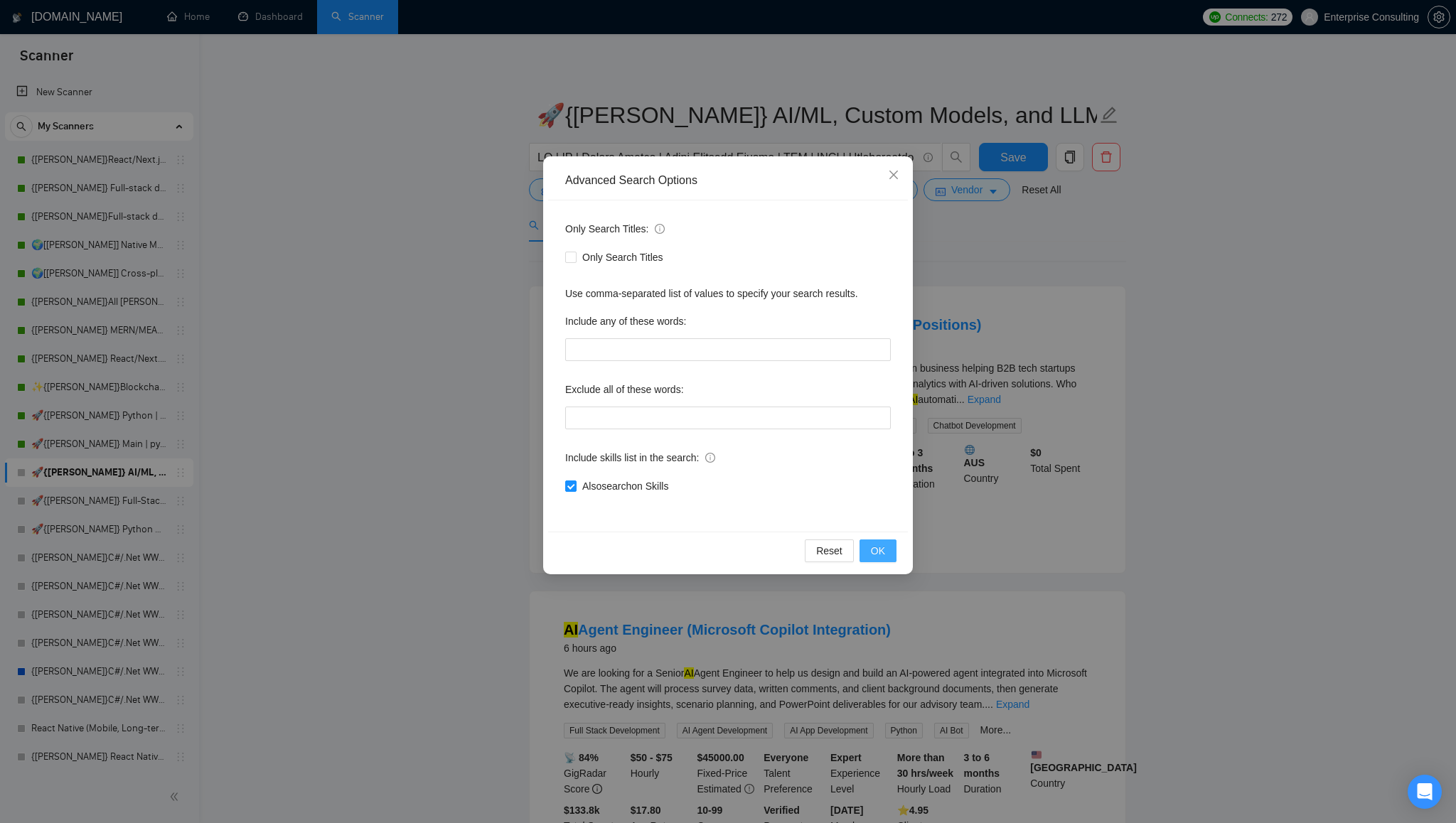
click at [874, 555] on span "OK" at bounding box center [878, 551] width 14 height 16
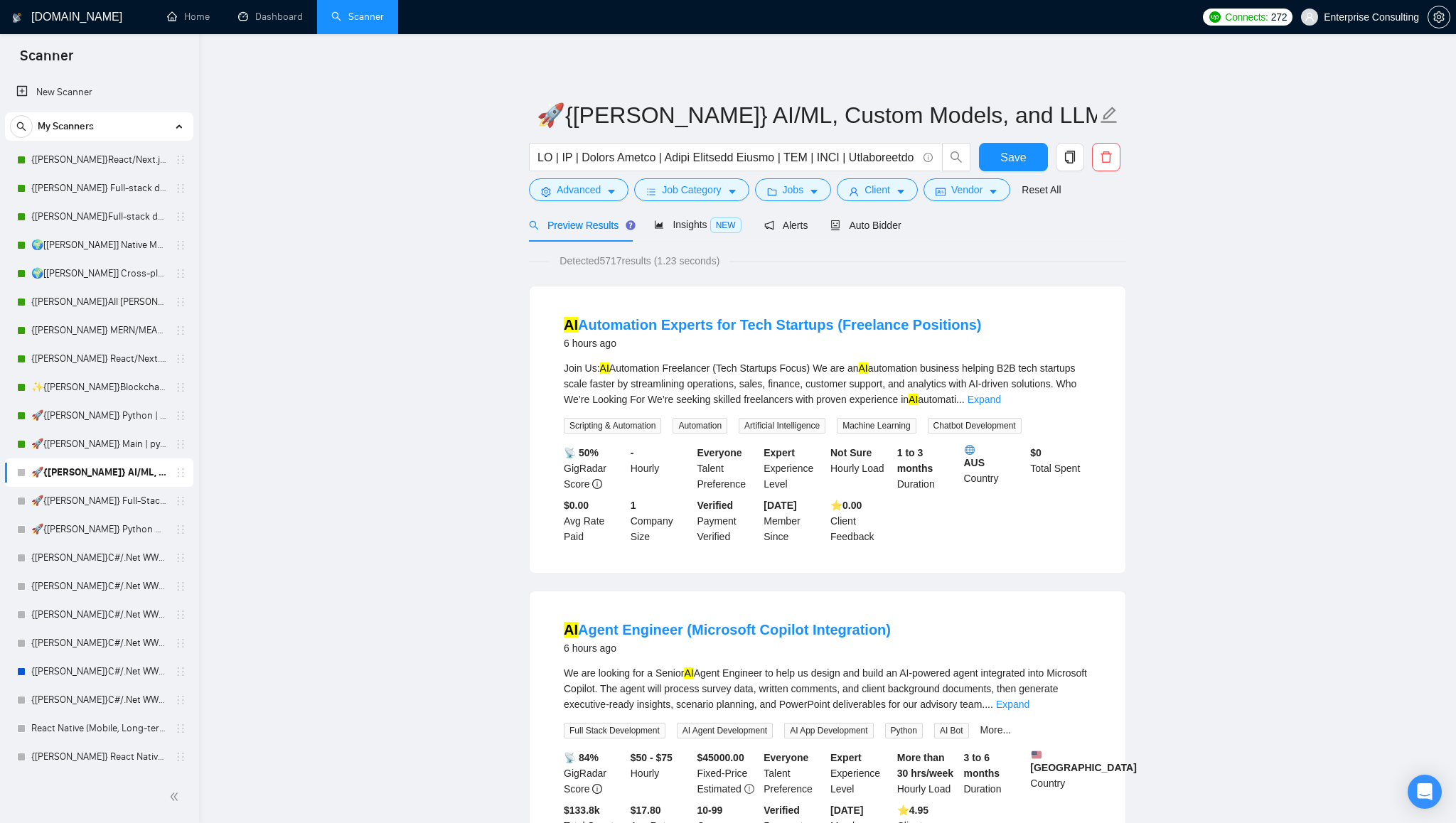
click at [606, 261] on span "Detected 5717 results (1.23 seconds)" at bounding box center [639, 260] width 180 height 16
click at [775, 262] on div "Detected 5717 results (1.23 seconds)" at bounding box center [827, 260] width 597 height 16
click at [613, 264] on span "Detected 5717 results (1.23 seconds)" at bounding box center [639, 260] width 180 height 16
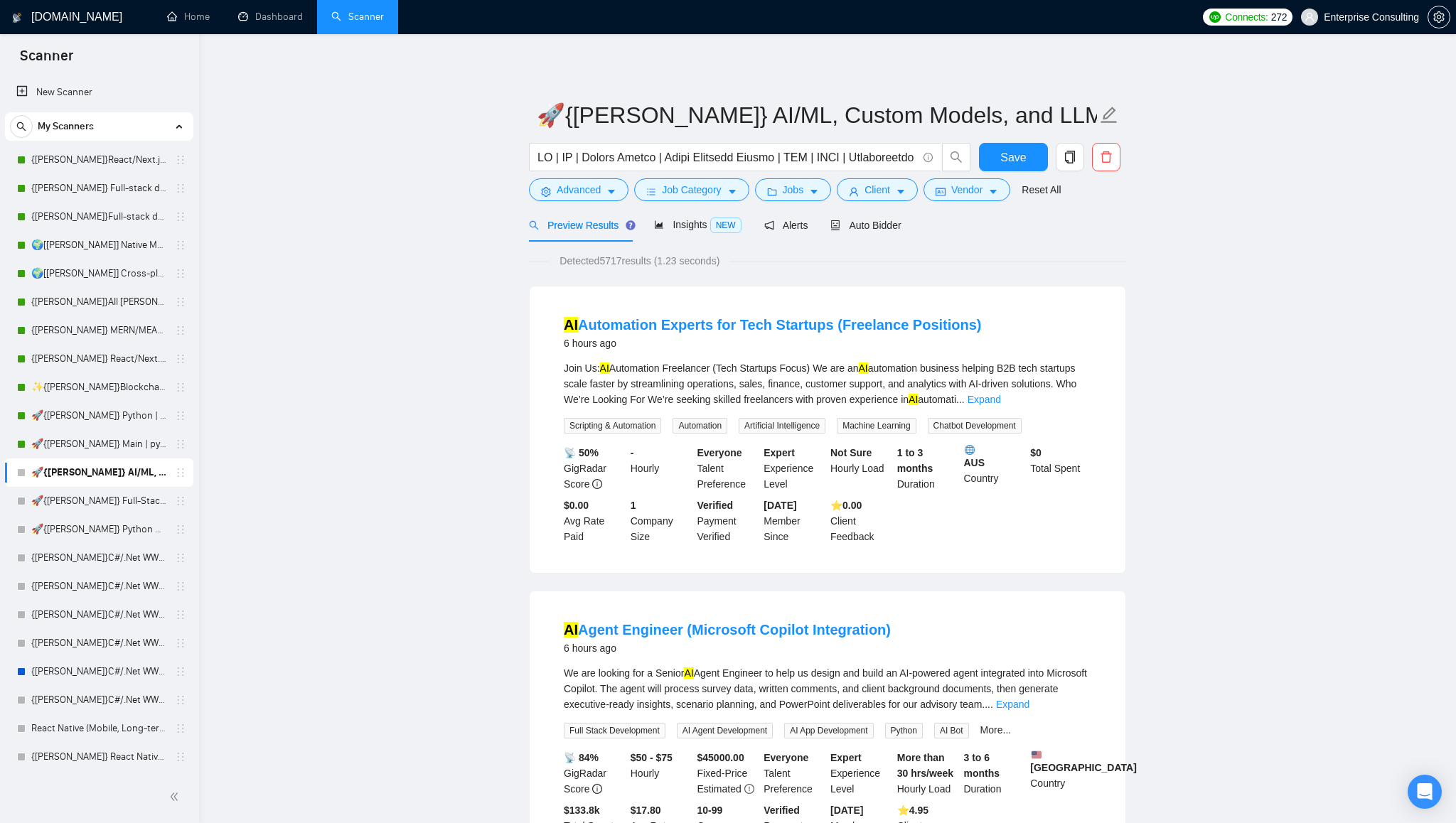
click at [613, 264] on span "Detected 5717 results (1.23 seconds)" at bounding box center [639, 260] width 180 height 16
click at [618, 198] on button "Advanced" at bounding box center [579, 189] width 99 height 23
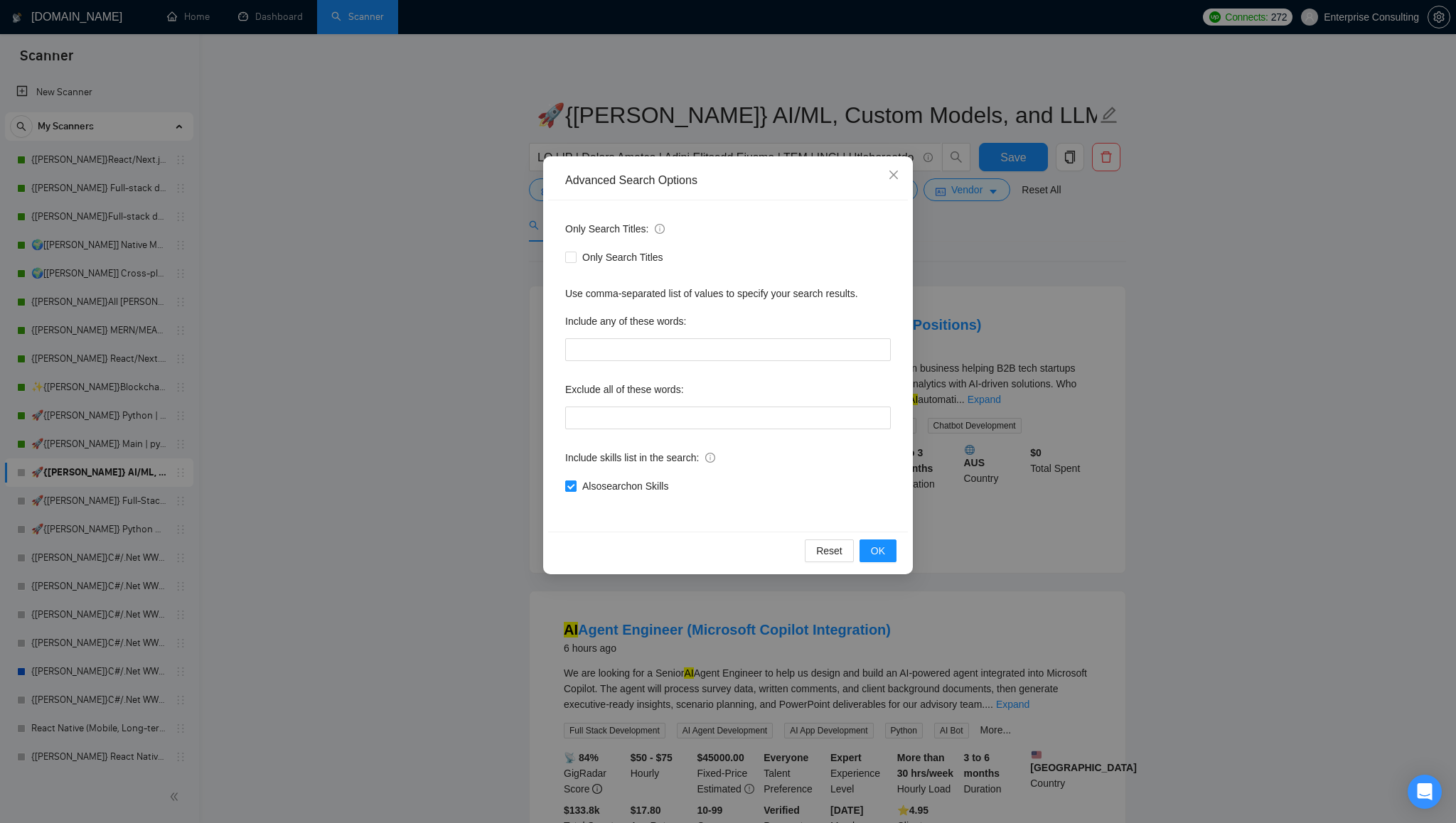
click at [570, 484] on input "Also search on Skills" at bounding box center [570, 485] width 10 height 10
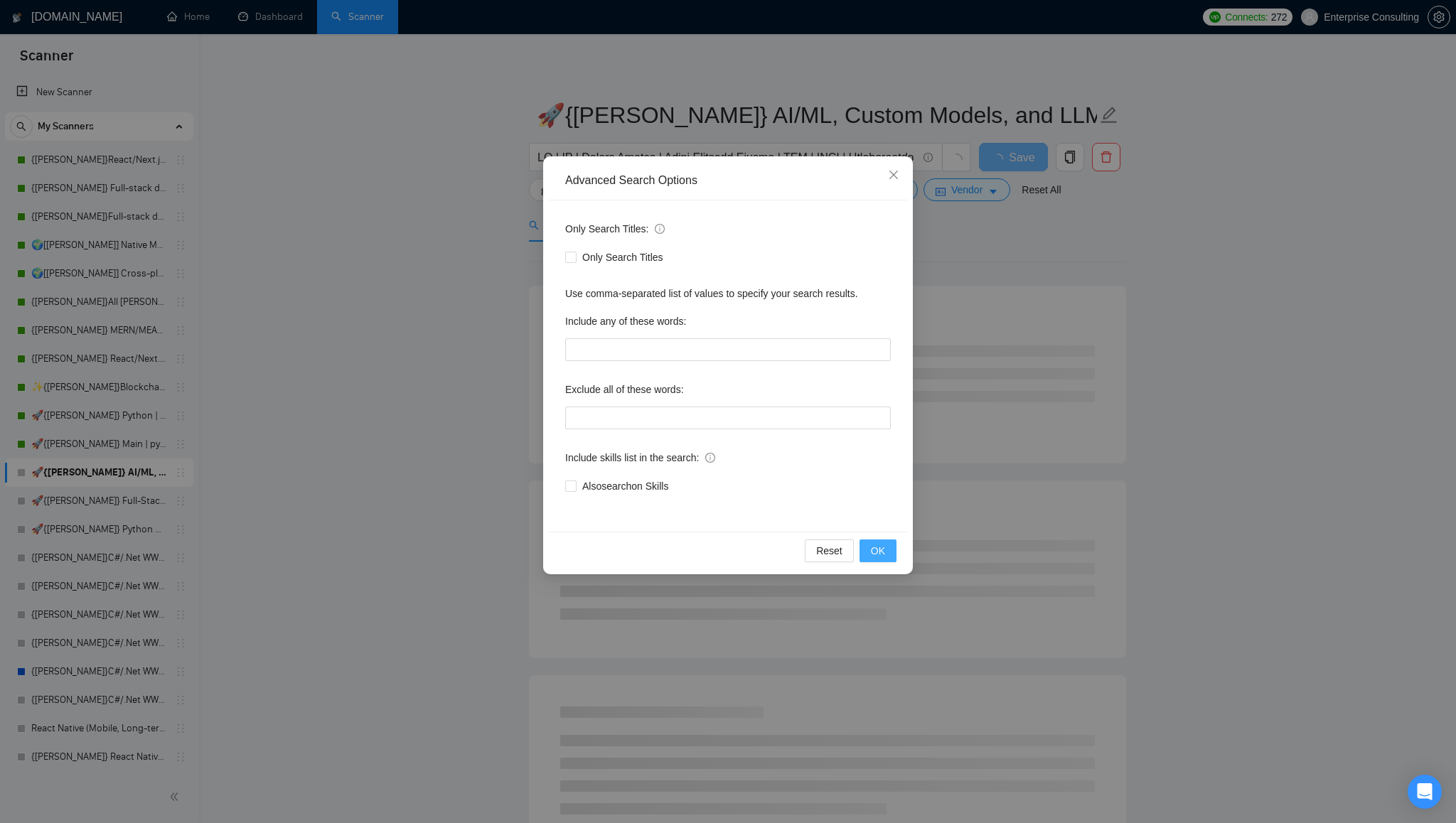
click at [879, 555] on span "OK" at bounding box center [878, 551] width 14 height 16
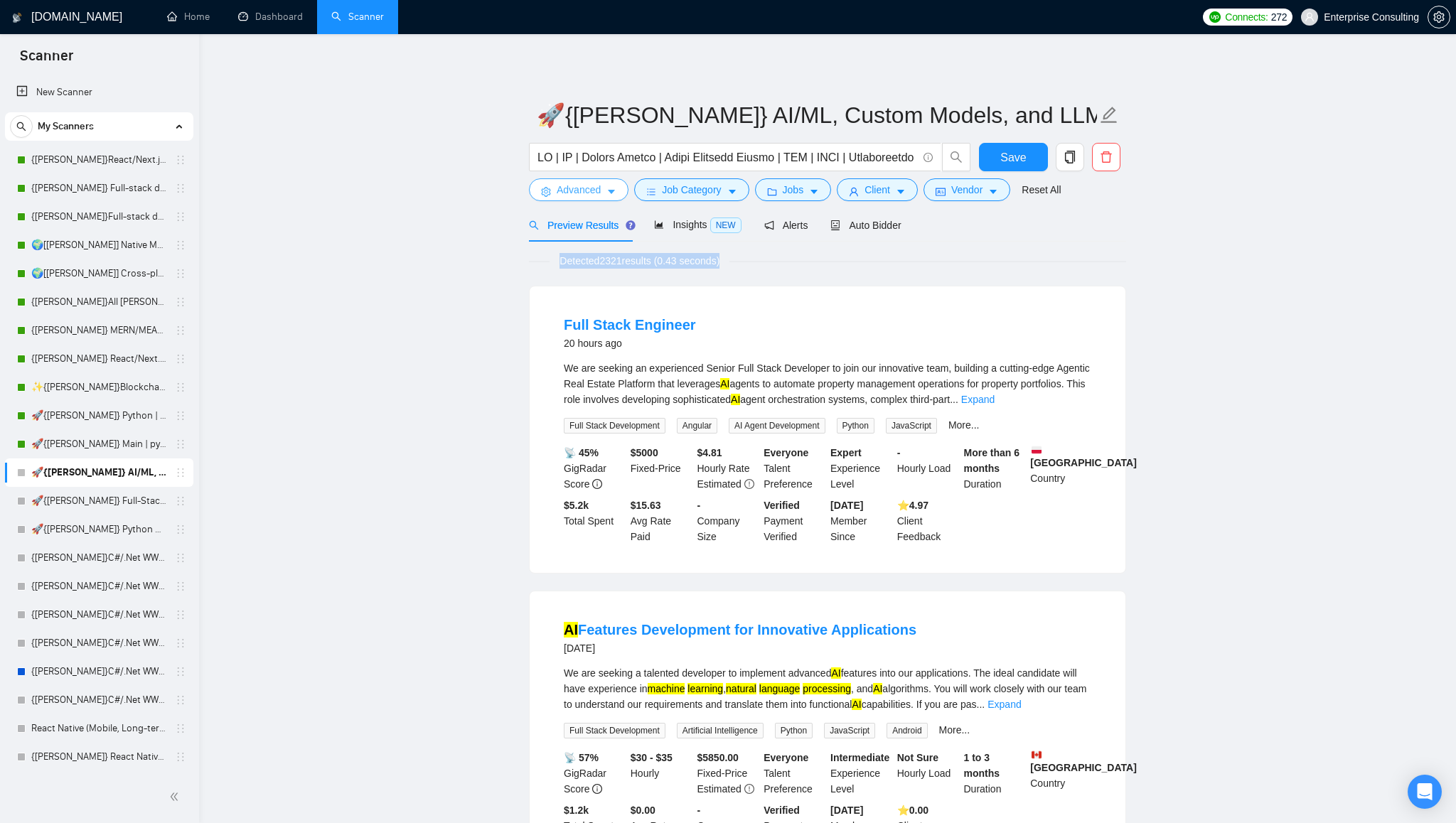
click at [607, 193] on icon "caret-down" at bounding box center [612, 192] width 10 height 10
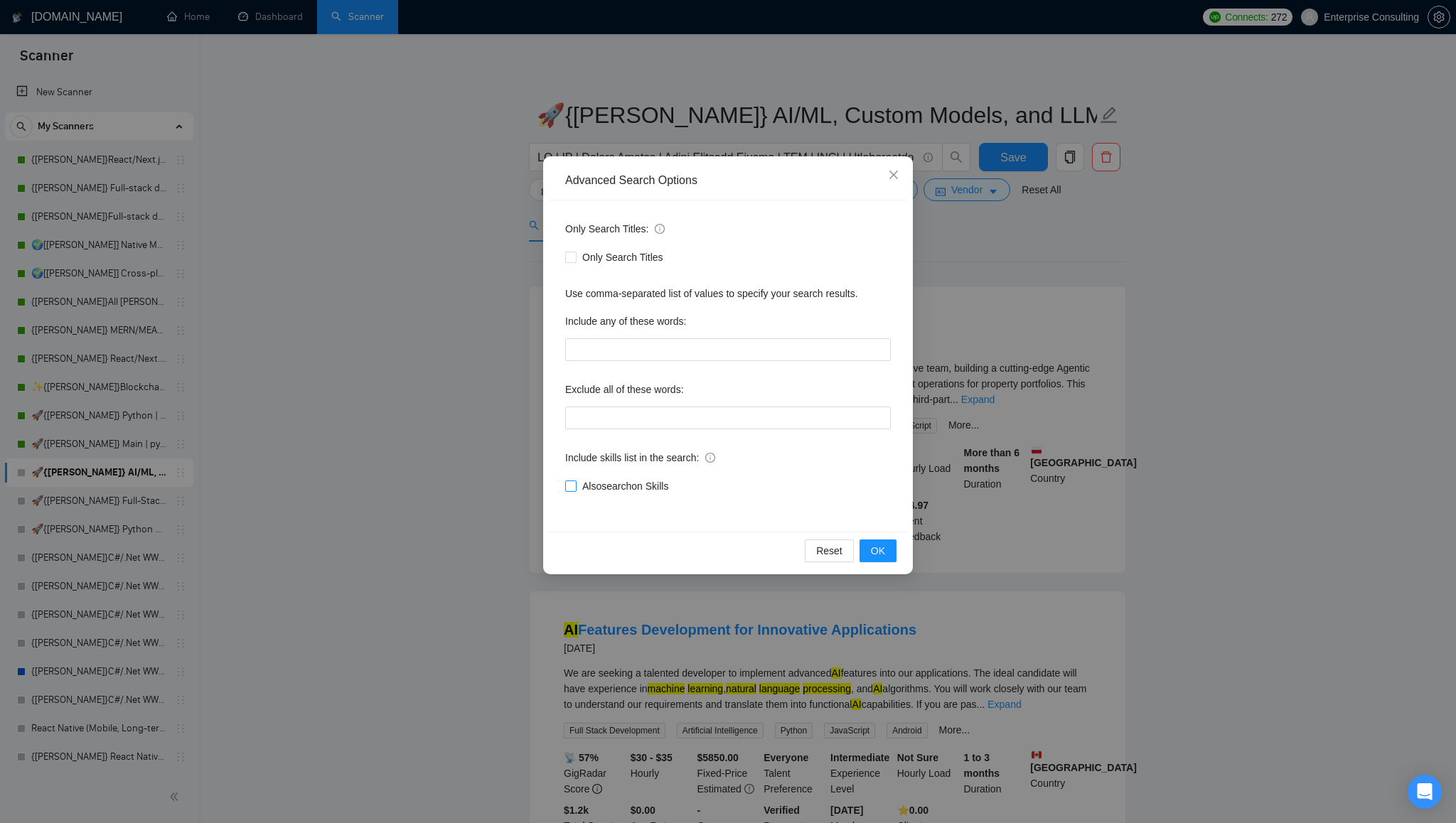
click at [593, 488] on span "Also search on Skills" at bounding box center [626, 486] width 97 height 16
click at [575, 488] on input "Also search on Skills" at bounding box center [570, 485] width 10 height 10
checkbox input "true"
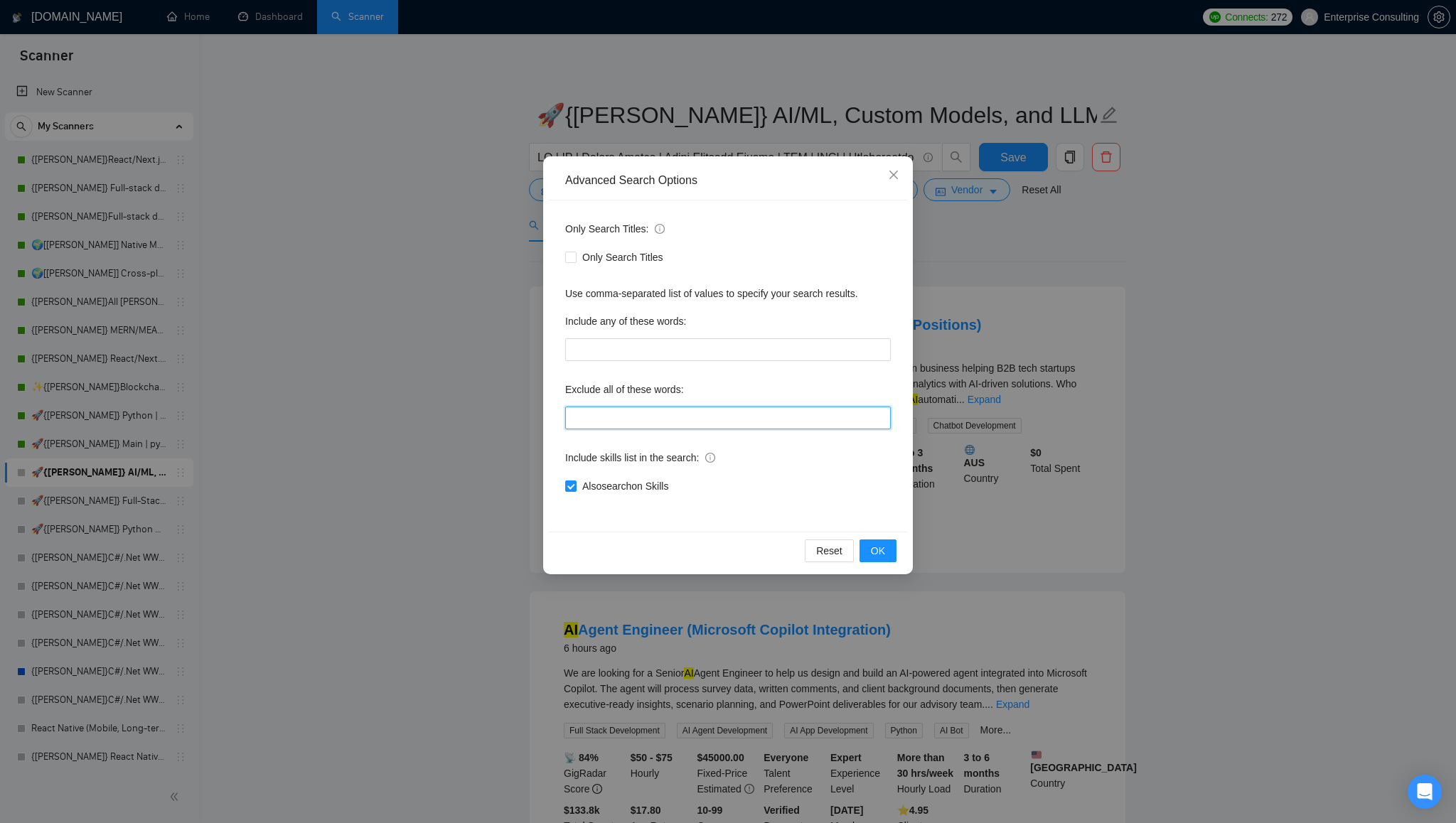
click at [679, 422] on input "text" at bounding box center [727, 417] width 325 height 23
paste input ""(loremi", "dolors)", "AmetConse", "(adipis)", "elitsed doeiusm", tempori, utla…"
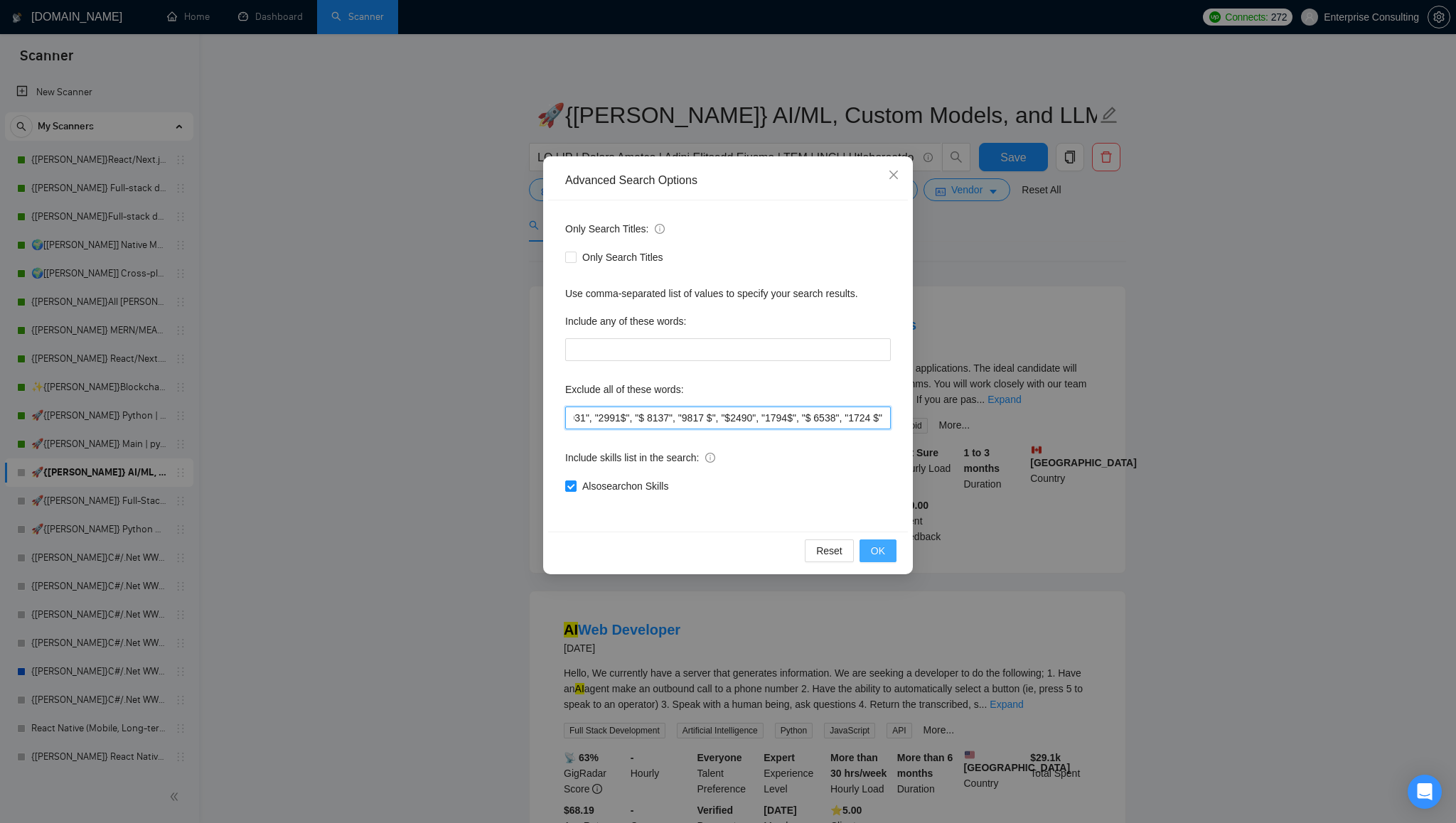
type input ""(loremi", "dolors)", "AmetConse", "(adipis)", "elitsed doeiusm", tempori, utla…"
click at [878, 552] on span "OK" at bounding box center [878, 551] width 14 height 16
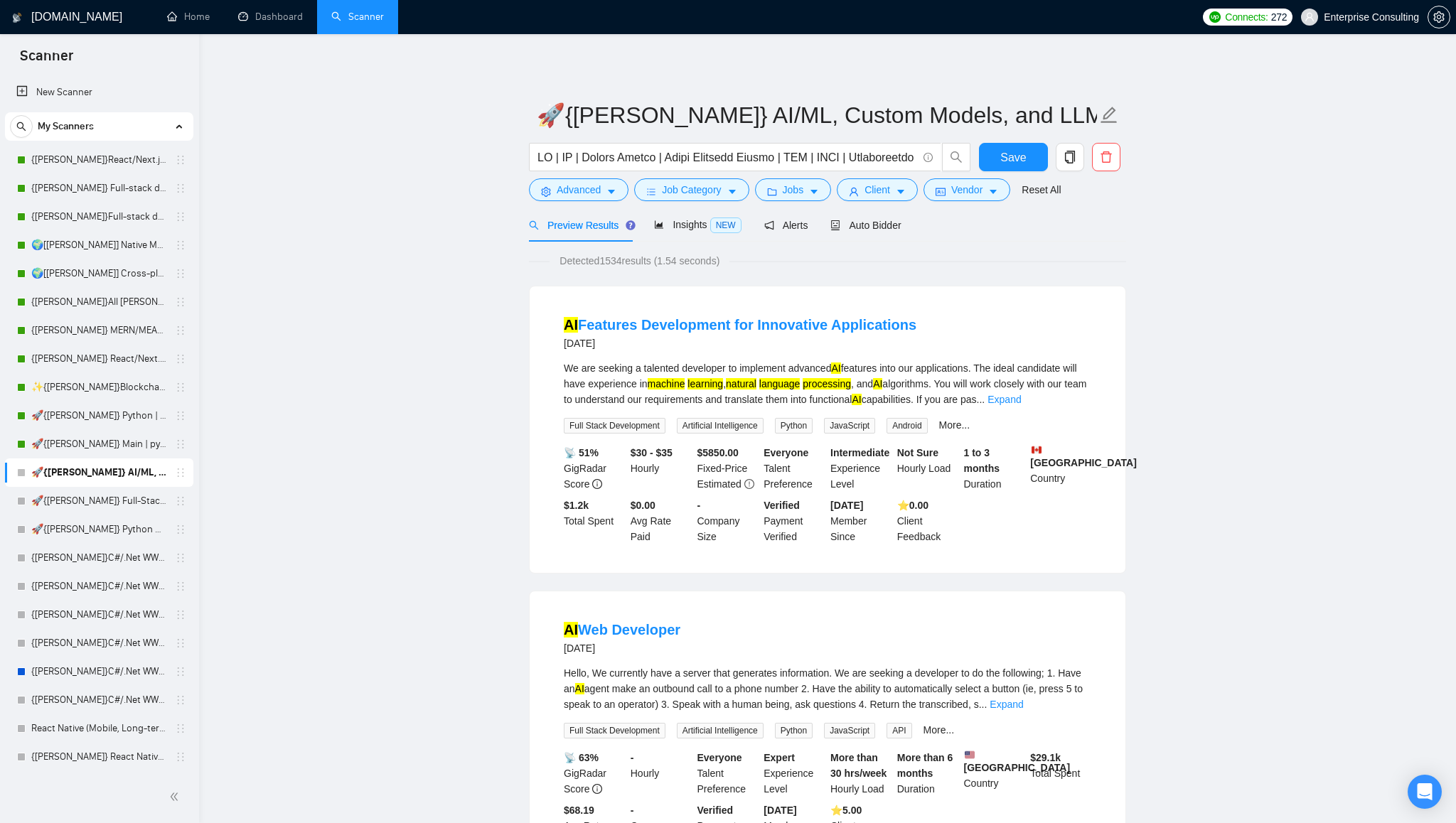
scroll to position [0, 0]
click at [611, 189] on icon "caret-down" at bounding box center [612, 192] width 10 height 10
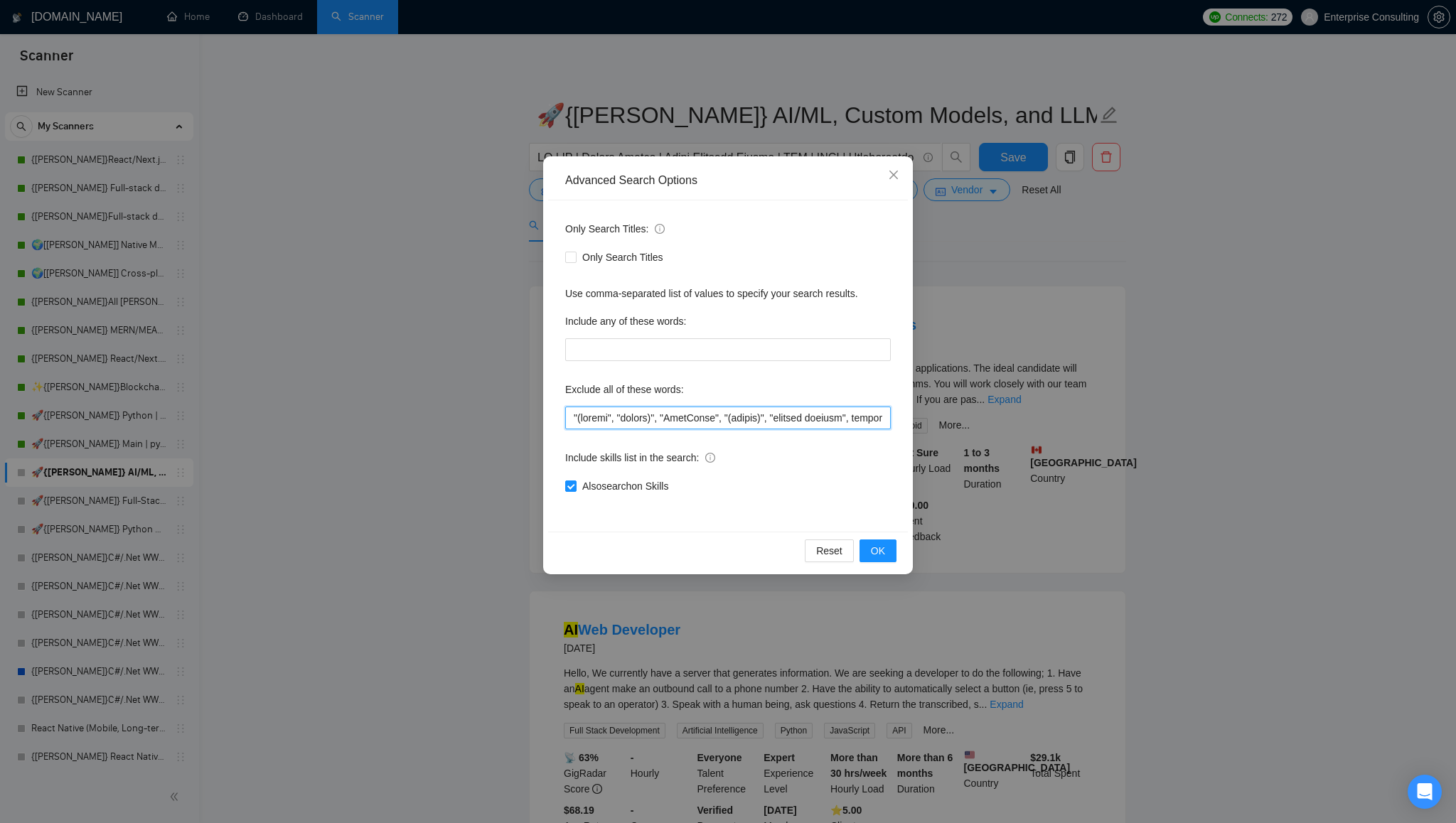
click at [656, 421] on input "text" at bounding box center [727, 417] width 325 height 23
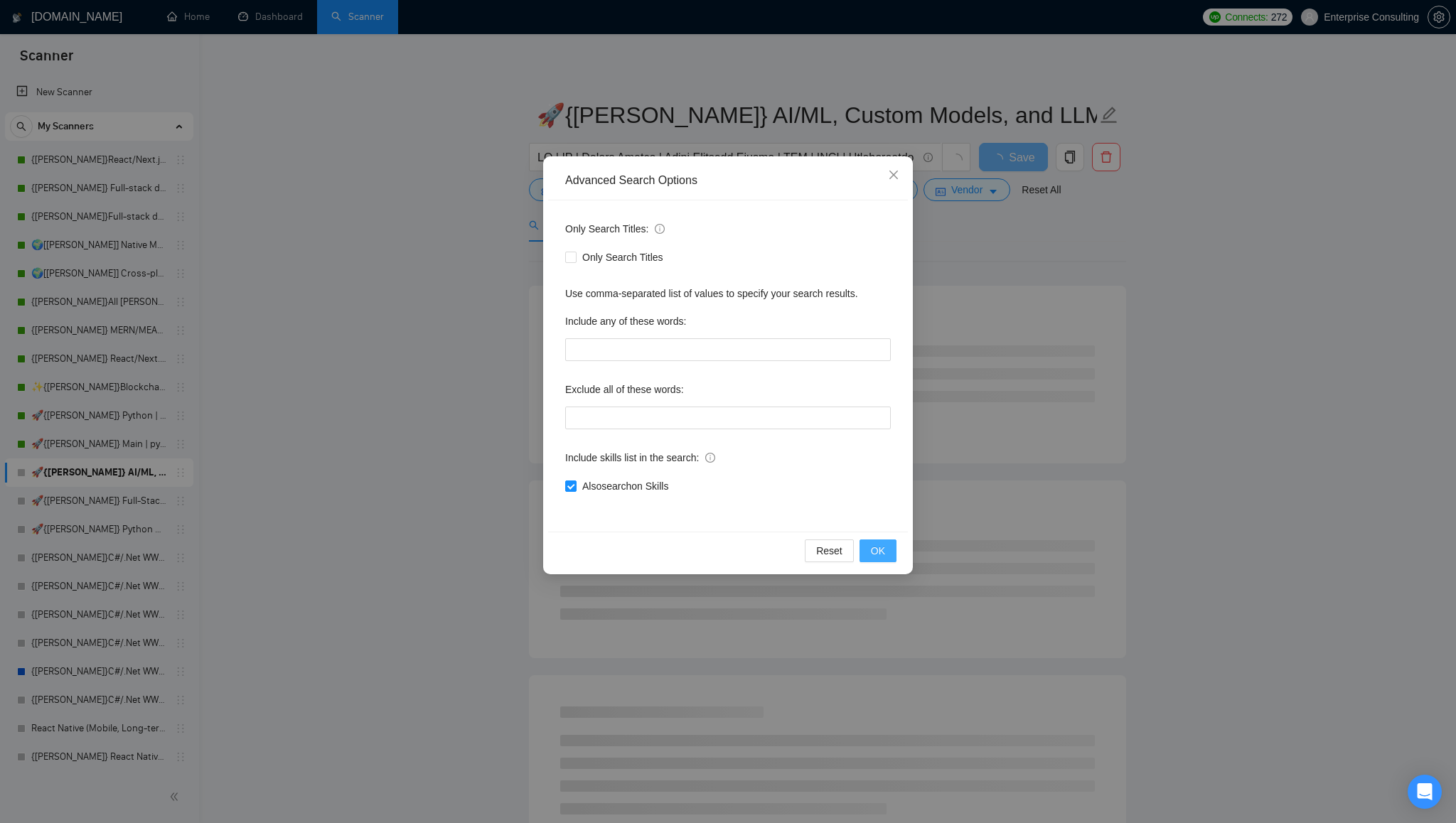
click at [884, 552] on span "OK" at bounding box center [878, 551] width 14 height 16
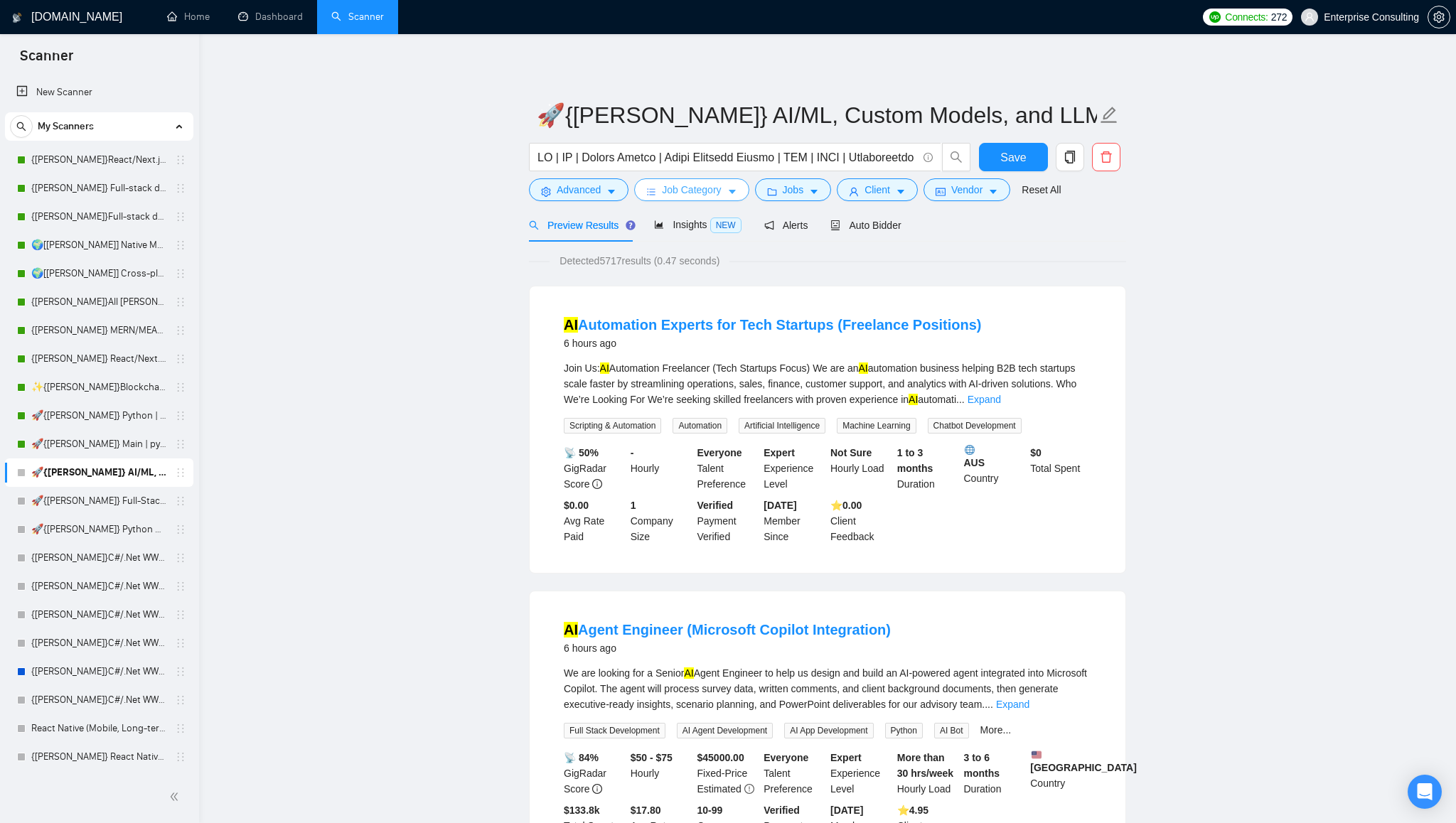
click at [736, 191] on icon "caret-down" at bounding box center [732, 193] width 7 height 4
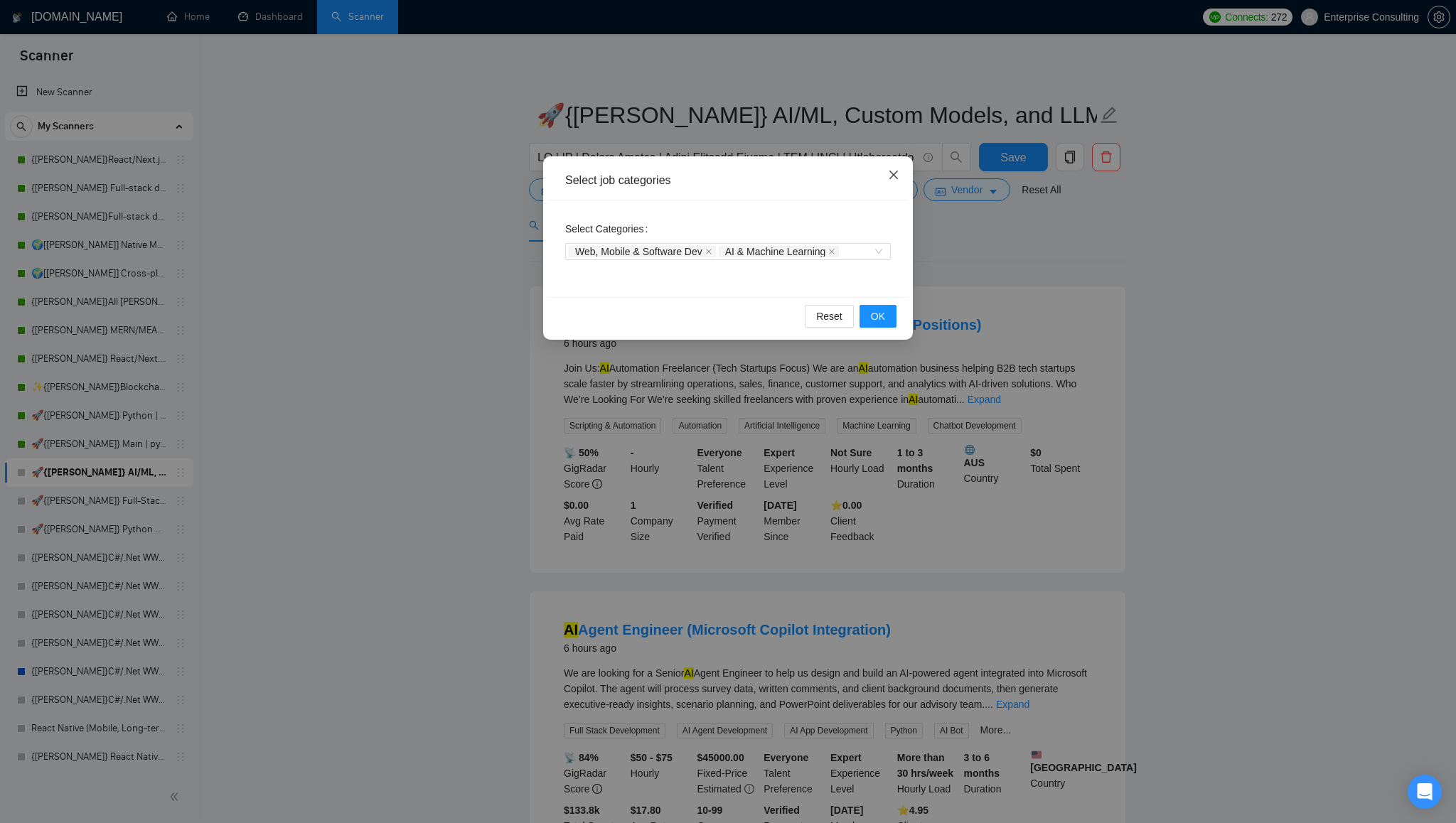
click at [894, 181] on icon "close" at bounding box center [893, 174] width 11 height 11
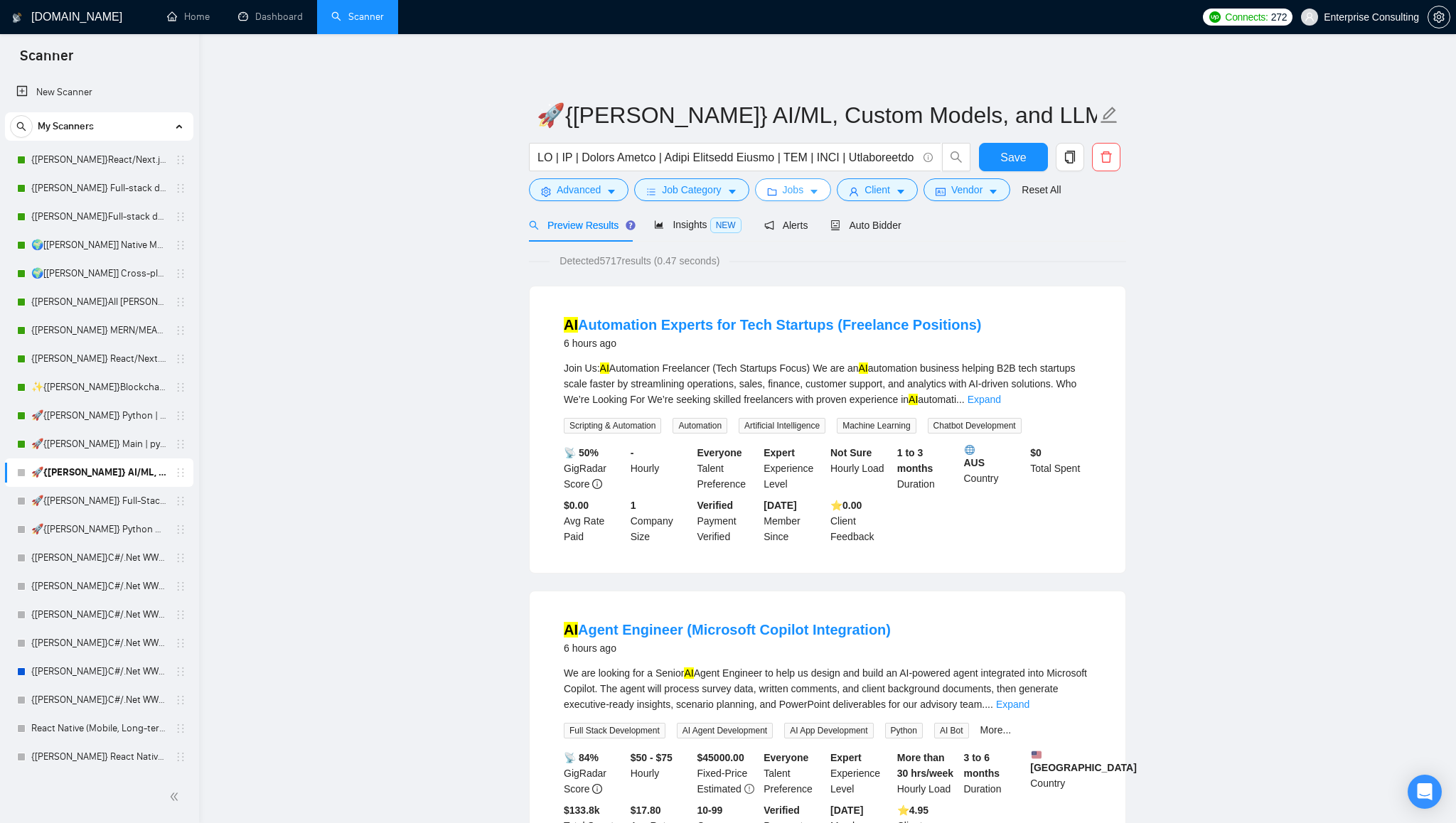
click at [819, 193] on icon "caret-down" at bounding box center [814, 192] width 10 height 10
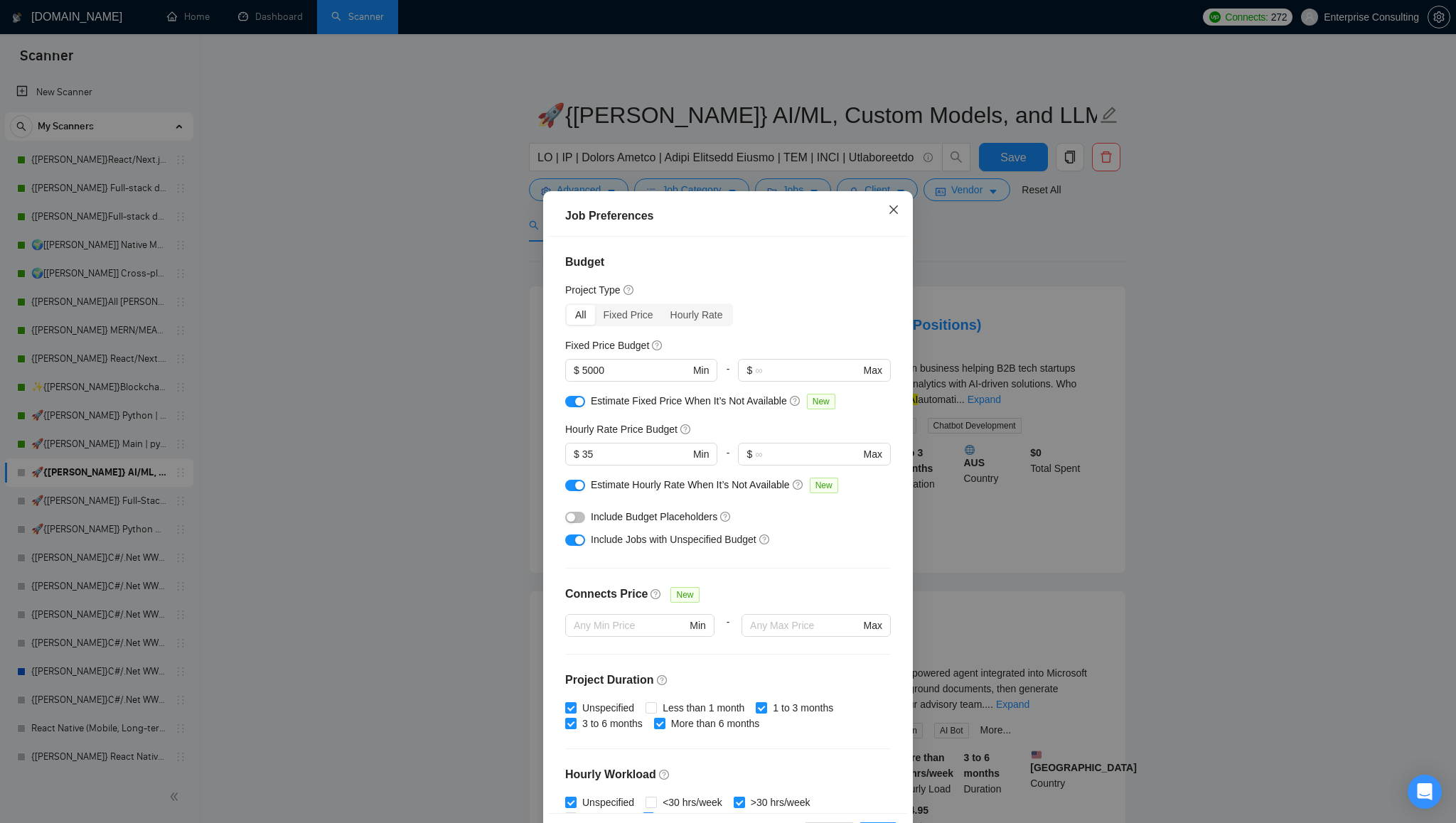
click at [896, 211] on icon "close" at bounding box center [893, 209] width 11 height 11
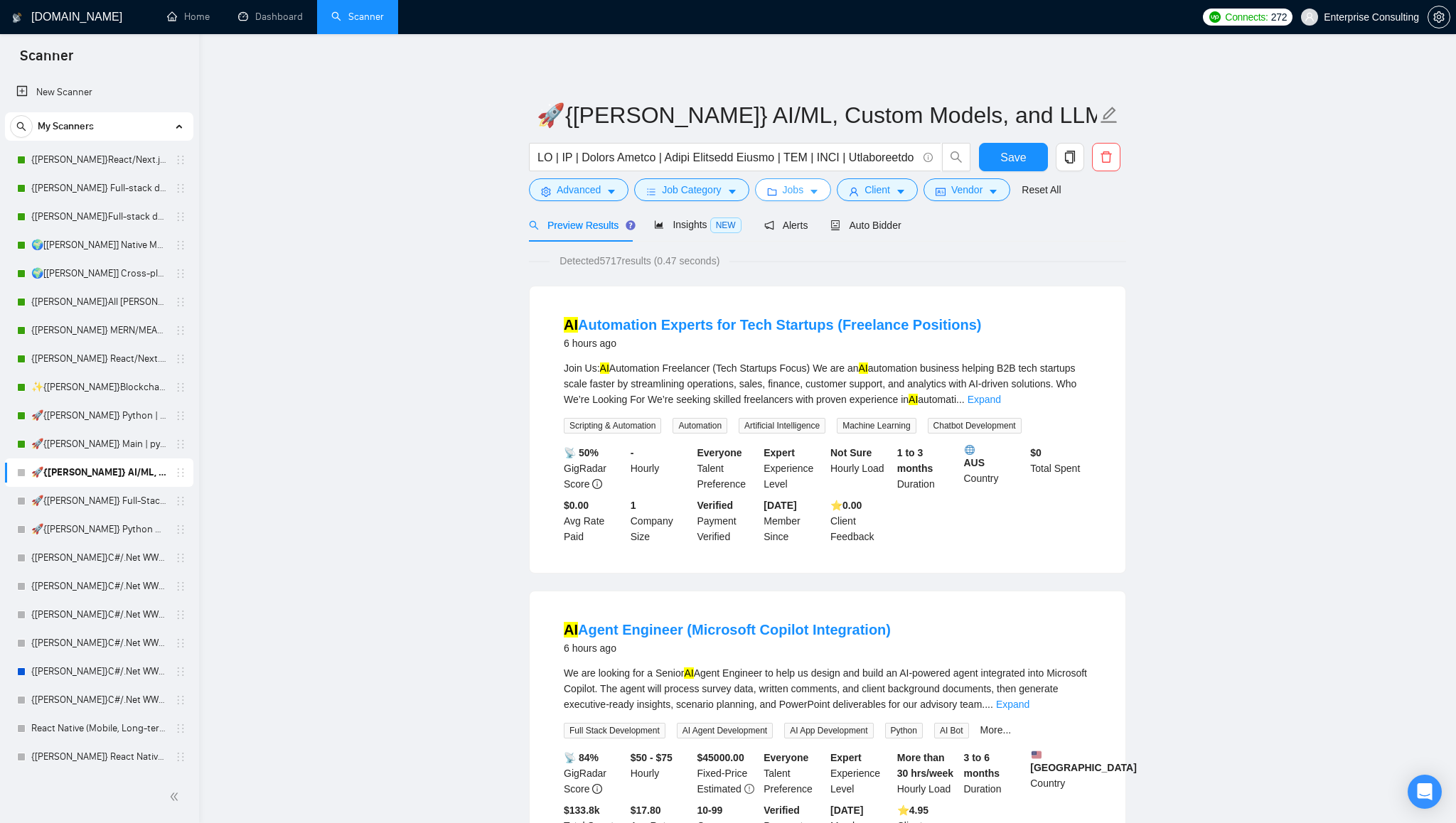
click at [818, 194] on icon "caret-down" at bounding box center [814, 193] width 7 height 4
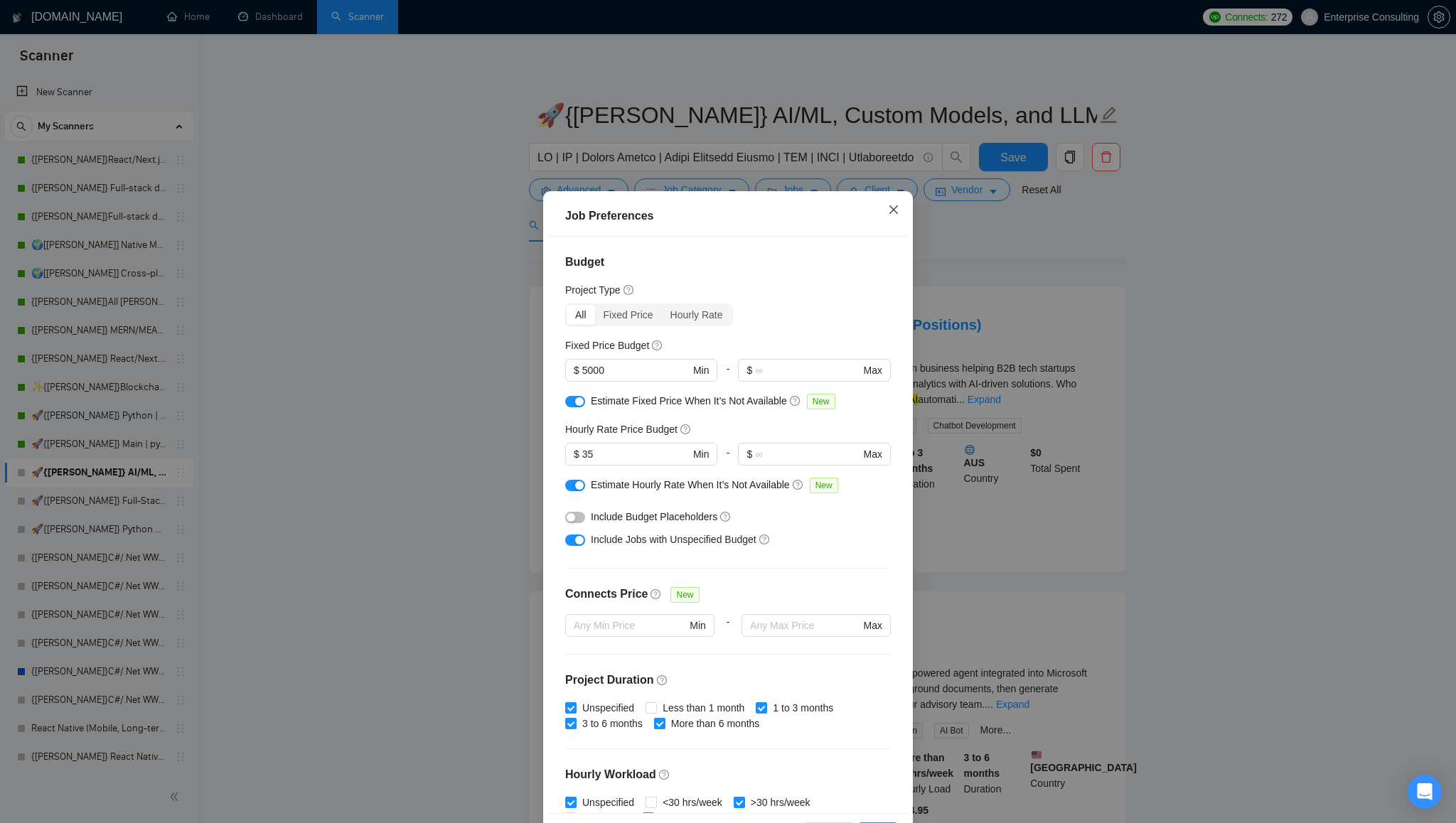
click at [891, 212] on icon "close" at bounding box center [893, 209] width 11 height 11
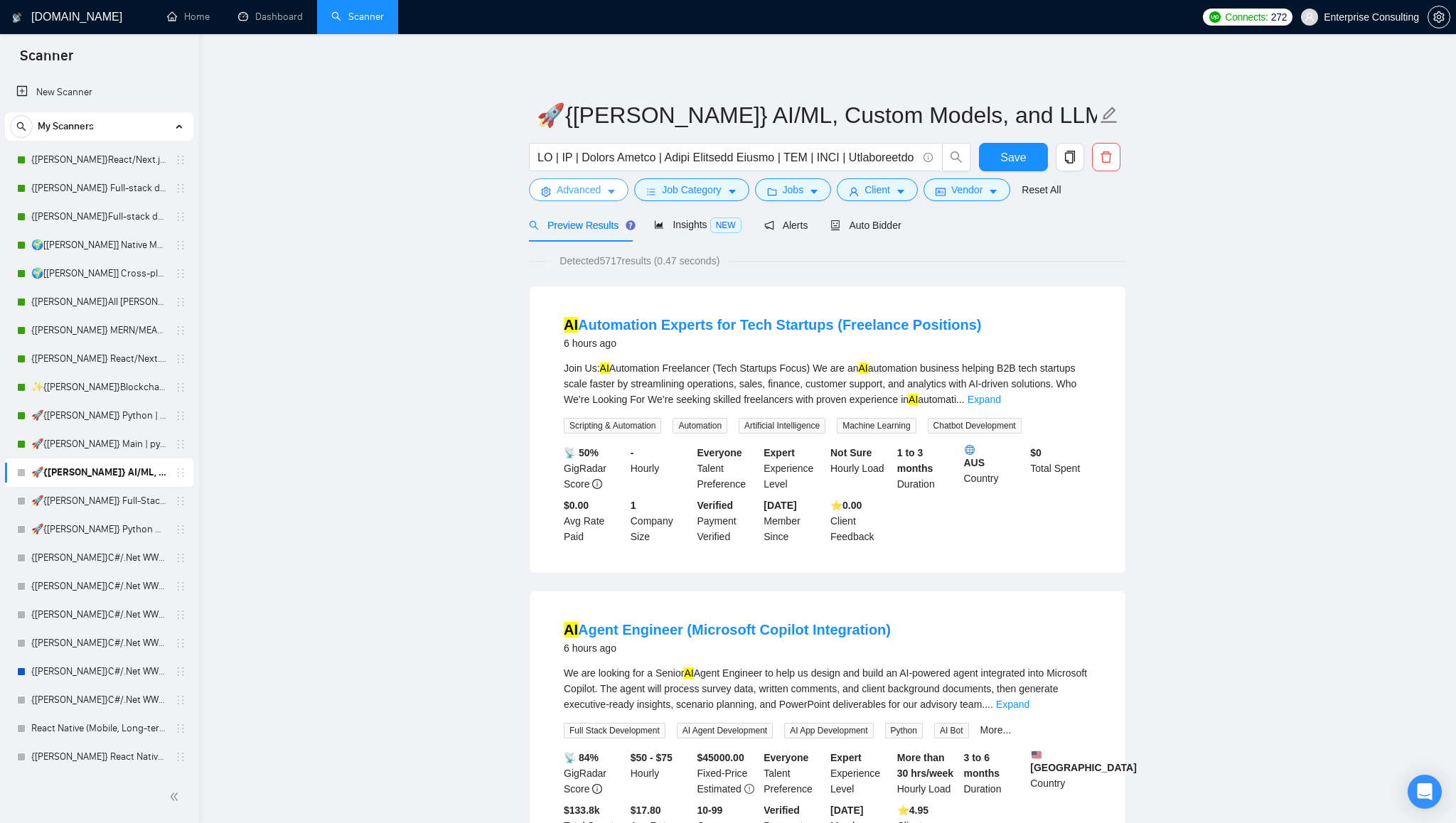
click at [613, 193] on icon "caret-down" at bounding box center [611, 193] width 7 height 4
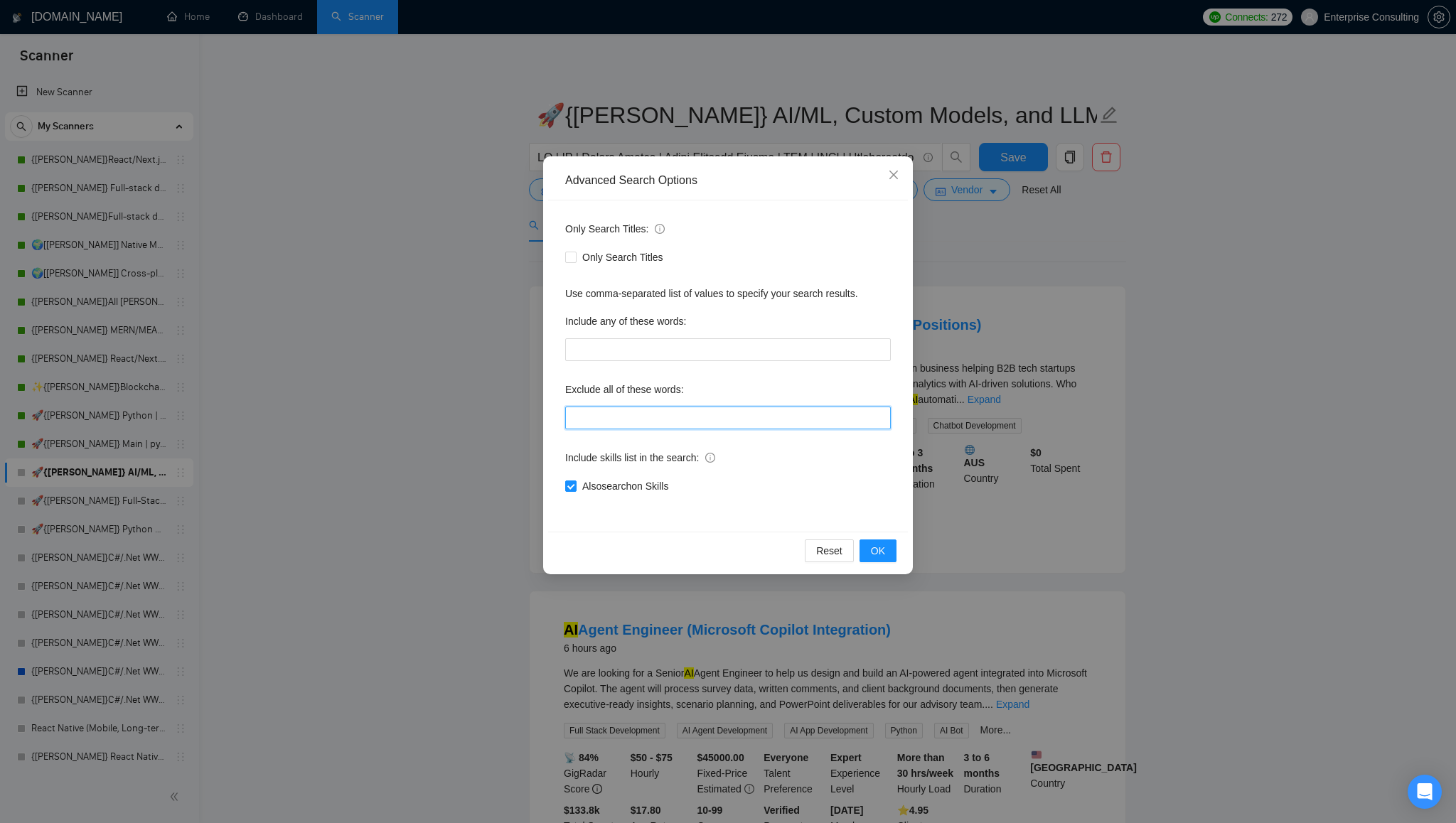
click at [661, 417] on input "text" at bounding box center [727, 417] width 325 height 23
paste input ""(loremi", "dolors)", "AmetConse", "(adipis)", "elitsed doeiusm", tempori, utla…"
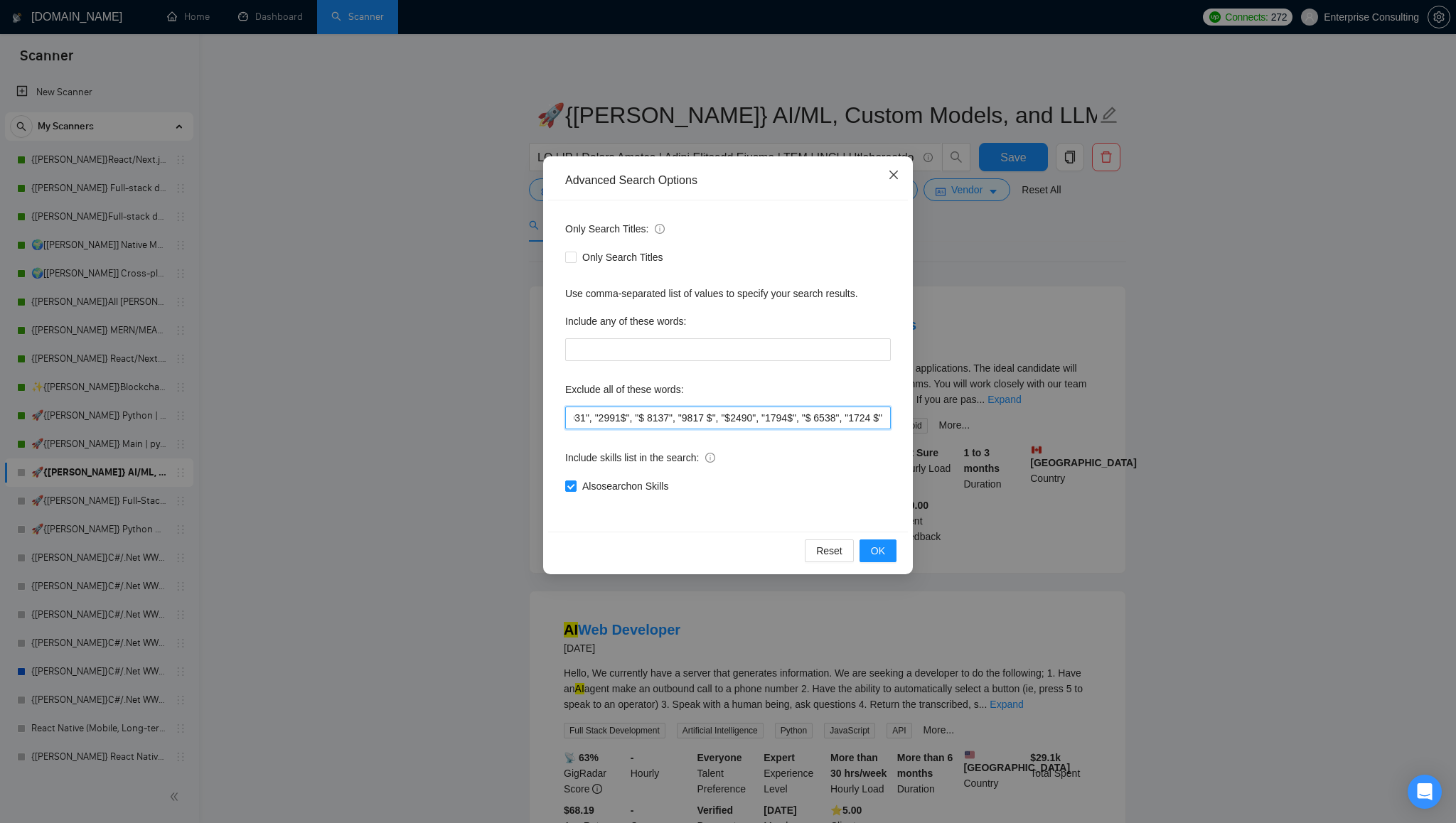
type input ""(loremi", "dolors)", "AmetConse", "(adipis)", "elitsed doeiusm", tempori, utla…"
click at [896, 173] on icon "close" at bounding box center [893, 175] width 9 height 9
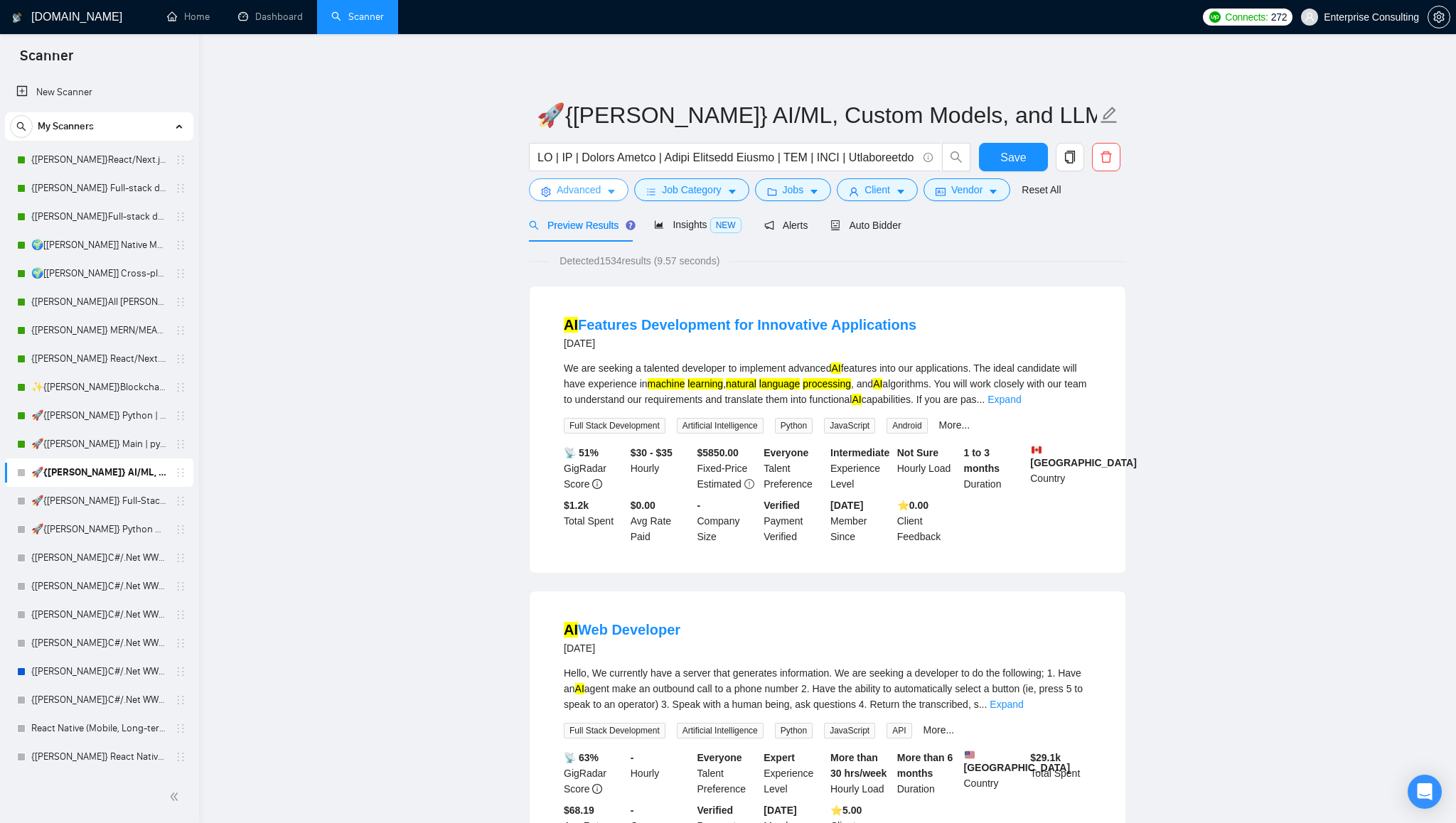
click at [615, 193] on icon "caret-down" at bounding box center [612, 192] width 10 height 10
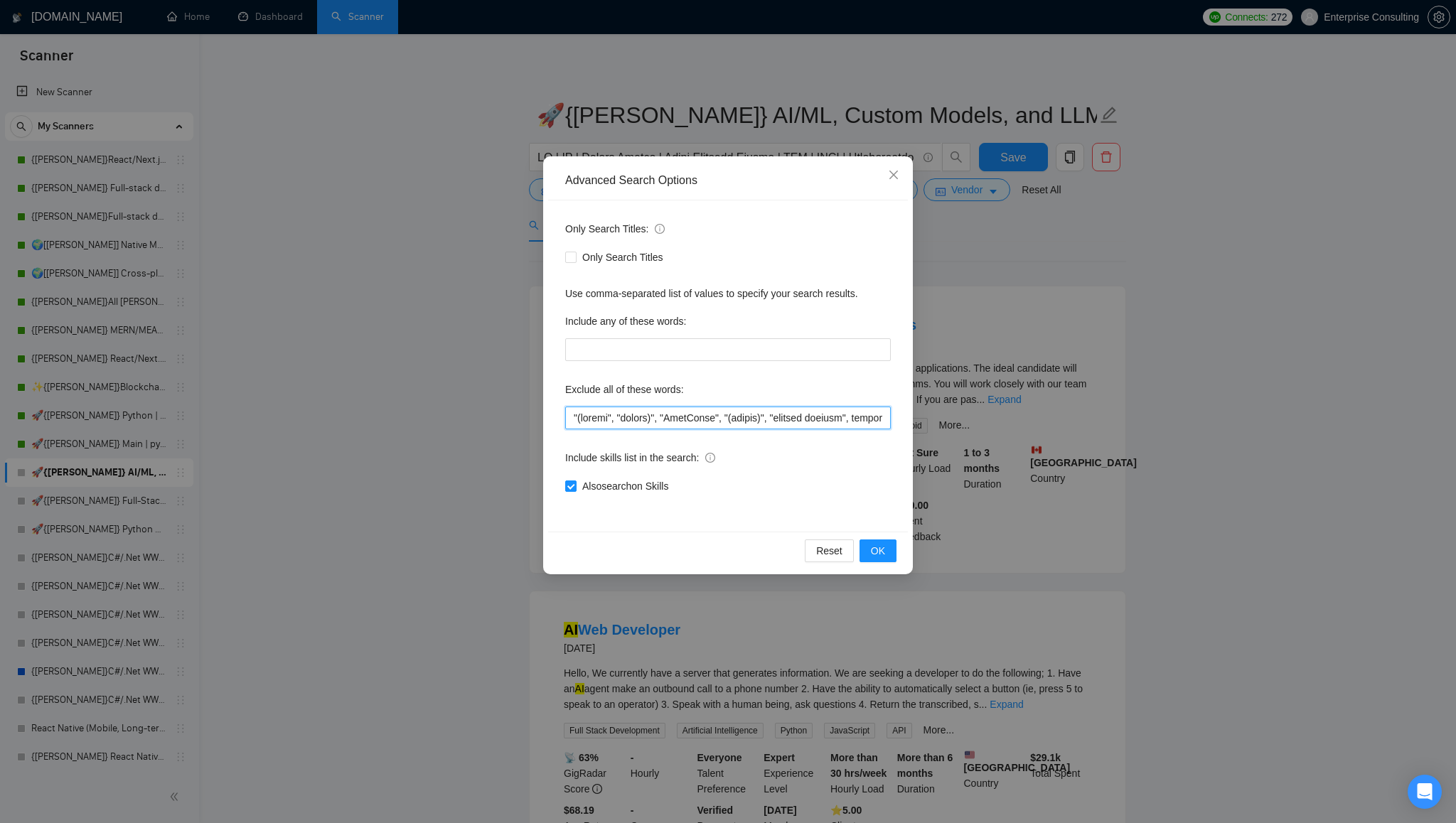
click at [769, 415] on input "text" at bounding box center [727, 417] width 325 height 23
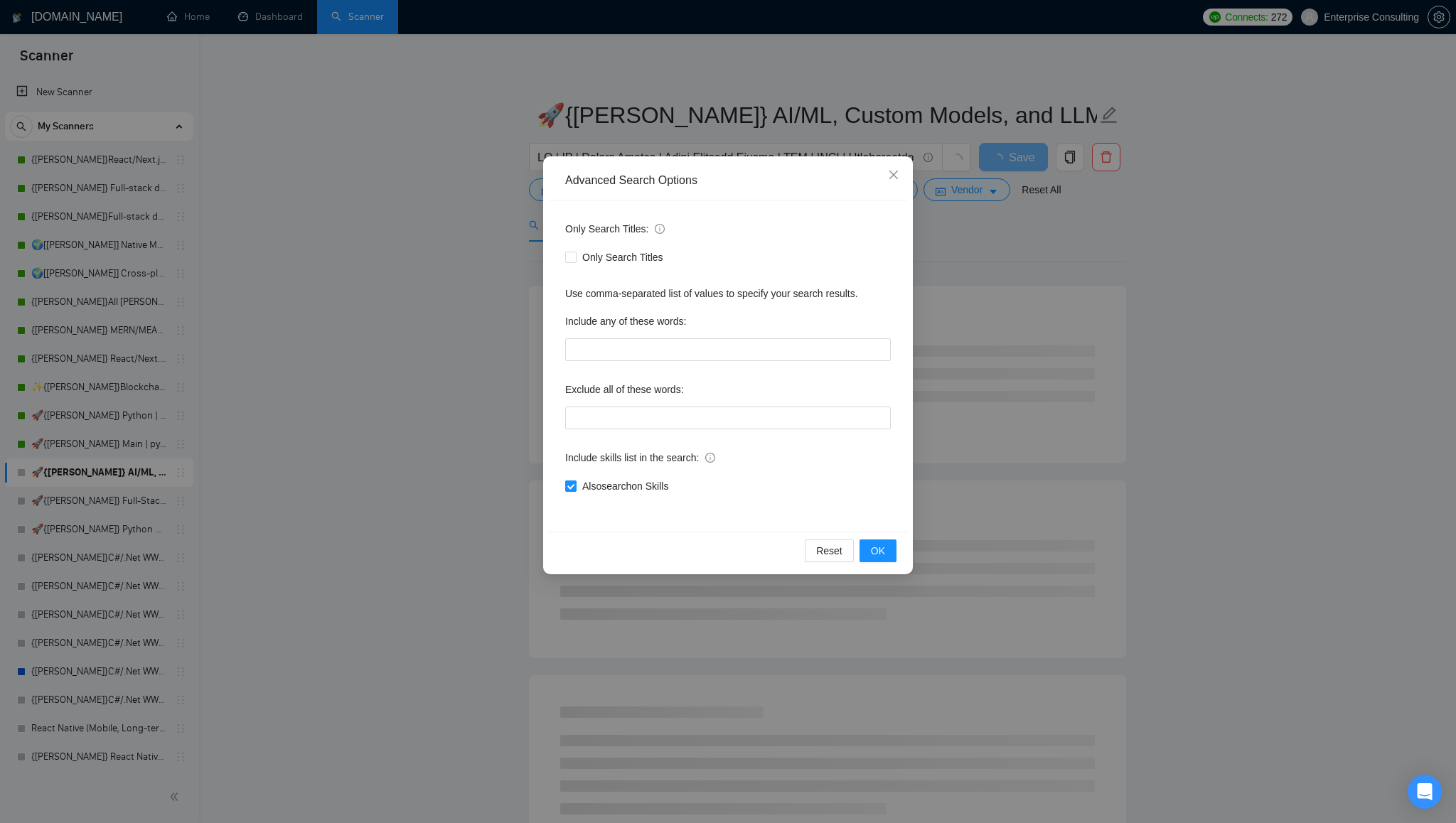
click at [594, 489] on span "Also search on Skills" at bounding box center [626, 486] width 97 height 16
click at [575, 489] on input "Also search on Skills" at bounding box center [570, 485] width 10 height 10
checkbox input "false"
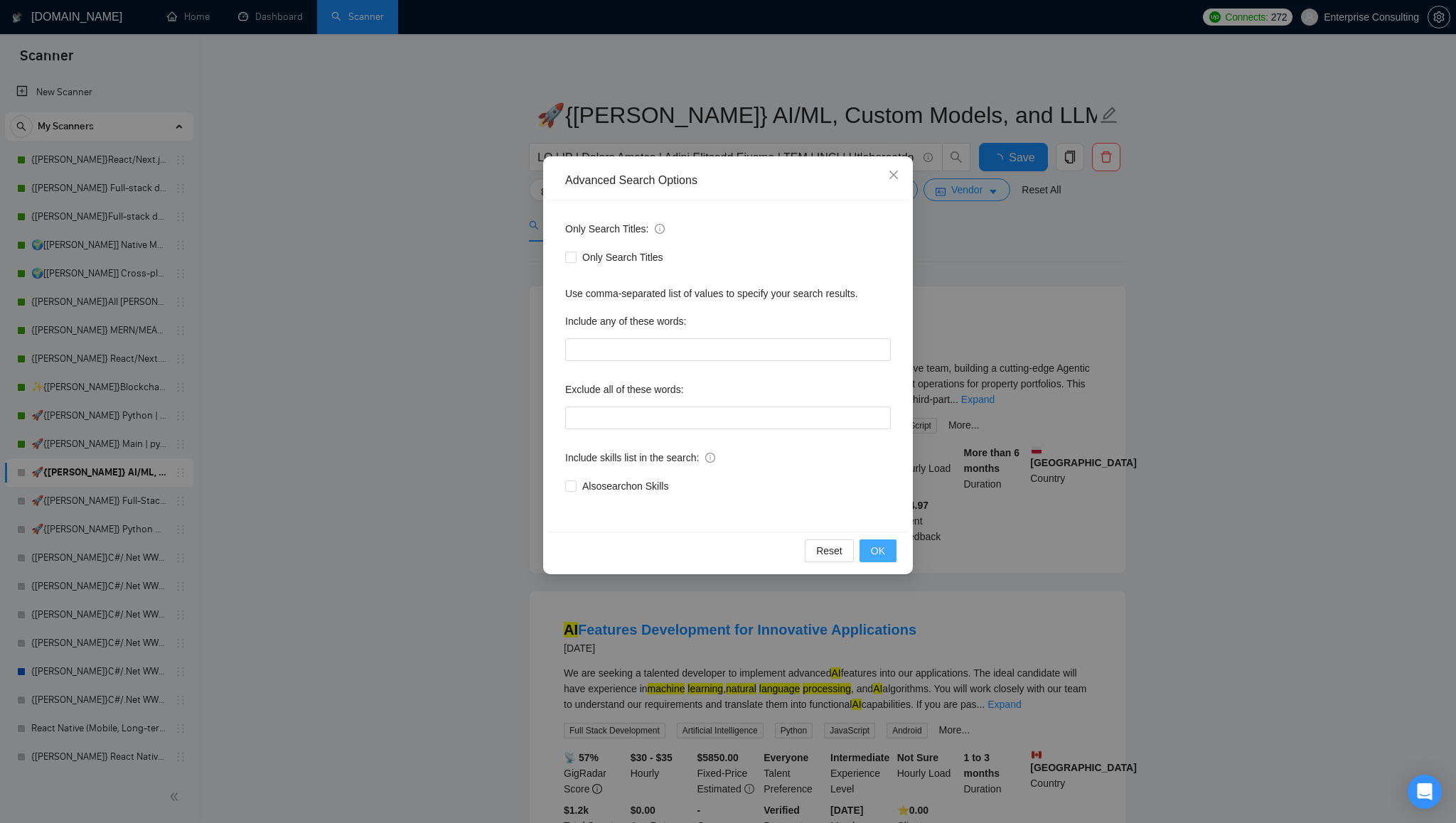
click at [881, 553] on span "OK" at bounding box center [878, 551] width 14 height 16
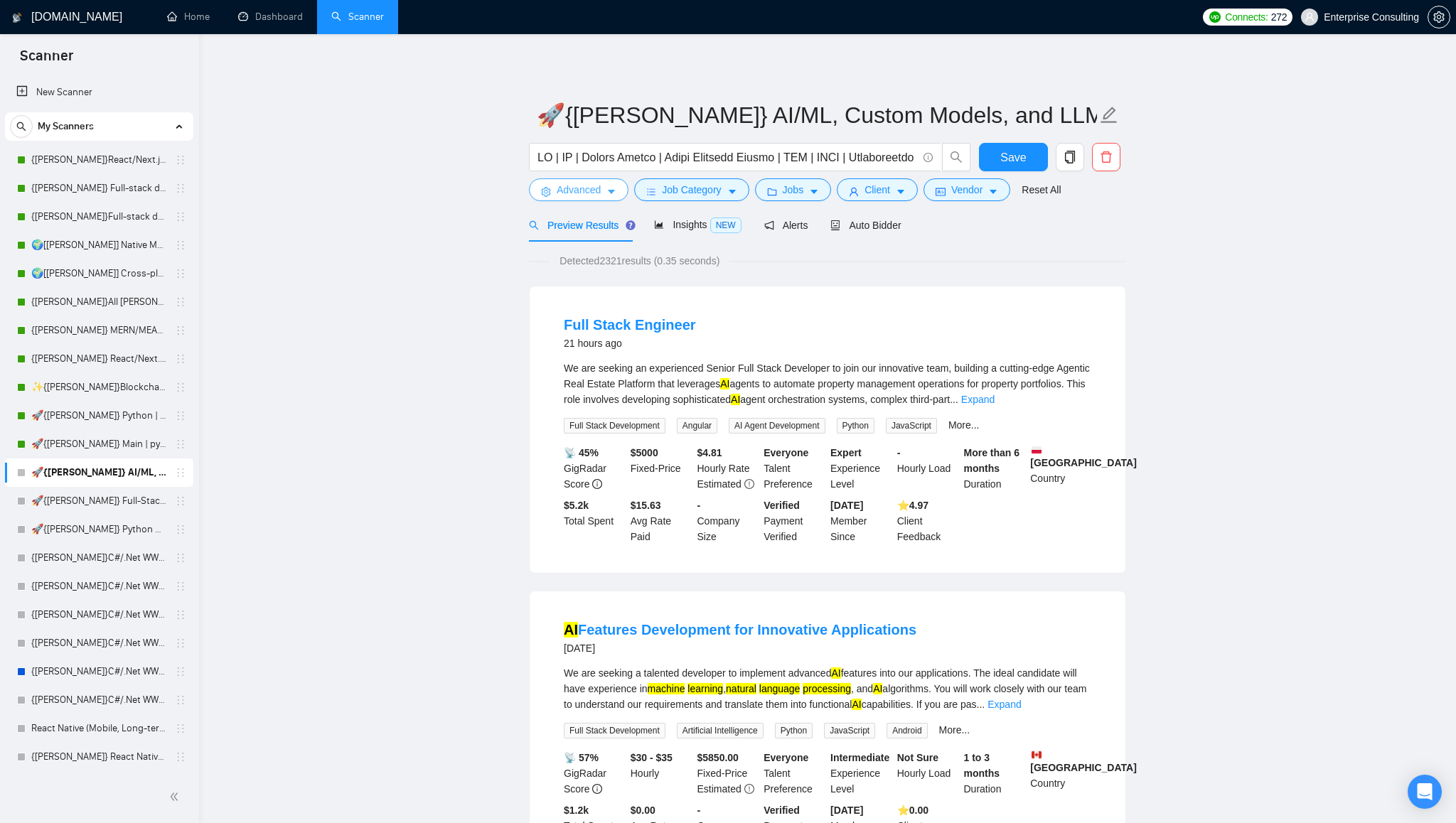
click at [612, 194] on icon "caret-down" at bounding box center [612, 192] width 10 height 10
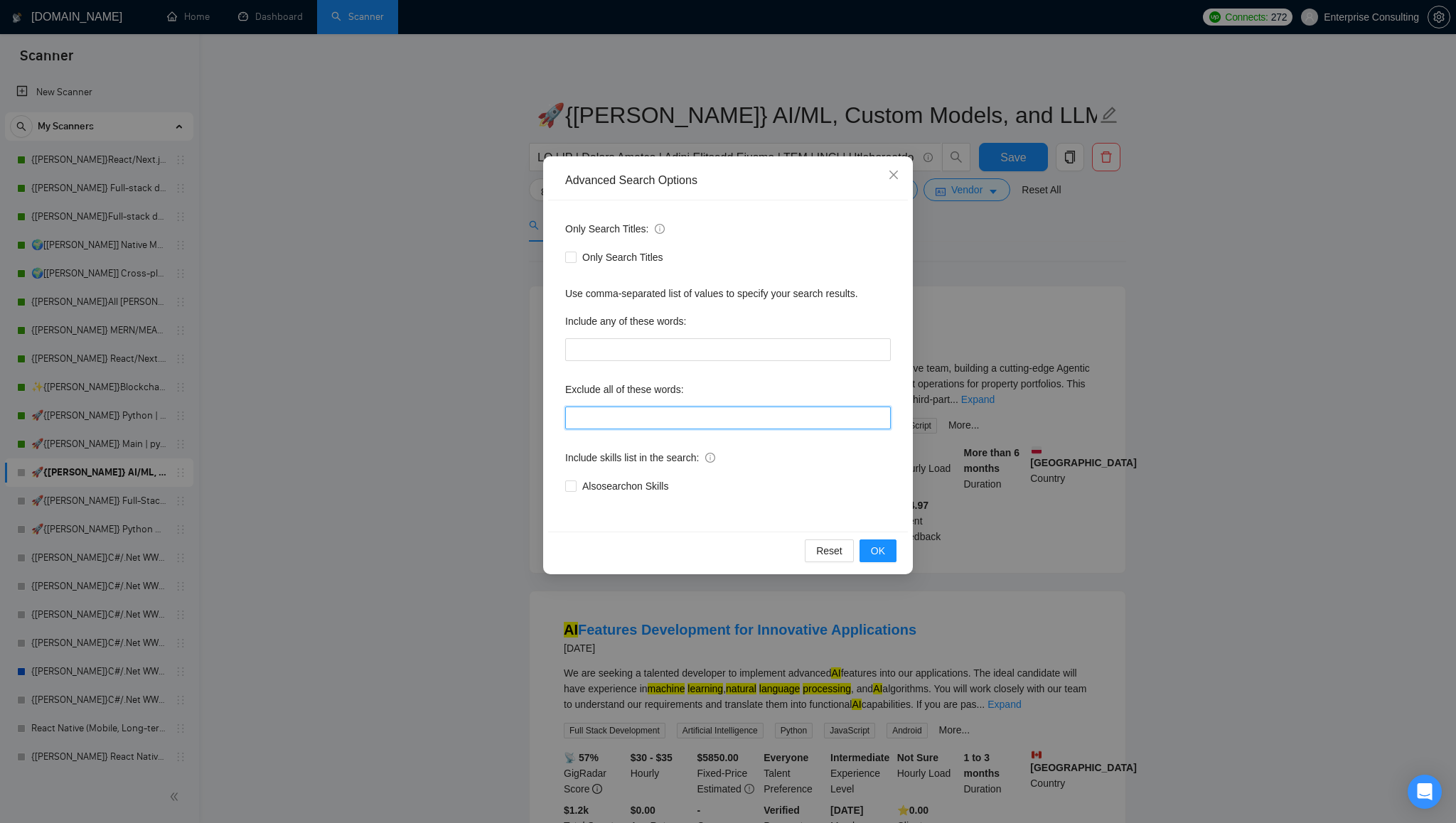
click at [667, 419] on input "text" at bounding box center [727, 417] width 325 height 23
paste input ""(loremi", "dolors)", "AmetConse", "(adipis)", "elitsed doeiusm", tempori, utla…"
type input ""(loremi", "dolors)", "AmetConse", "(adipis)", "elitsed doeiusm", tempori, utla…"
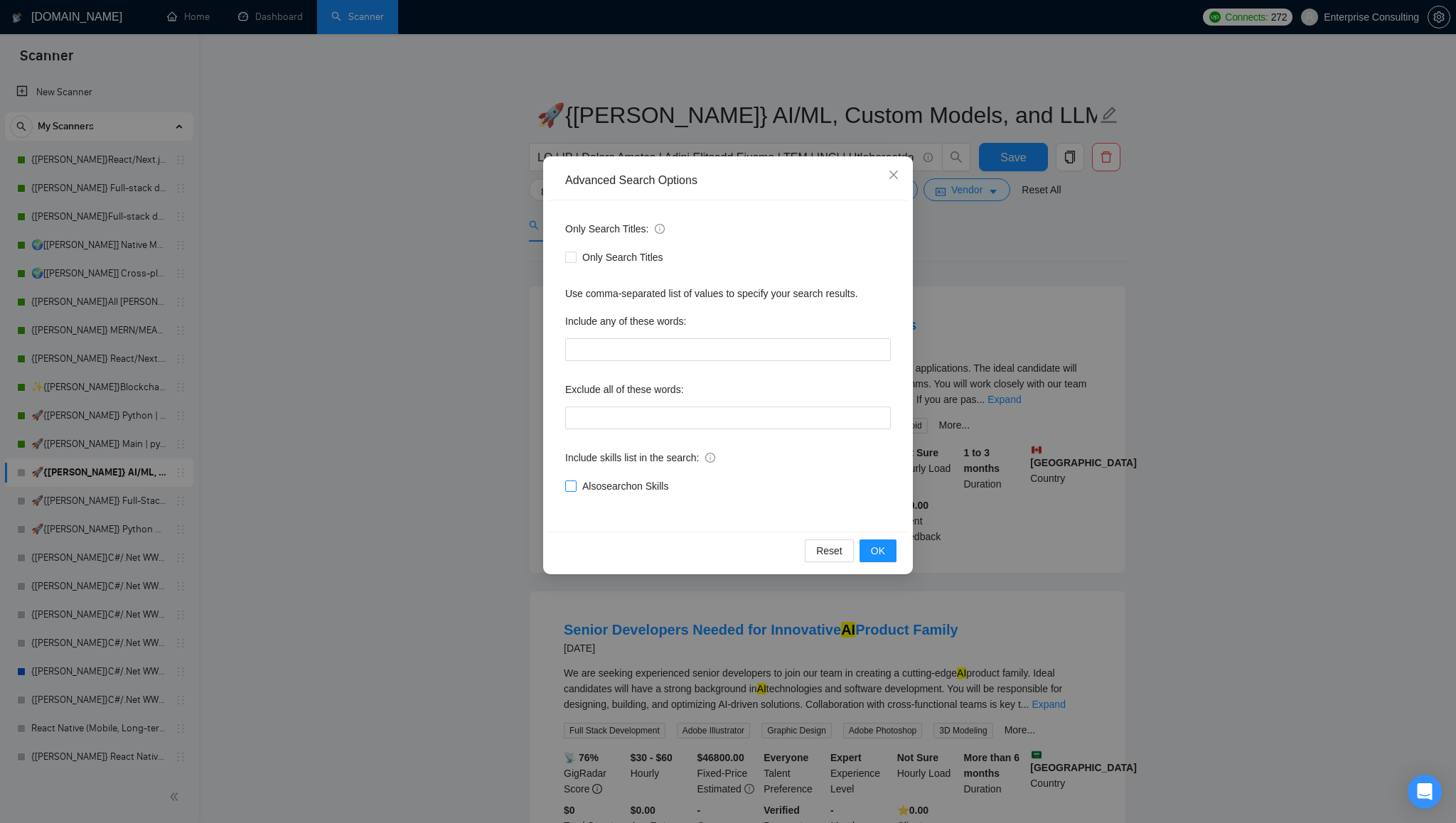
click at [585, 489] on span "Also search on Skills" at bounding box center [626, 486] width 97 height 16
click at [575, 489] on input "Also search on Skills" at bounding box center [570, 485] width 10 height 10
checkbox input "true"
click at [881, 550] on span "OK" at bounding box center [878, 551] width 14 height 16
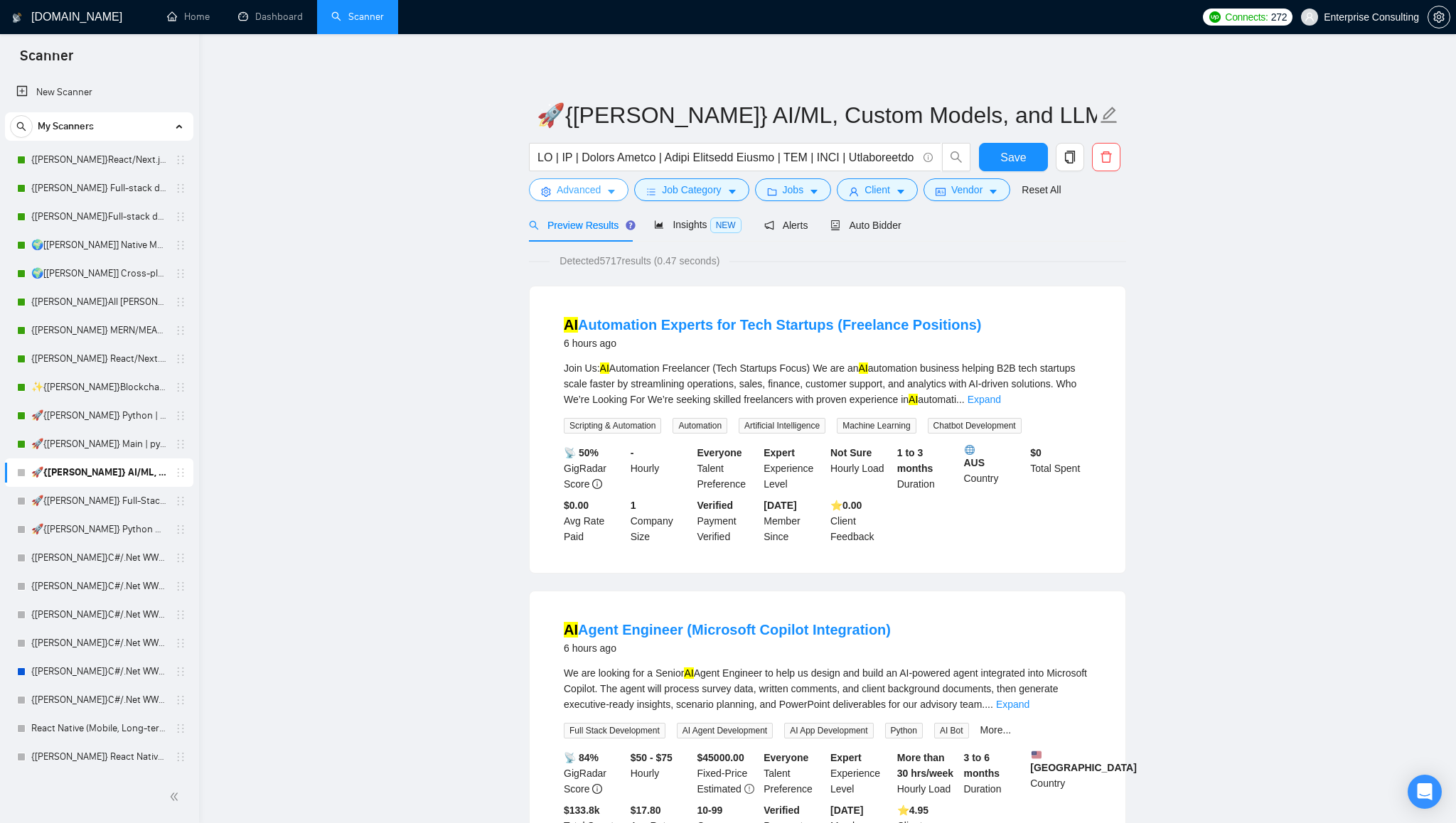
click at [612, 191] on icon "caret-down" at bounding box center [611, 193] width 7 height 4
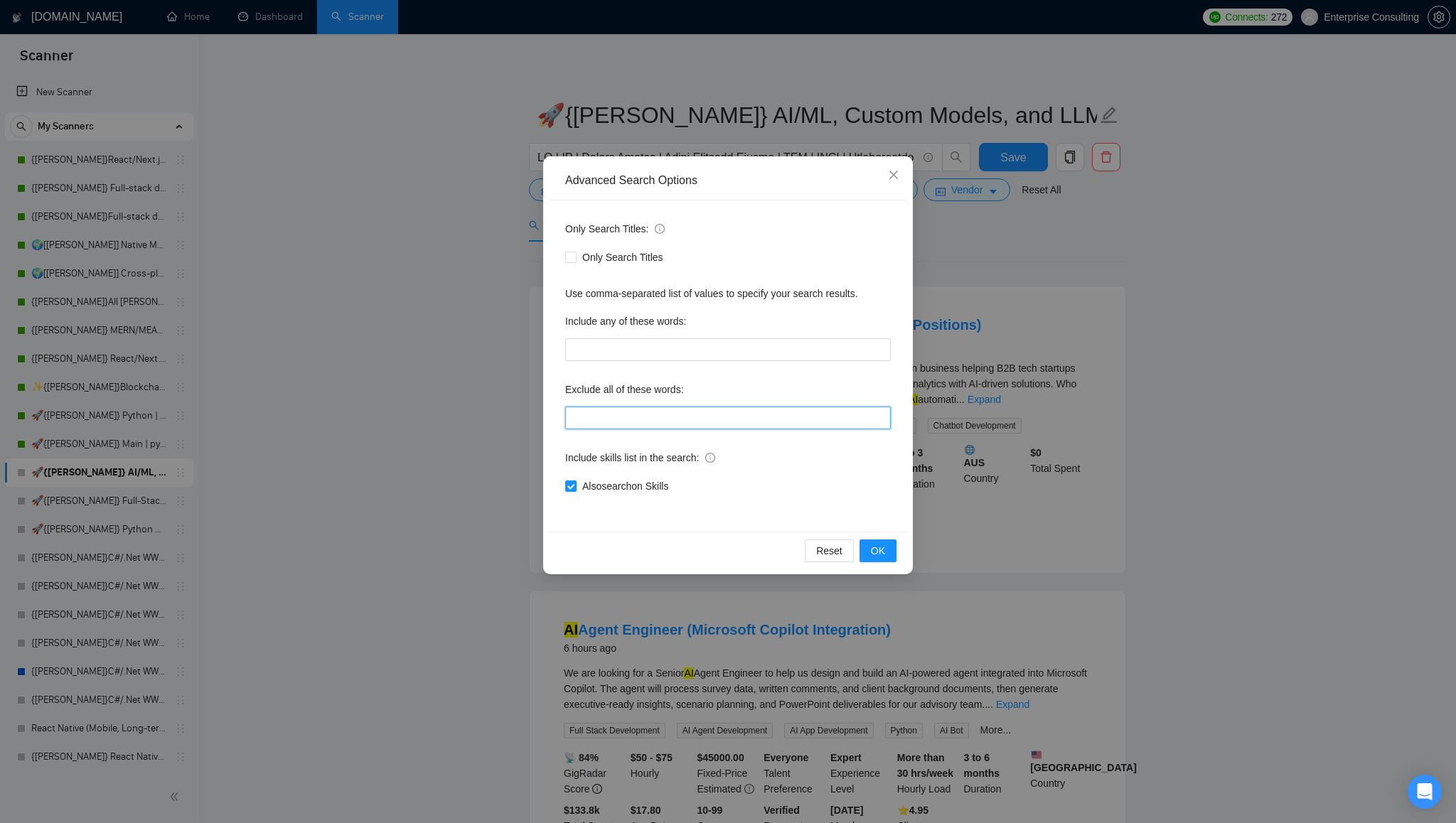
click at [630, 417] on input "text" at bounding box center [727, 417] width 325 height 23
type input ""(loremi", "dolors)", "AmetConse", "(adipis)", "elitsed doeiusm", tempori, utla…"
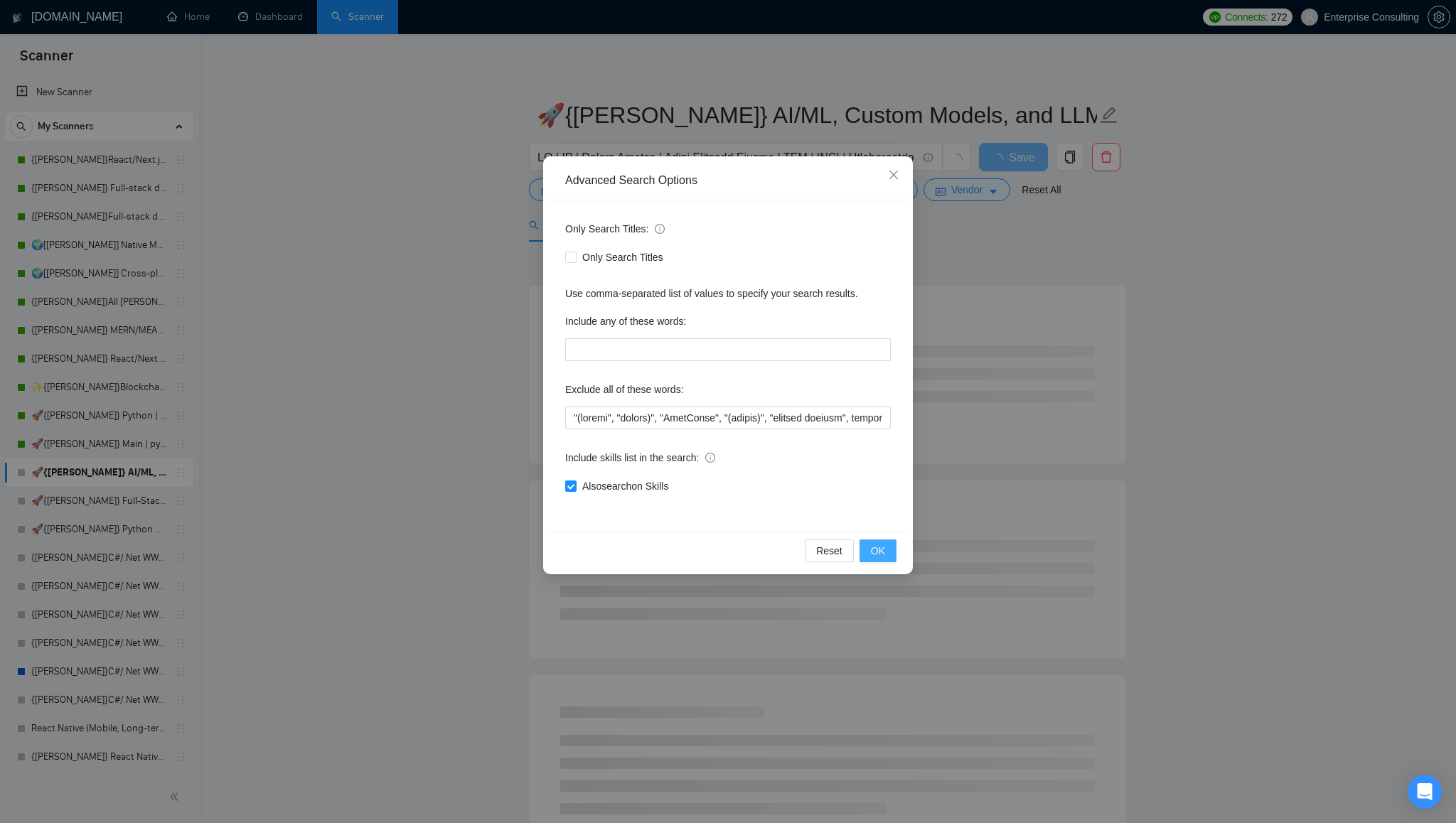
click at [876, 549] on span "OK" at bounding box center [878, 551] width 14 height 16
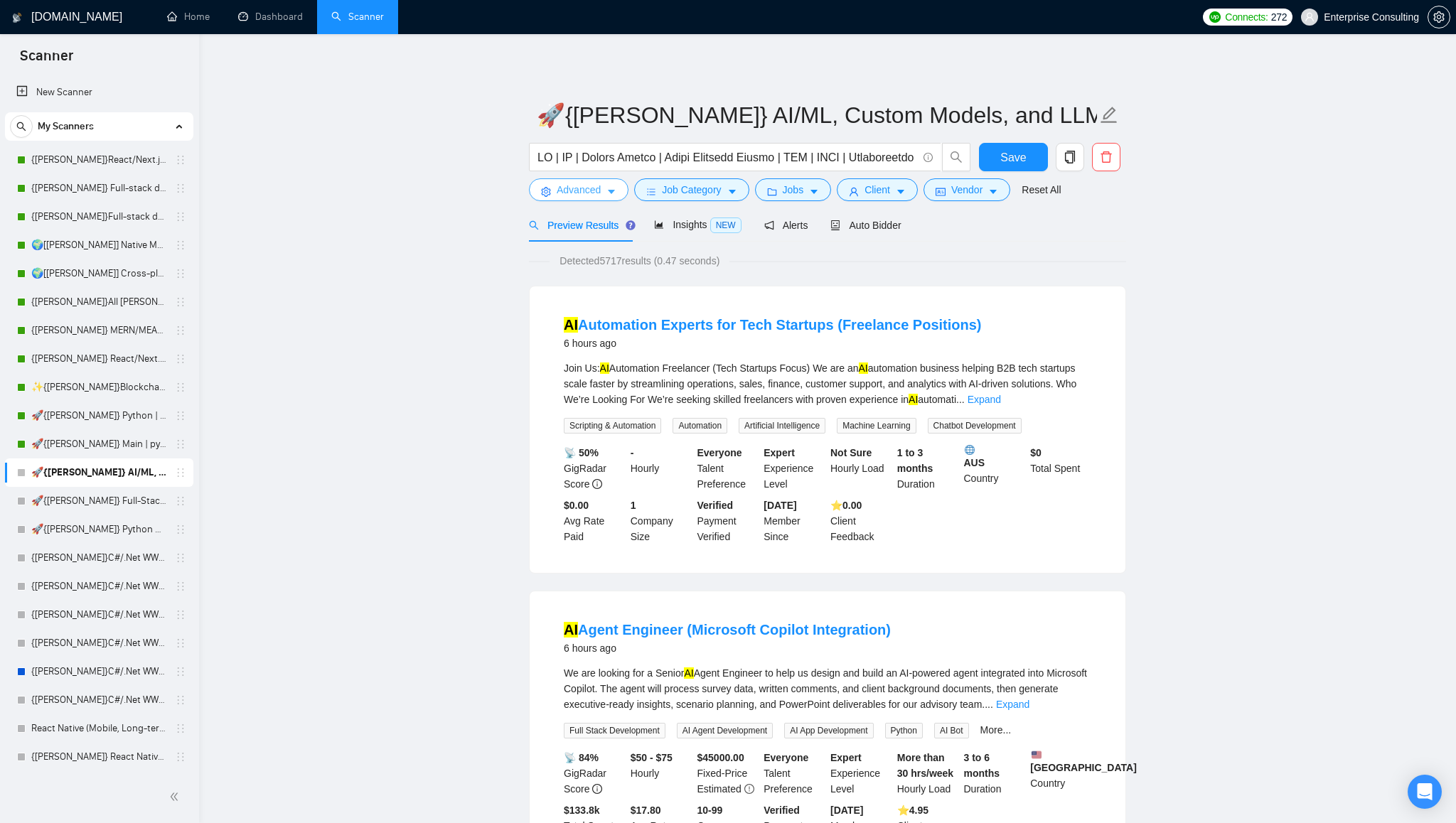
click at [615, 191] on icon "caret-down" at bounding box center [611, 193] width 7 height 4
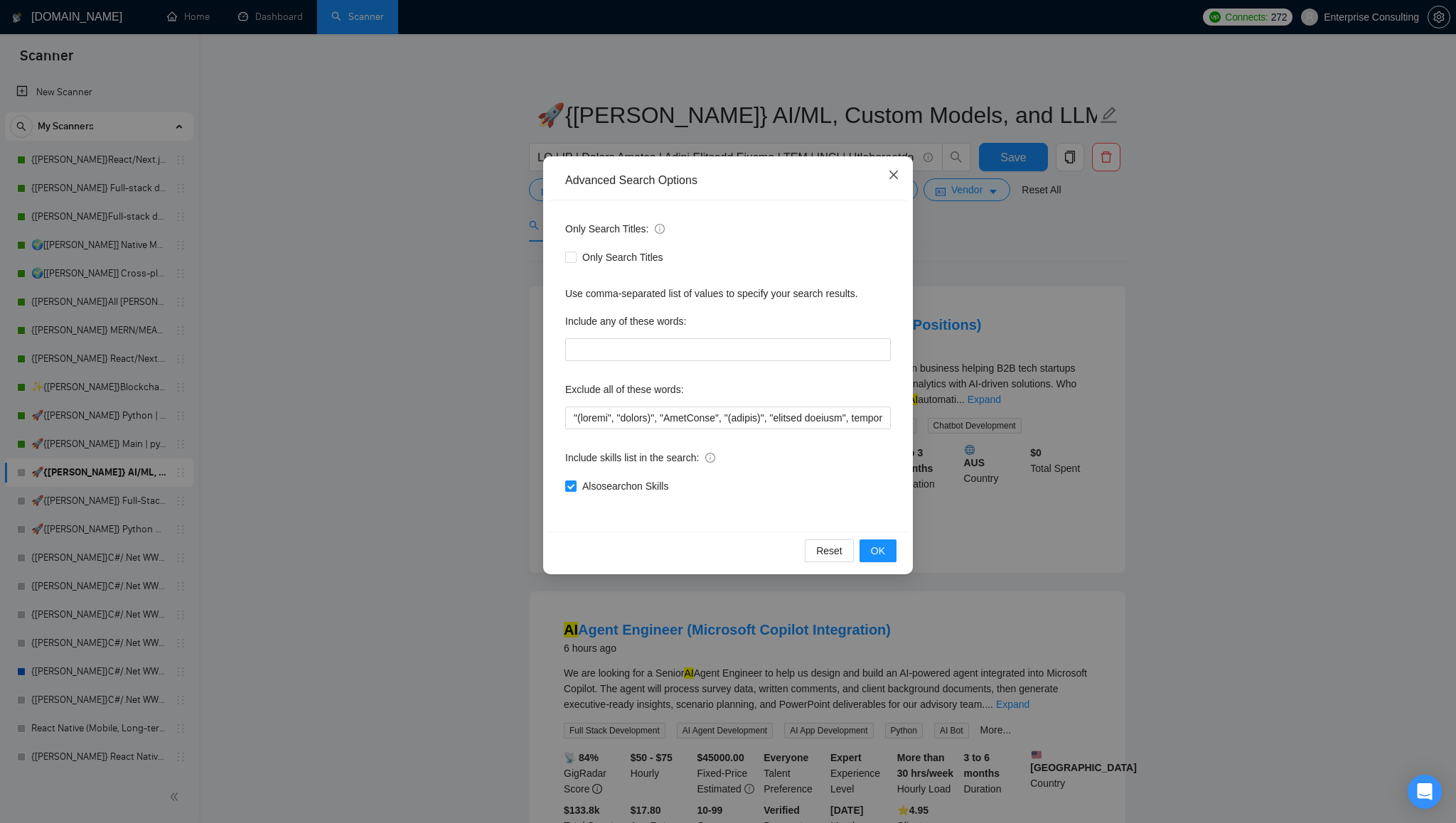
click at [893, 176] on icon "close" at bounding box center [893, 175] width 9 height 9
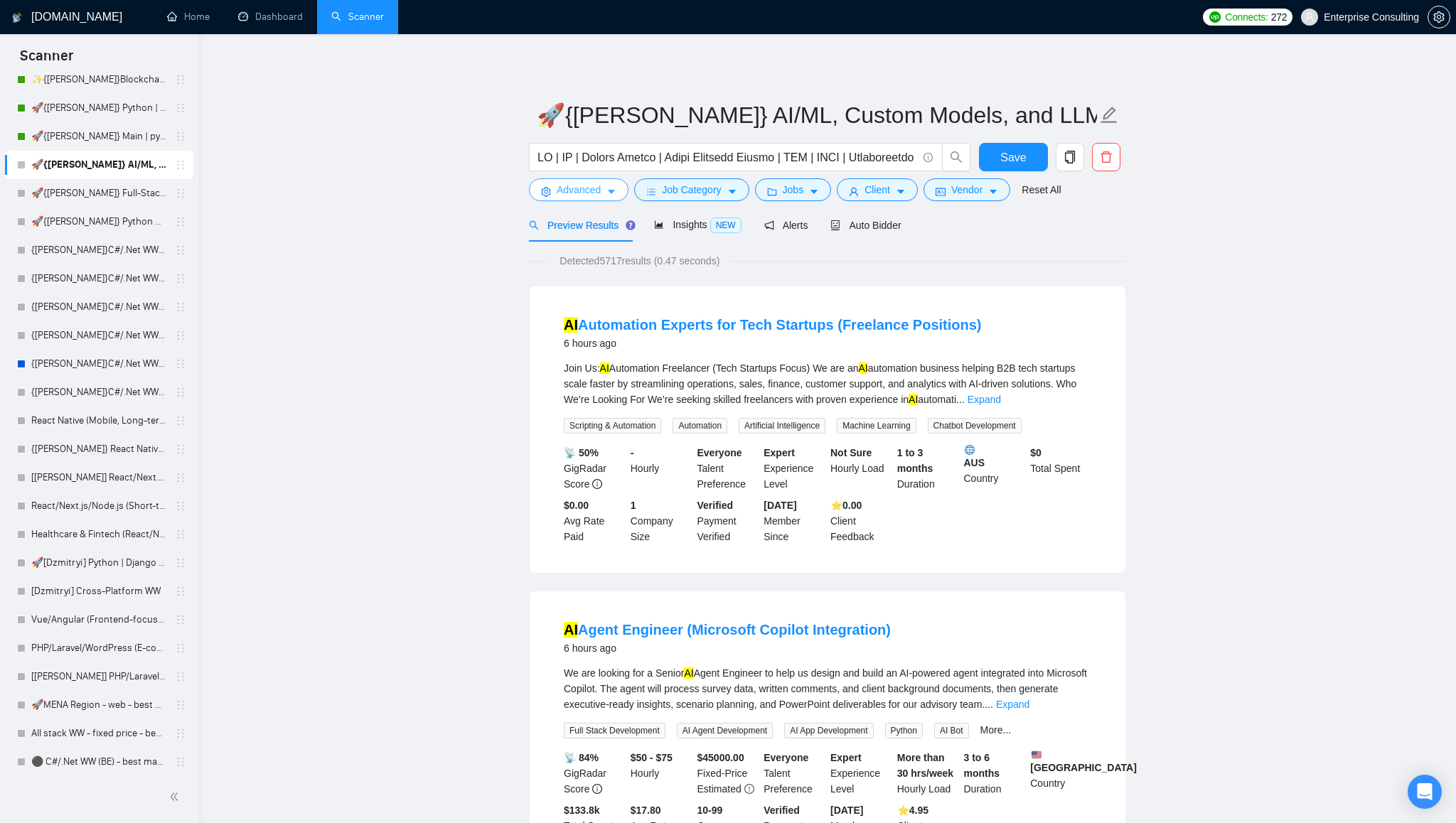
scroll to position [228, 0]
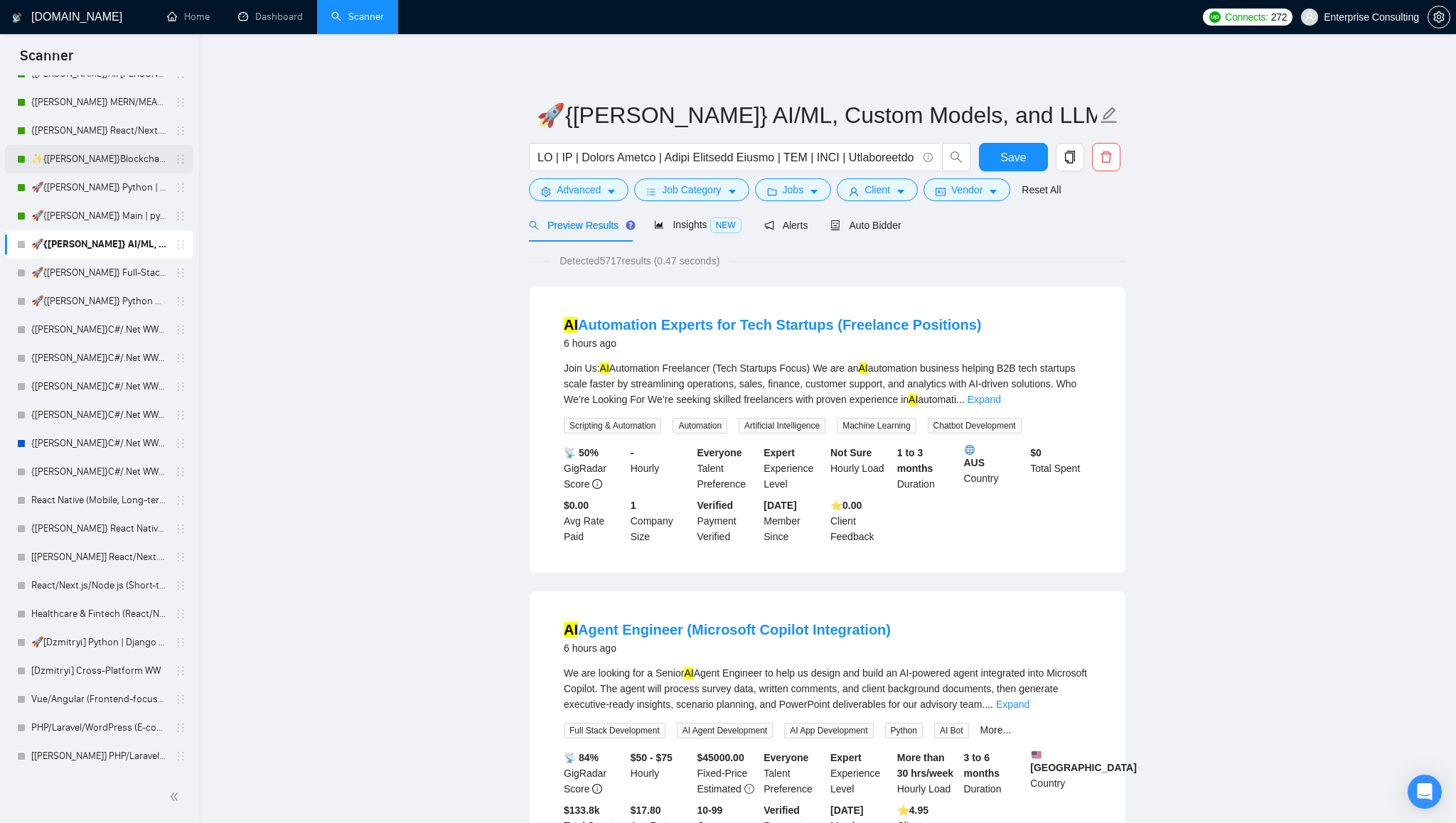
click at [93, 163] on link "✨{[PERSON_NAME]}Blockchain WW" at bounding box center [98, 159] width 135 height 29
click at [620, 188] on button "Advanced" at bounding box center [579, 189] width 99 height 23
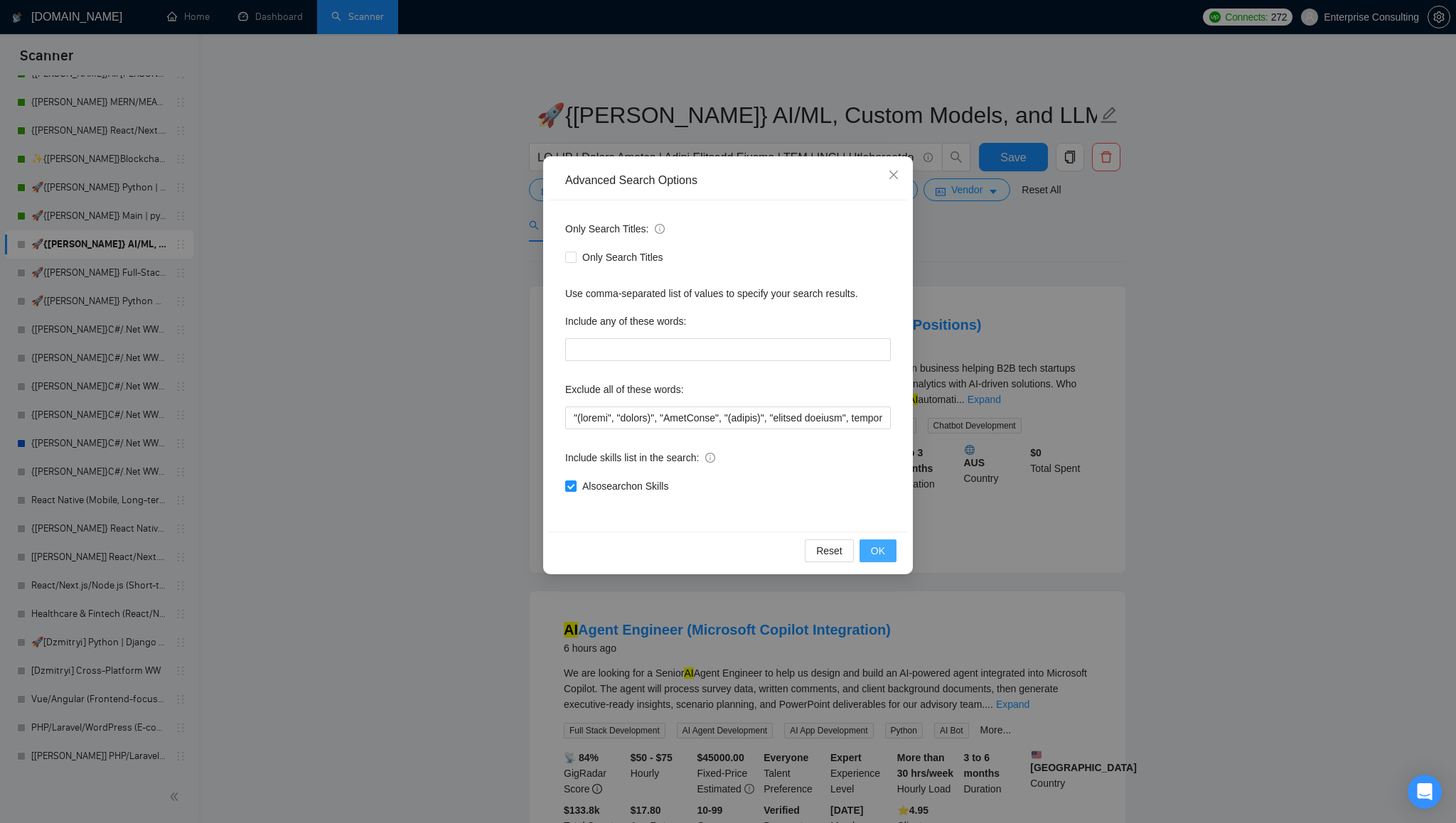
click at [873, 550] on span "OK" at bounding box center [878, 551] width 14 height 16
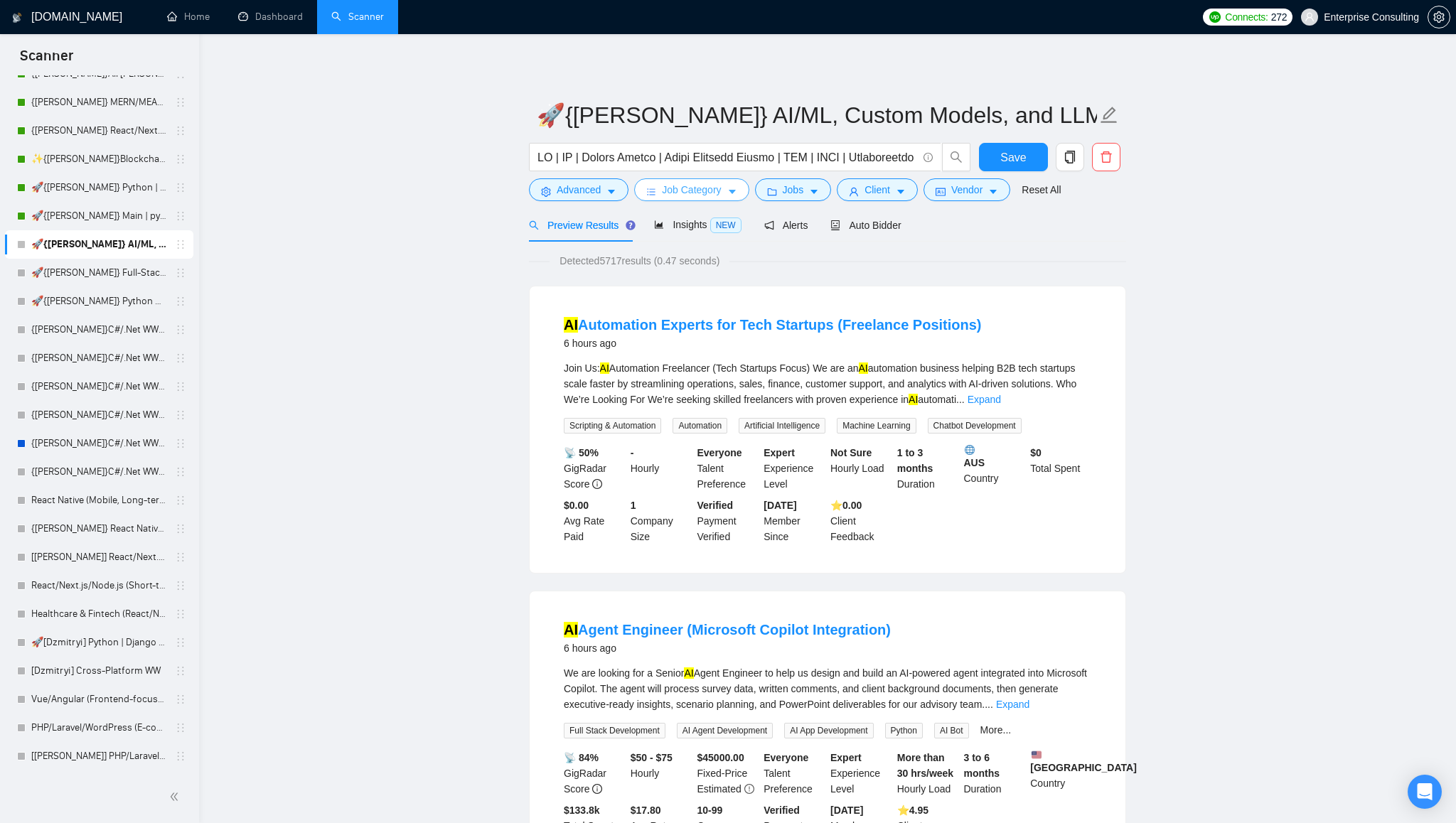
click at [734, 195] on icon "caret-down" at bounding box center [732, 192] width 10 height 10
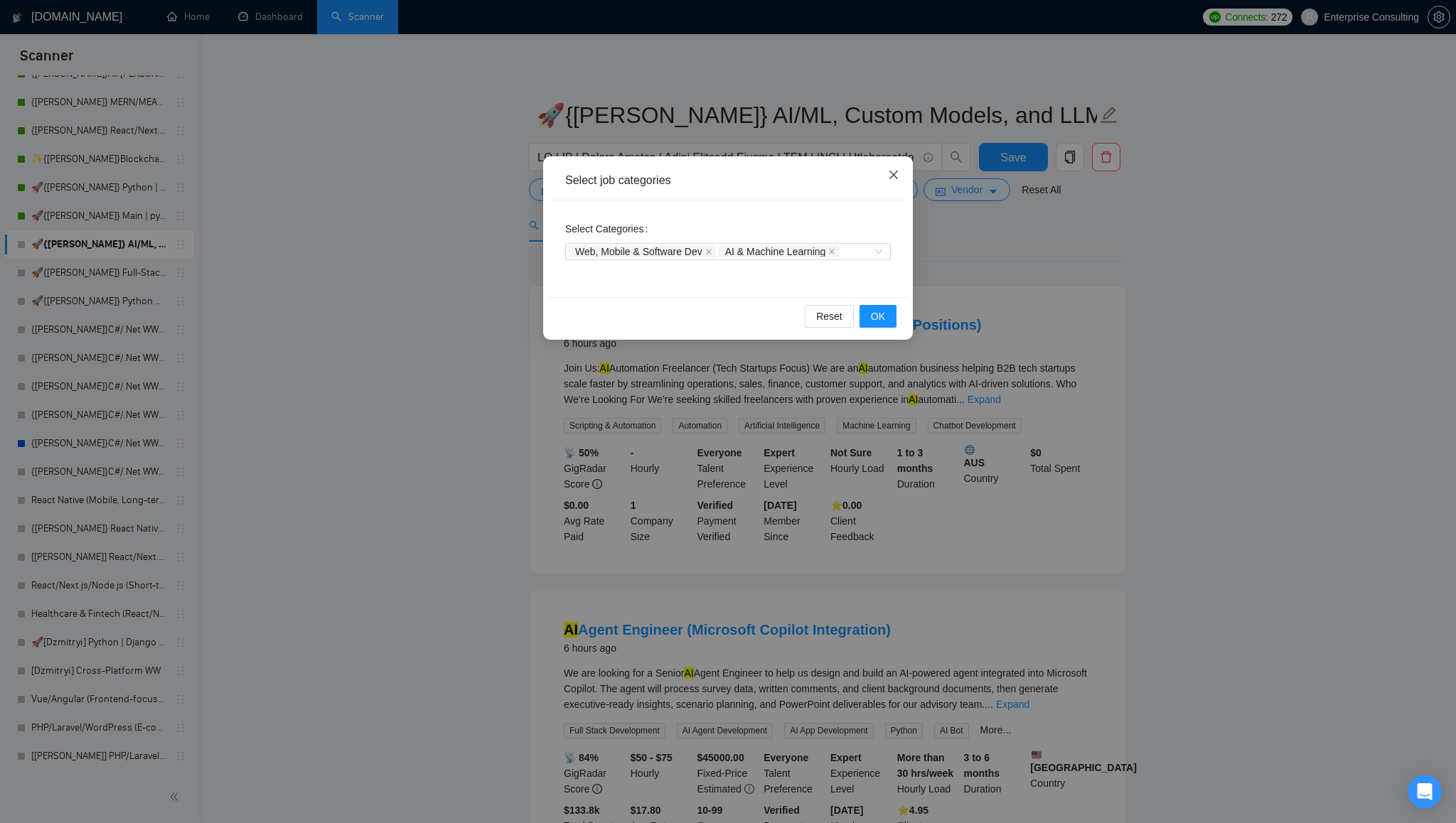
click at [896, 176] on icon "close" at bounding box center [893, 174] width 11 height 11
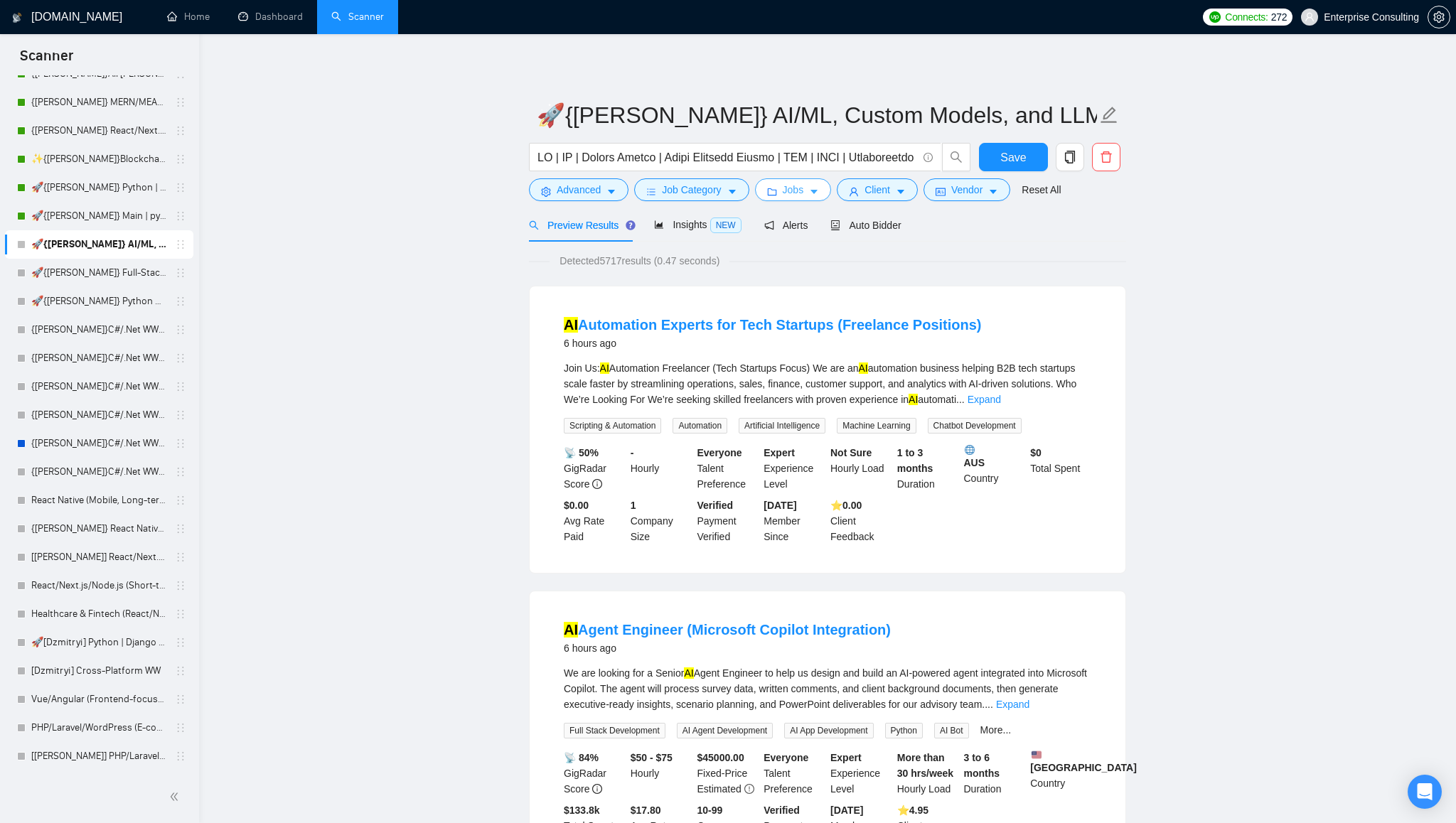
click at [814, 190] on icon "caret-down" at bounding box center [814, 192] width 10 height 10
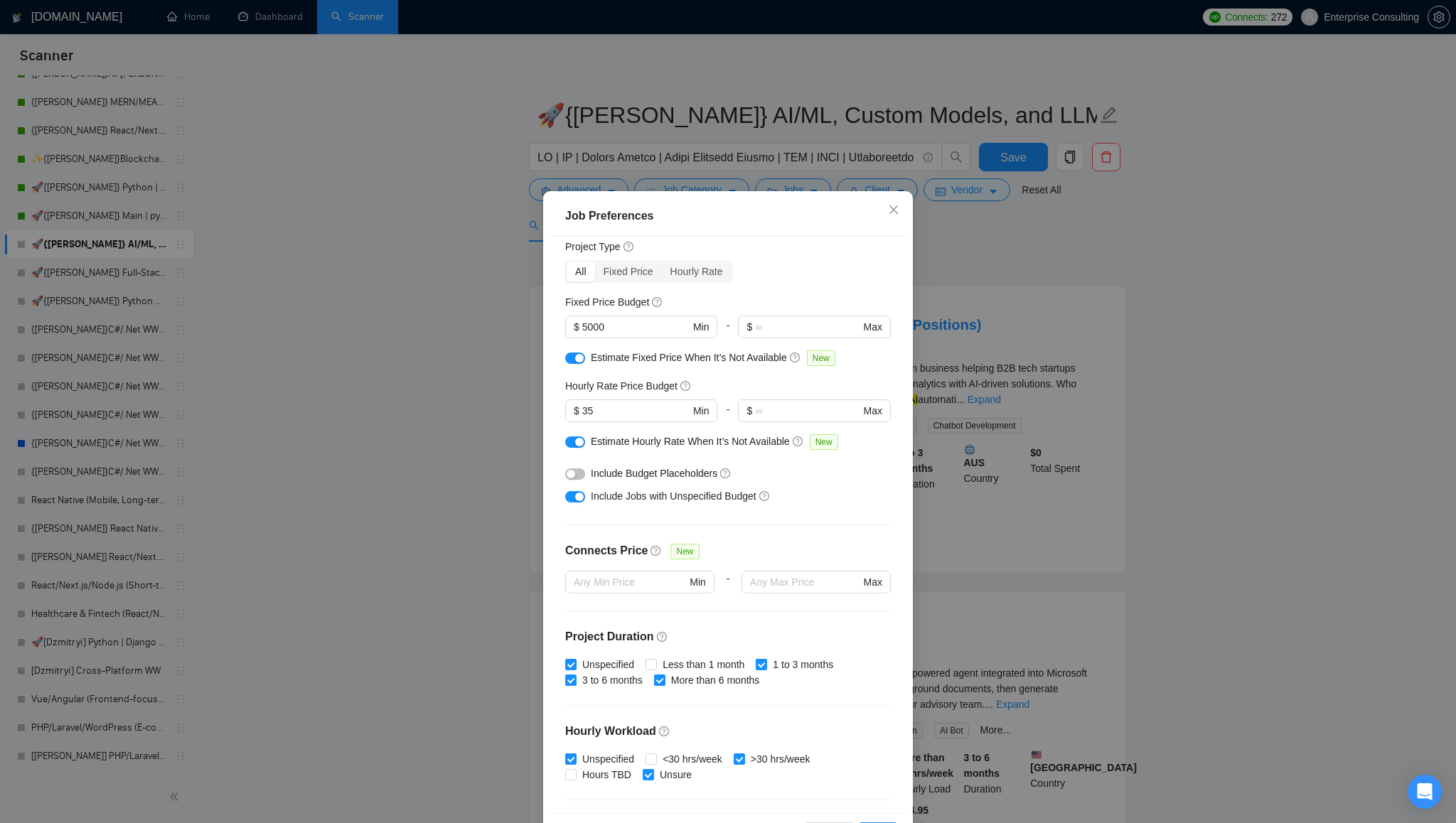
scroll to position [61, 0]
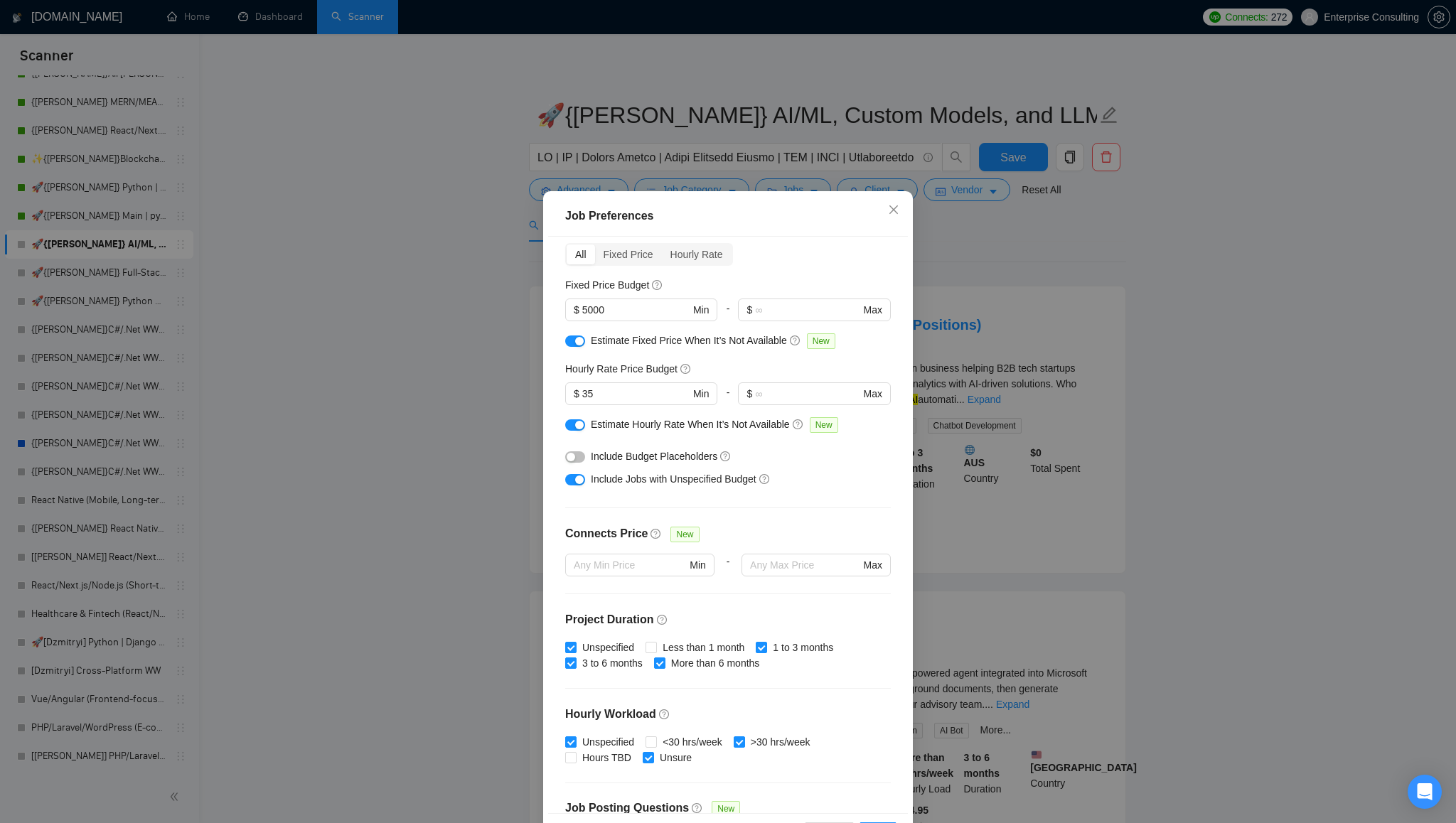
click at [575, 345] on button "button" at bounding box center [575, 340] width 20 height 11
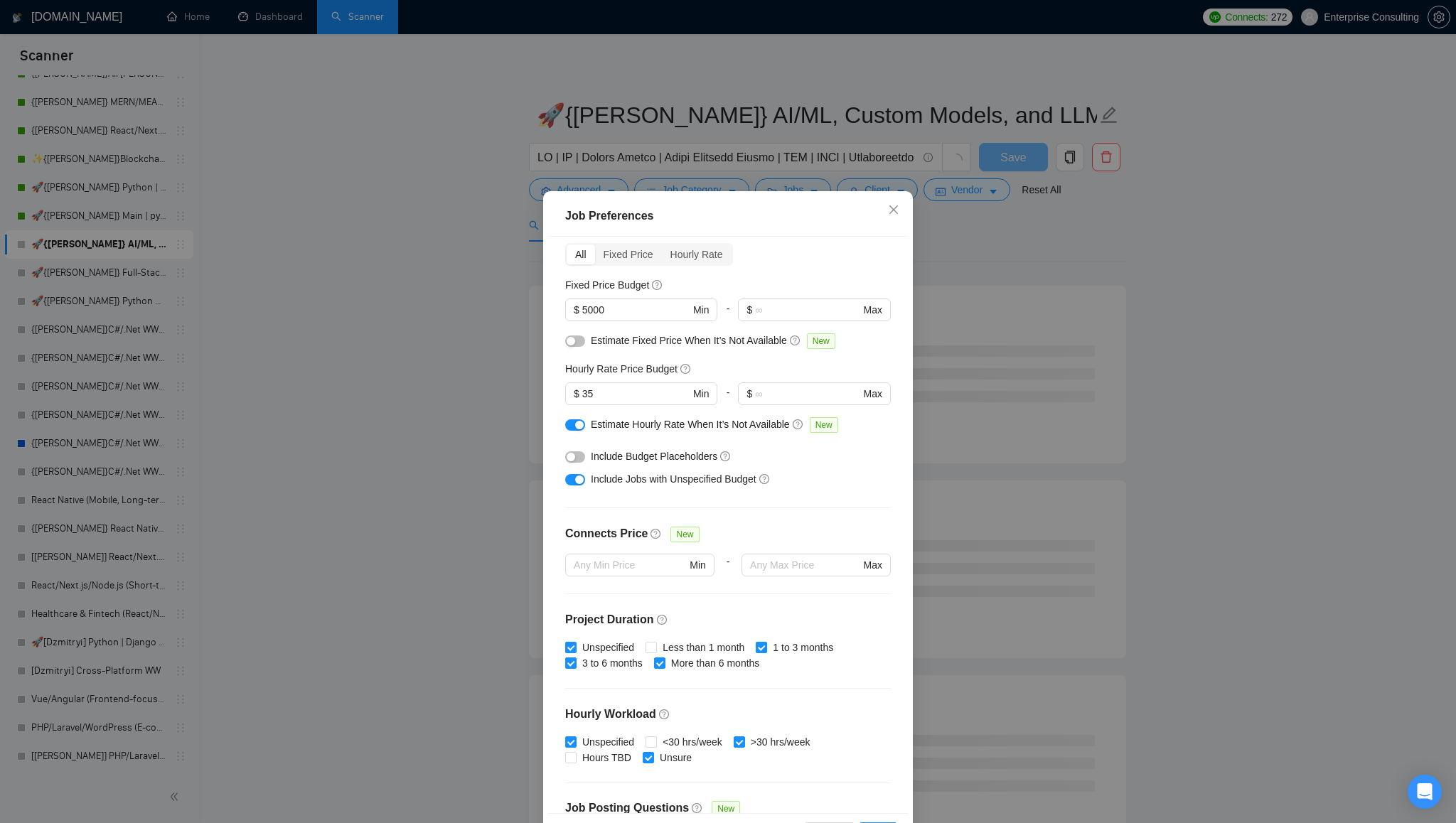
click at [572, 483] on button "button" at bounding box center [575, 479] width 20 height 11
click at [572, 483] on div "button" at bounding box center [571, 479] width 9 height 9
click at [577, 427] on div "button" at bounding box center [579, 424] width 9 height 9
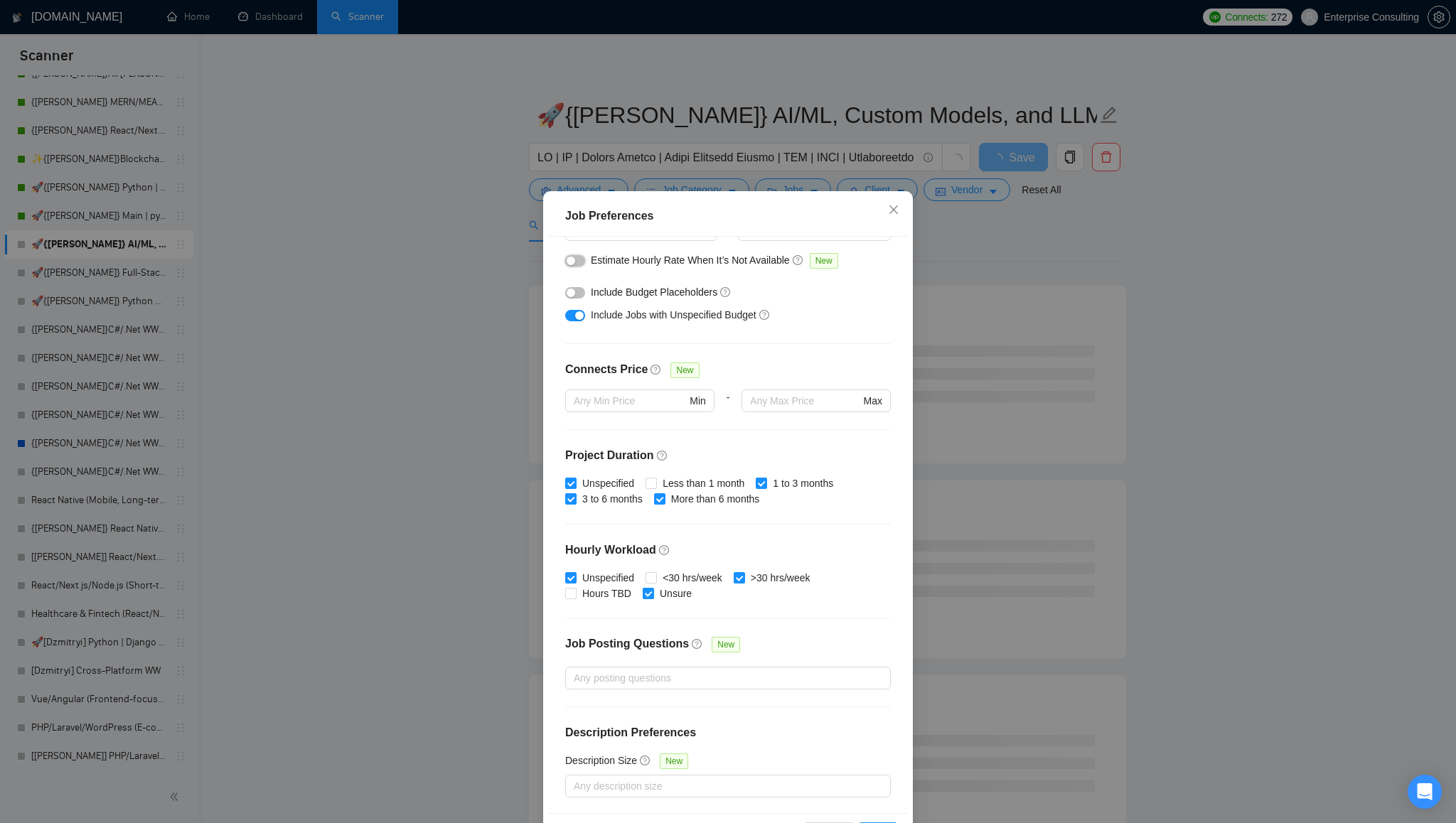
scroll to position [53, 0]
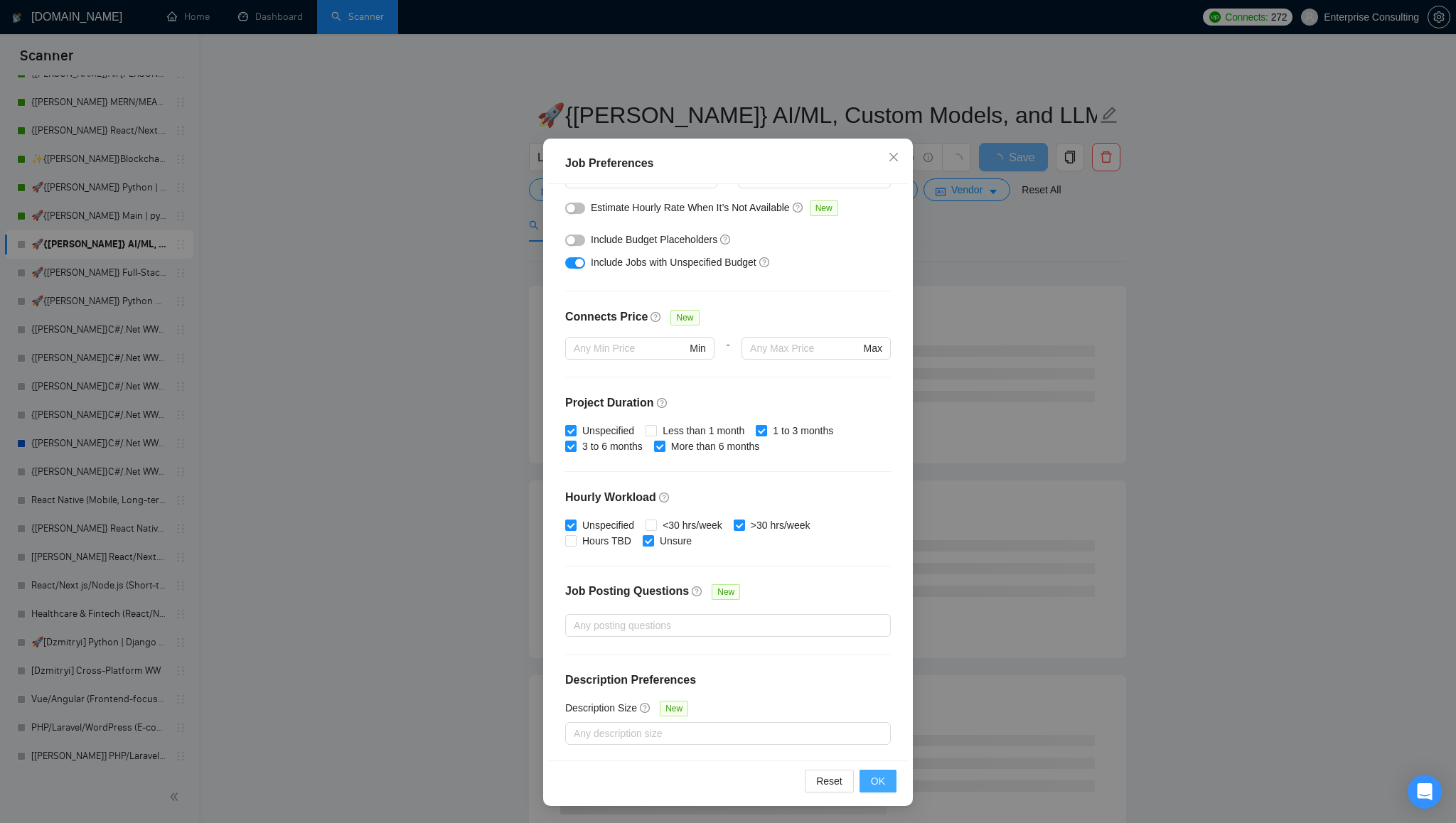
click at [877, 776] on span "OK" at bounding box center [878, 781] width 14 height 16
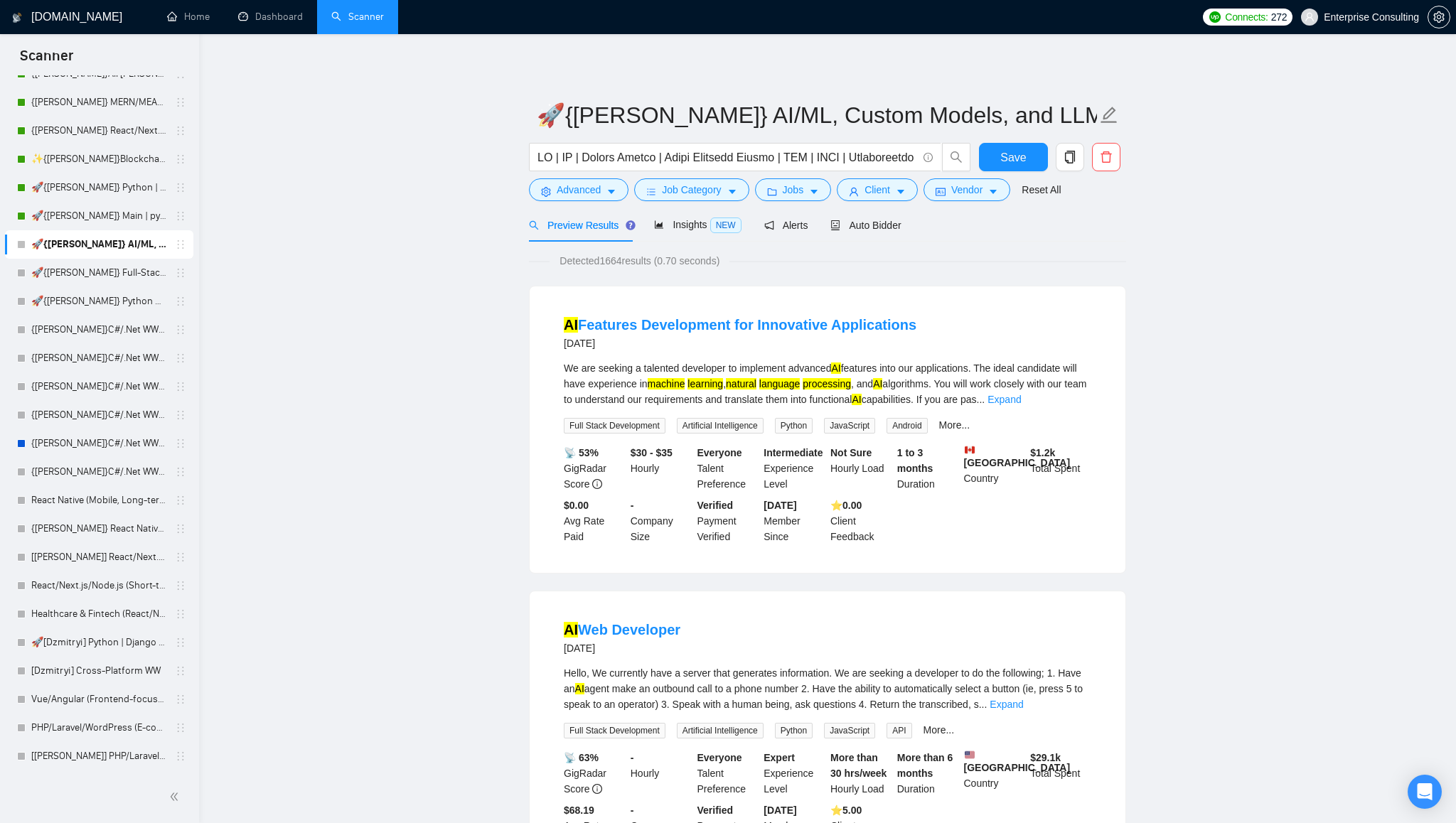
scroll to position [0, 0]
click at [906, 186] on span "caret-down" at bounding box center [901, 191] width 10 height 11
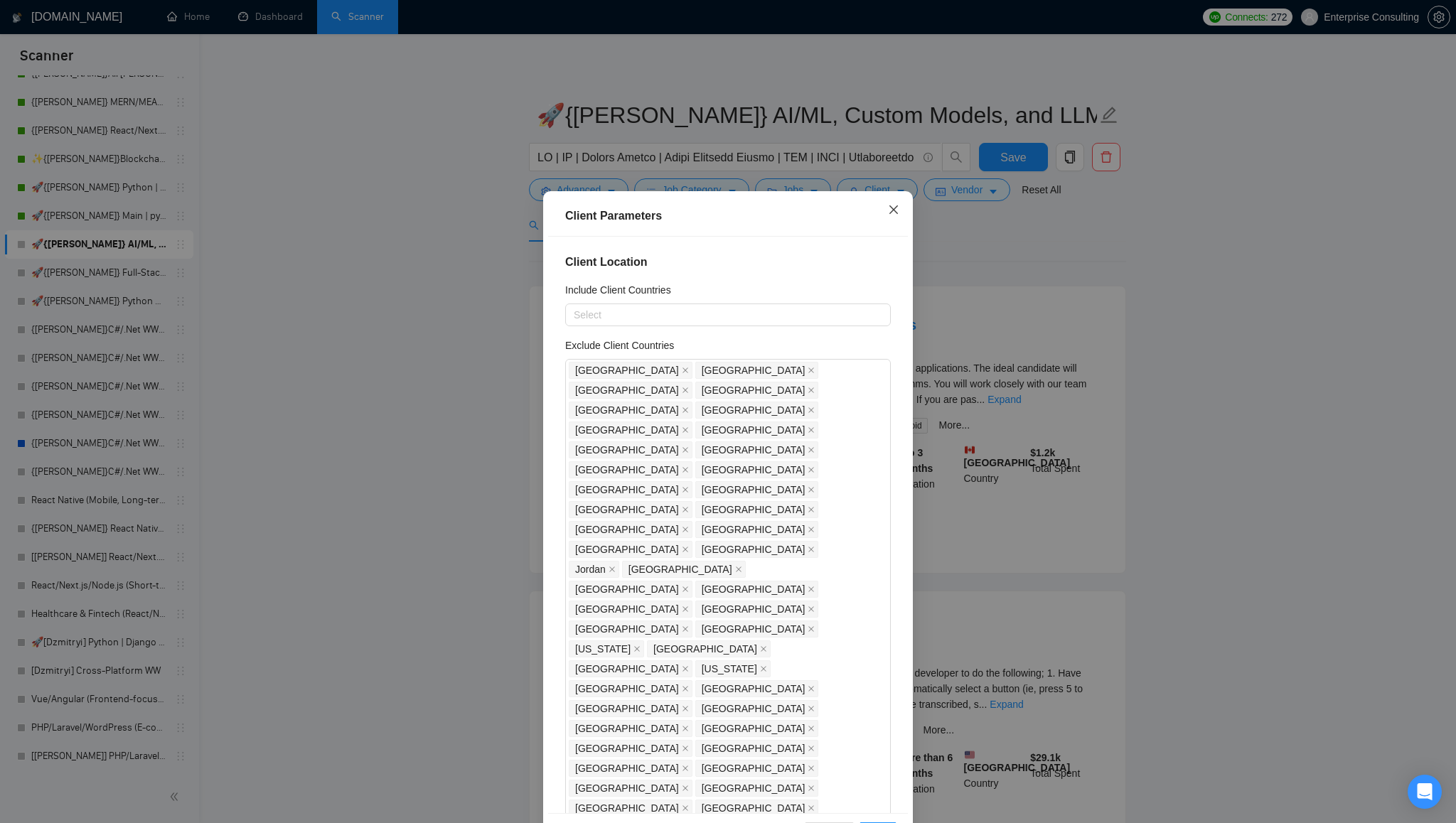
click at [894, 210] on icon "close" at bounding box center [893, 209] width 11 height 11
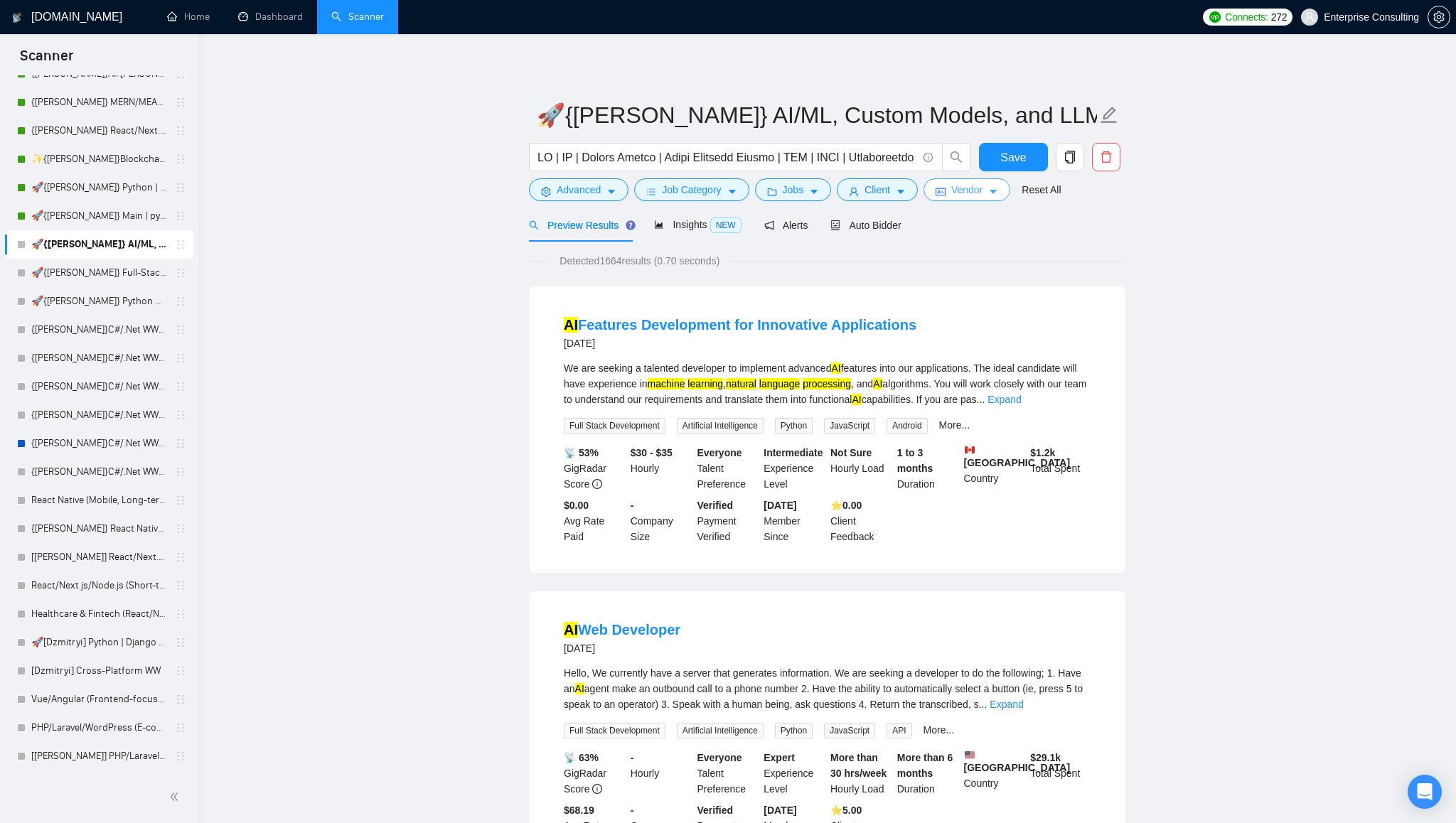
click at [997, 191] on icon "caret-down" at bounding box center [993, 193] width 7 height 4
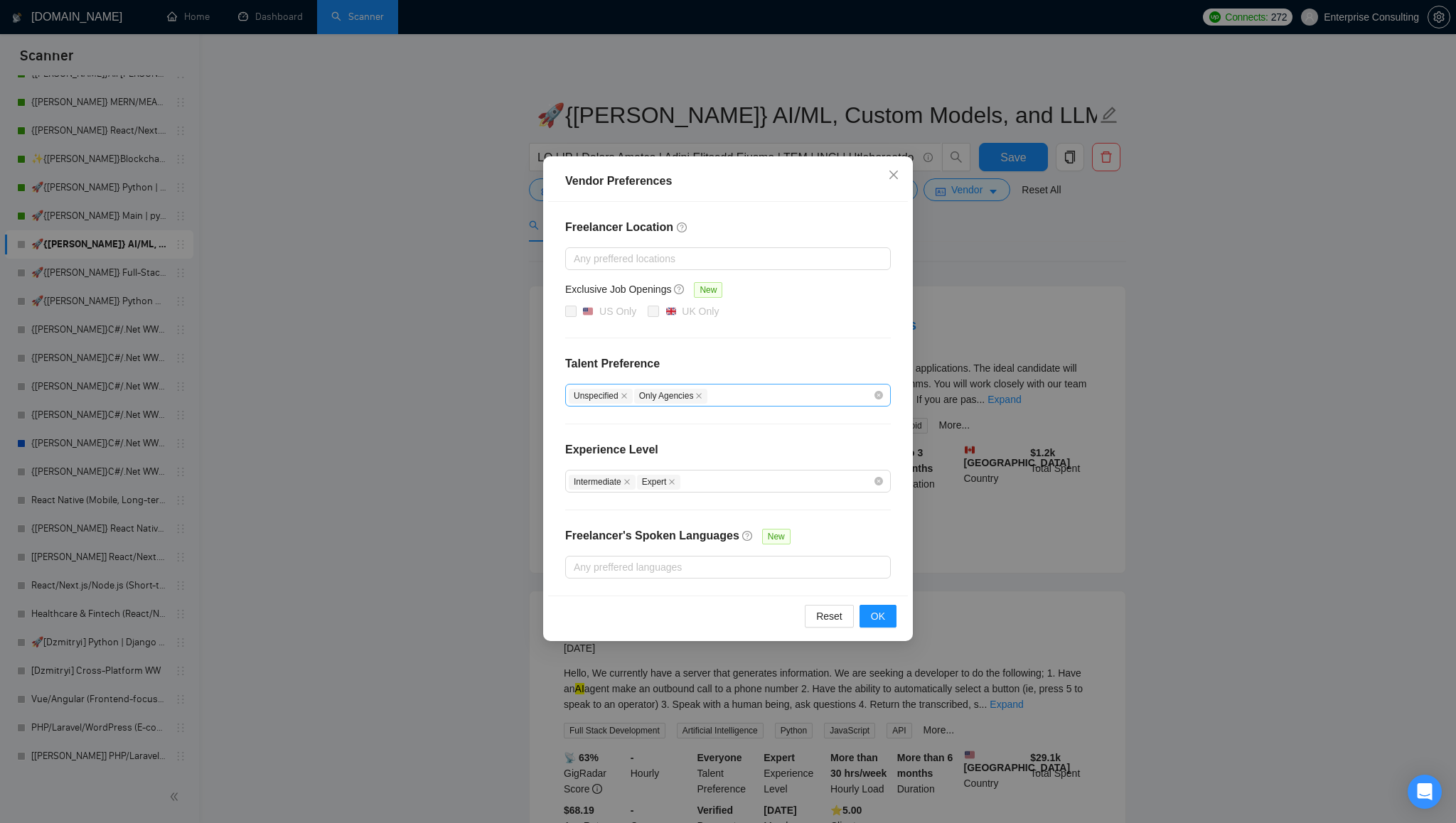
click at [812, 398] on div "Unspecified Only Agencies" at bounding box center [721, 395] width 304 height 17
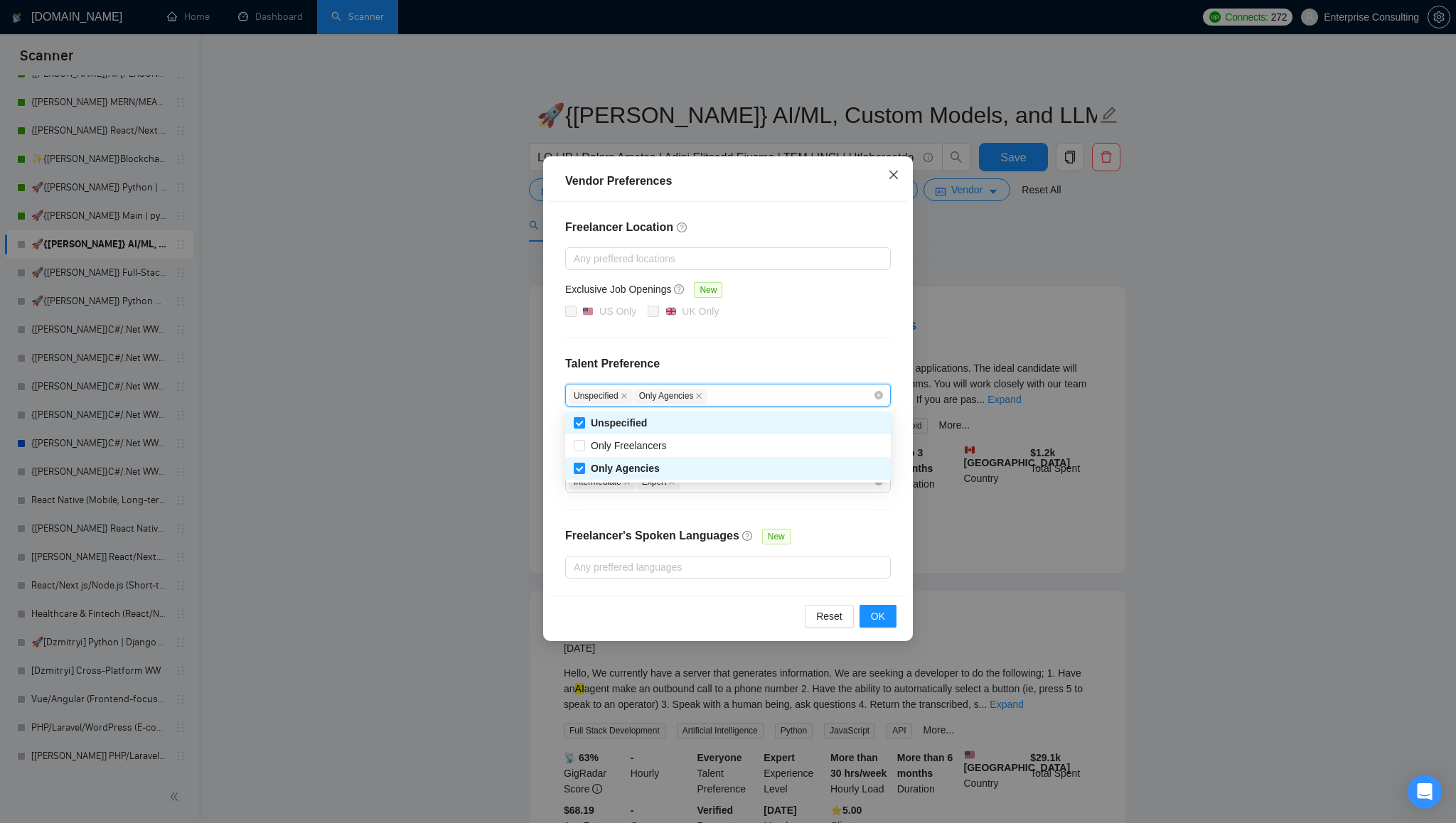
click at [897, 173] on icon "close" at bounding box center [893, 174] width 11 height 11
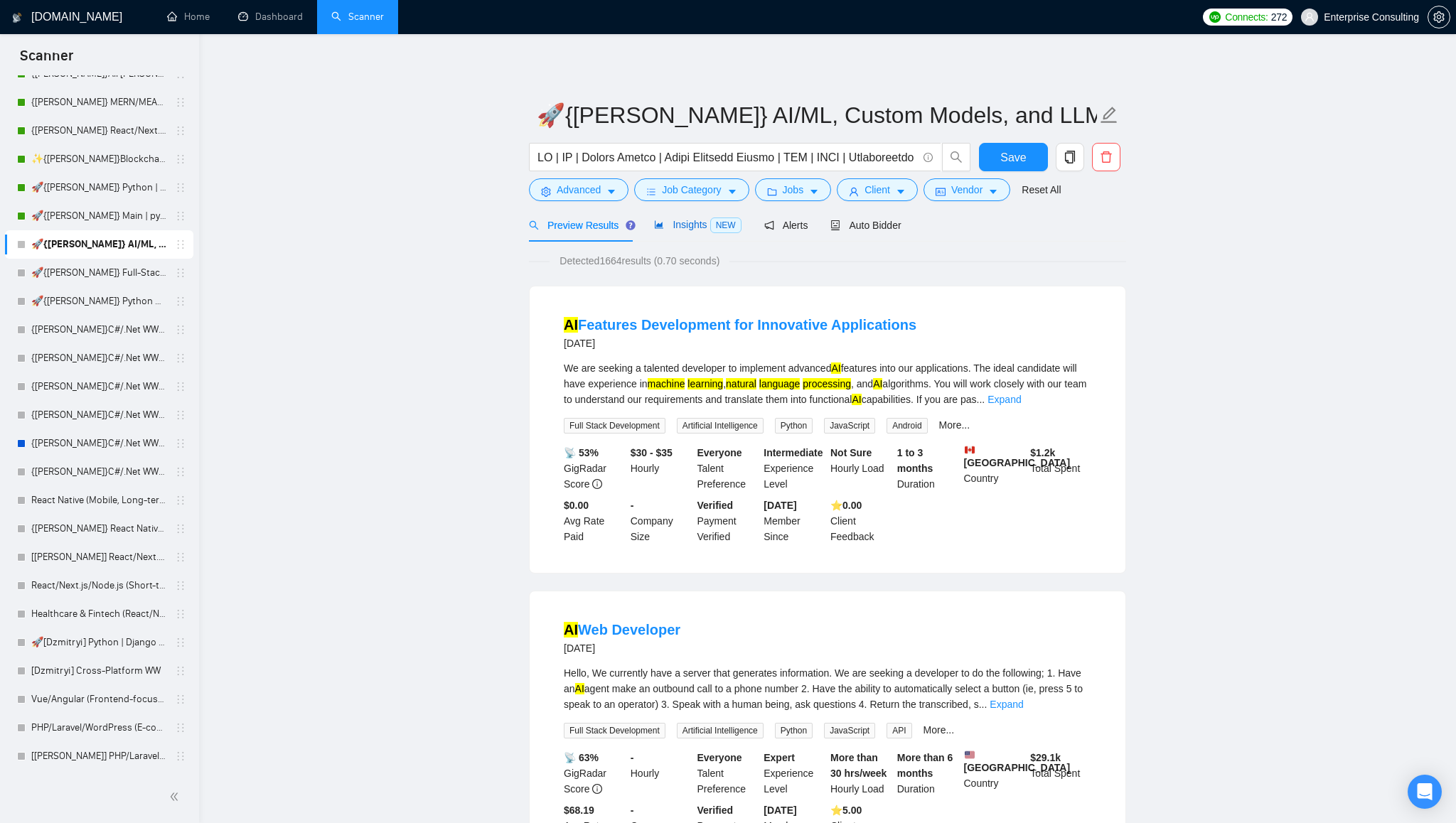
click at [691, 226] on span "Insights NEW" at bounding box center [697, 224] width 87 height 11
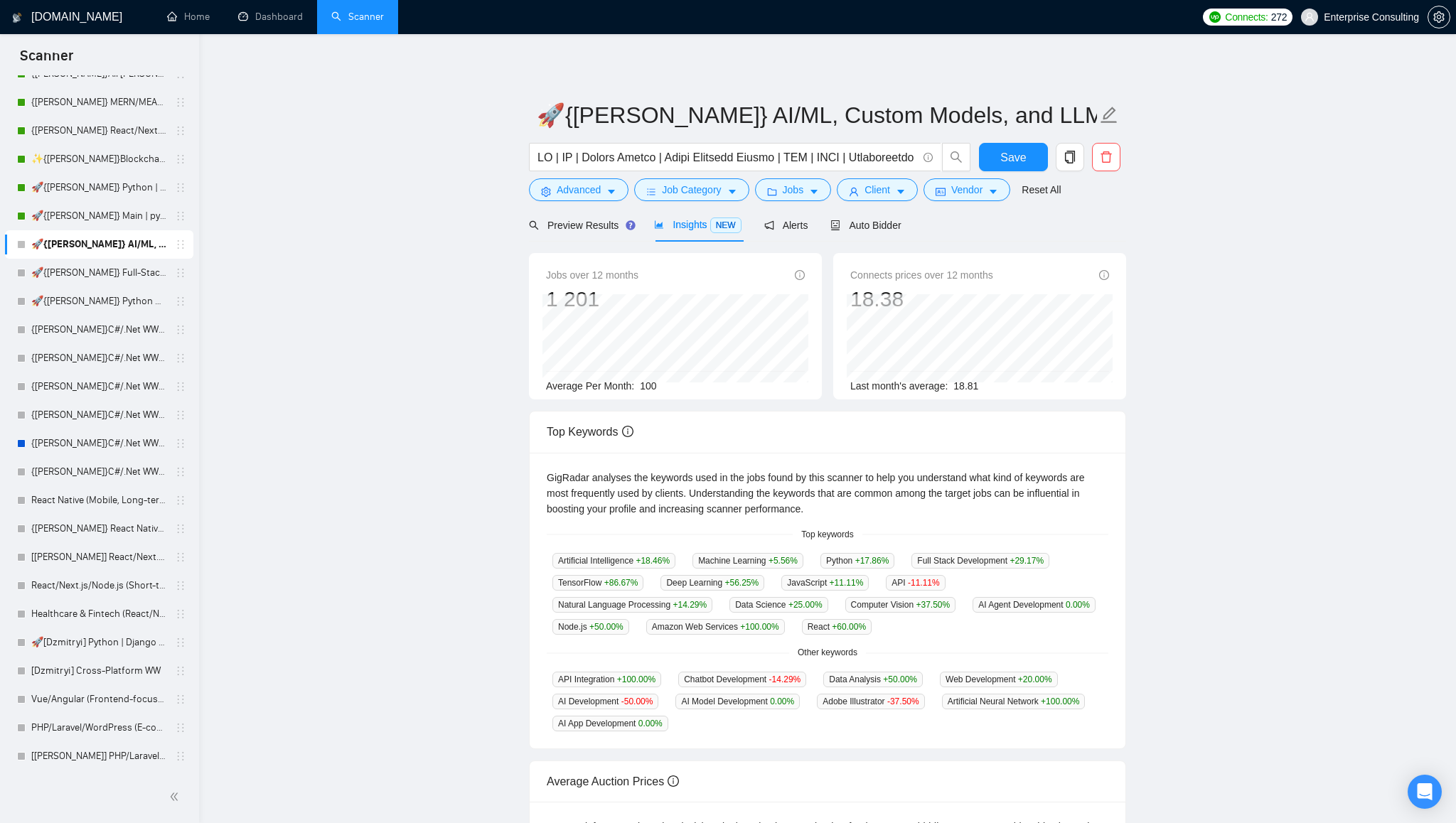
click at [980, 275] on span "Connects prices over 12 months" at bounding box center [922, 275] width 143 height 16
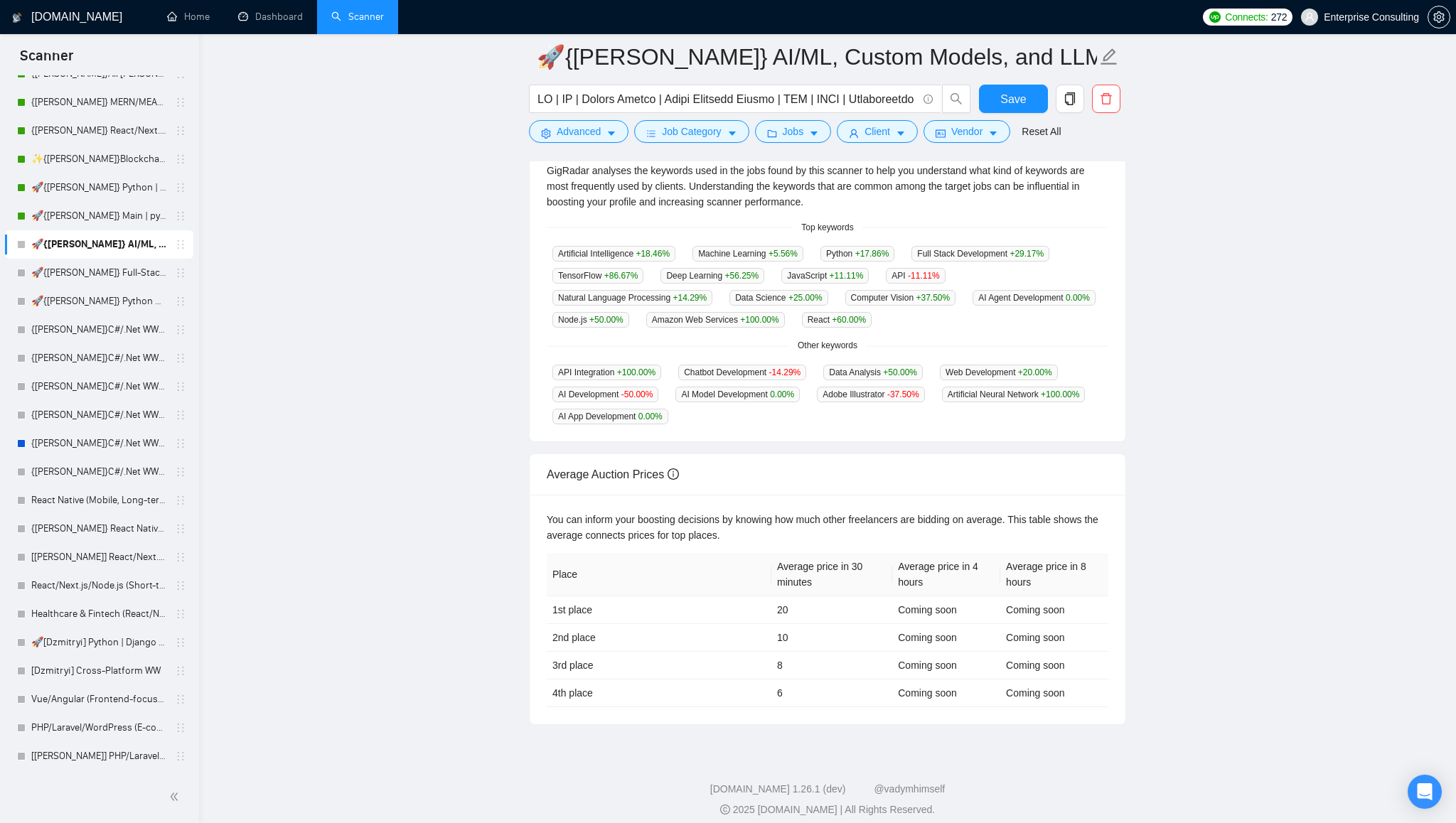
scroll to position [327, 0]
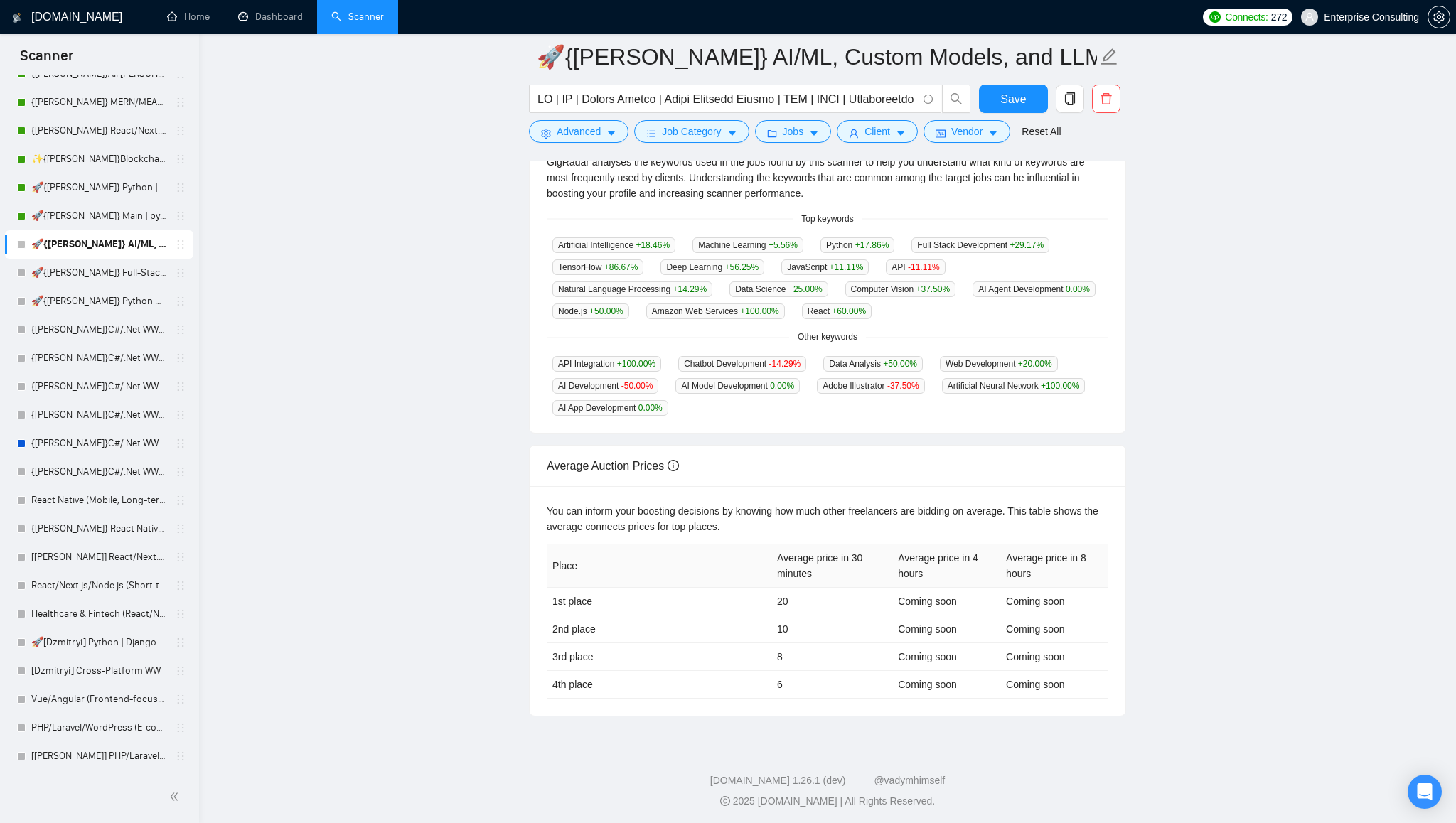
click at [1244, 308] on main "🚀{[PERSON_NAME]} AI/ML, Custom Models, and LLM Development Save Advanced Job Ca…" at bounding box center [827, 223] width 1211 height 986
click at [1211, 222] on main "🚀{[PERSON_NAME]} AI/ML, Custom Models, and LLM Development Save Advanced Job Ca…" at bounding box center [827, 223] width 1211 height 986
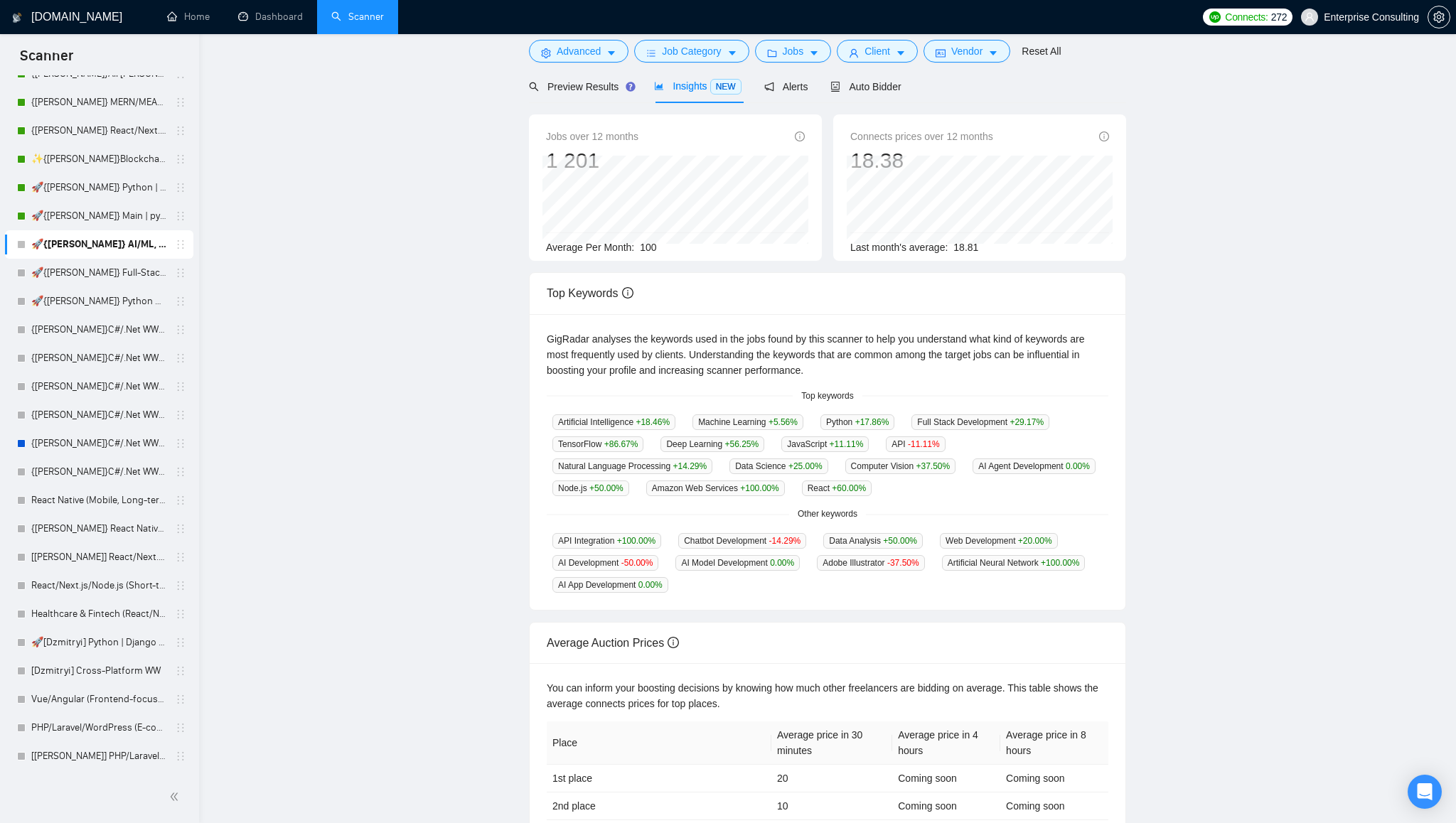
scroll to position [0, 0]
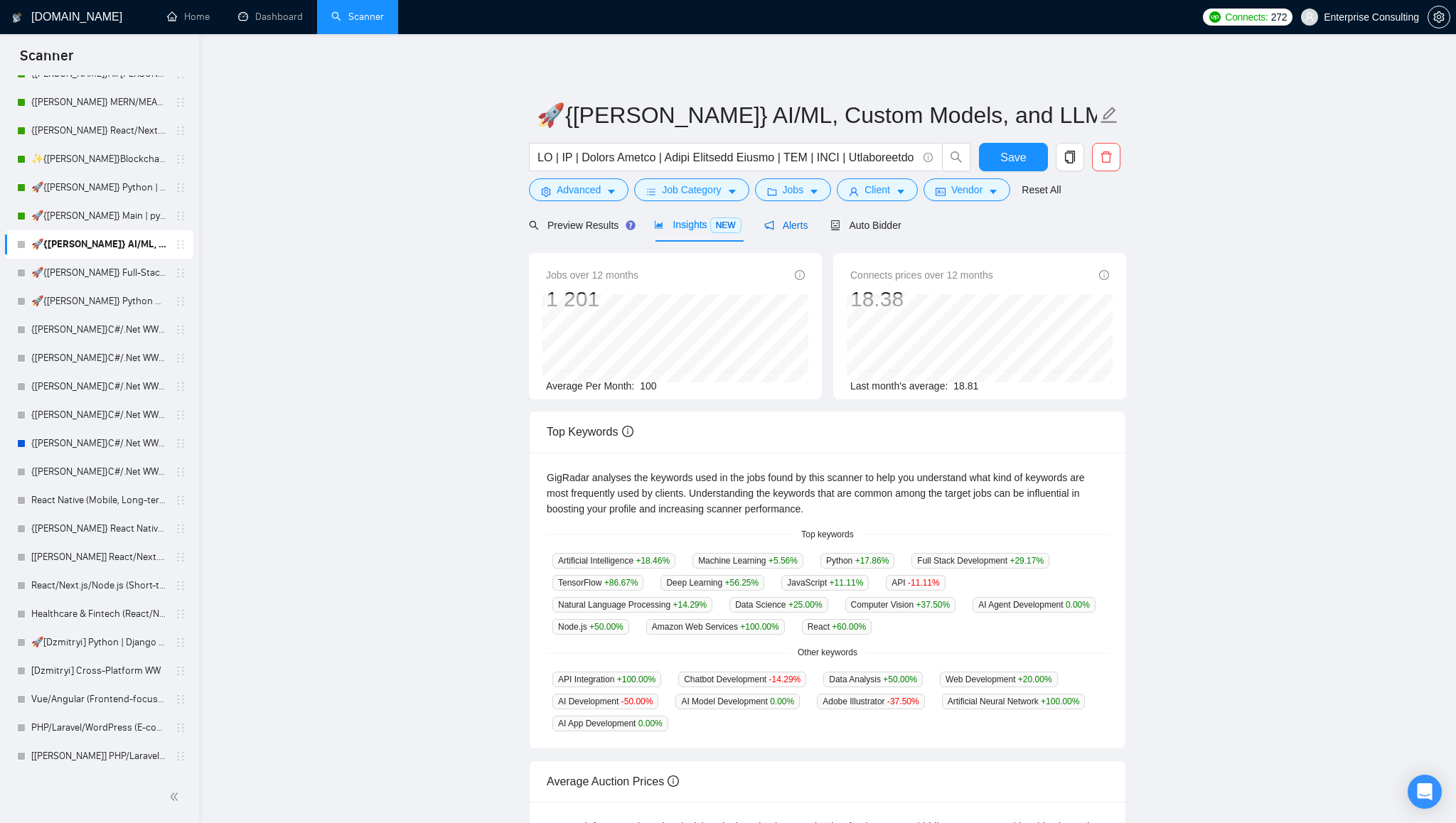
click at [799, 228] on span "Alerts" at bounding box center [786, 225] width 44 height 11
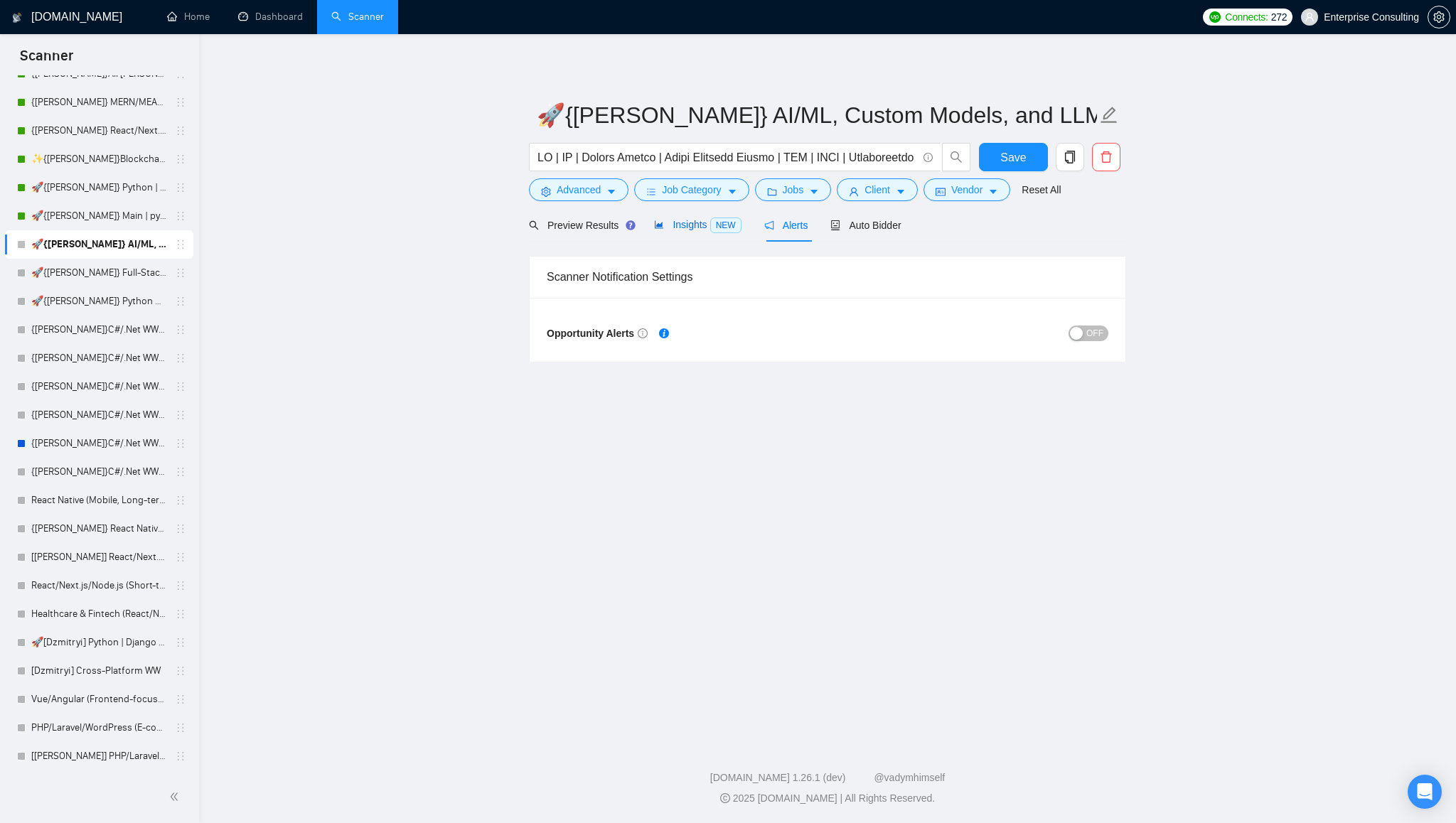
click at [684, 230] on span "Insights NEW" at bounding box center [697, 224] width 87 height 11
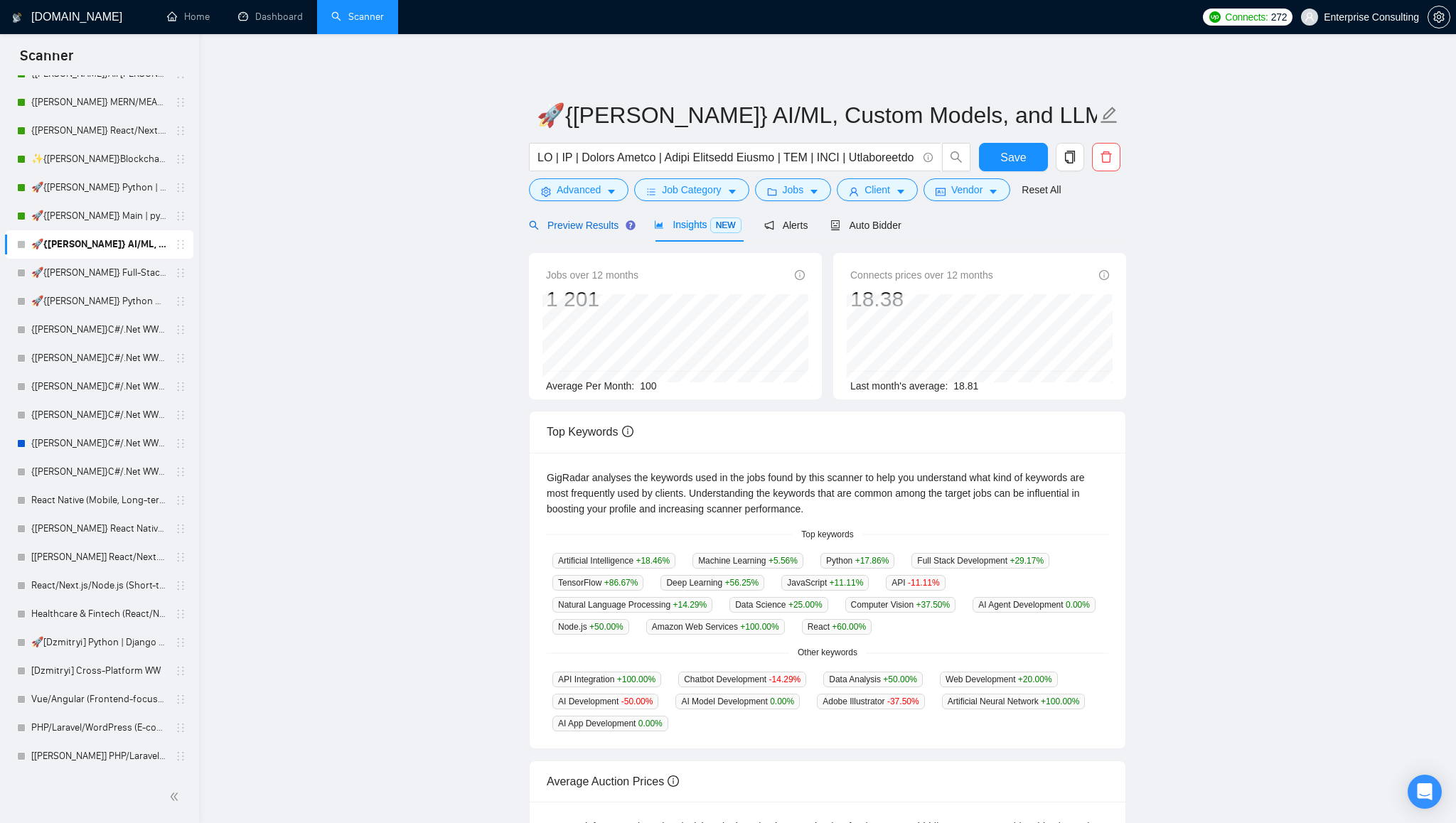
click at [572, 223] on span "Preview Results" at bounding box center [580, 225] width 102 height 11
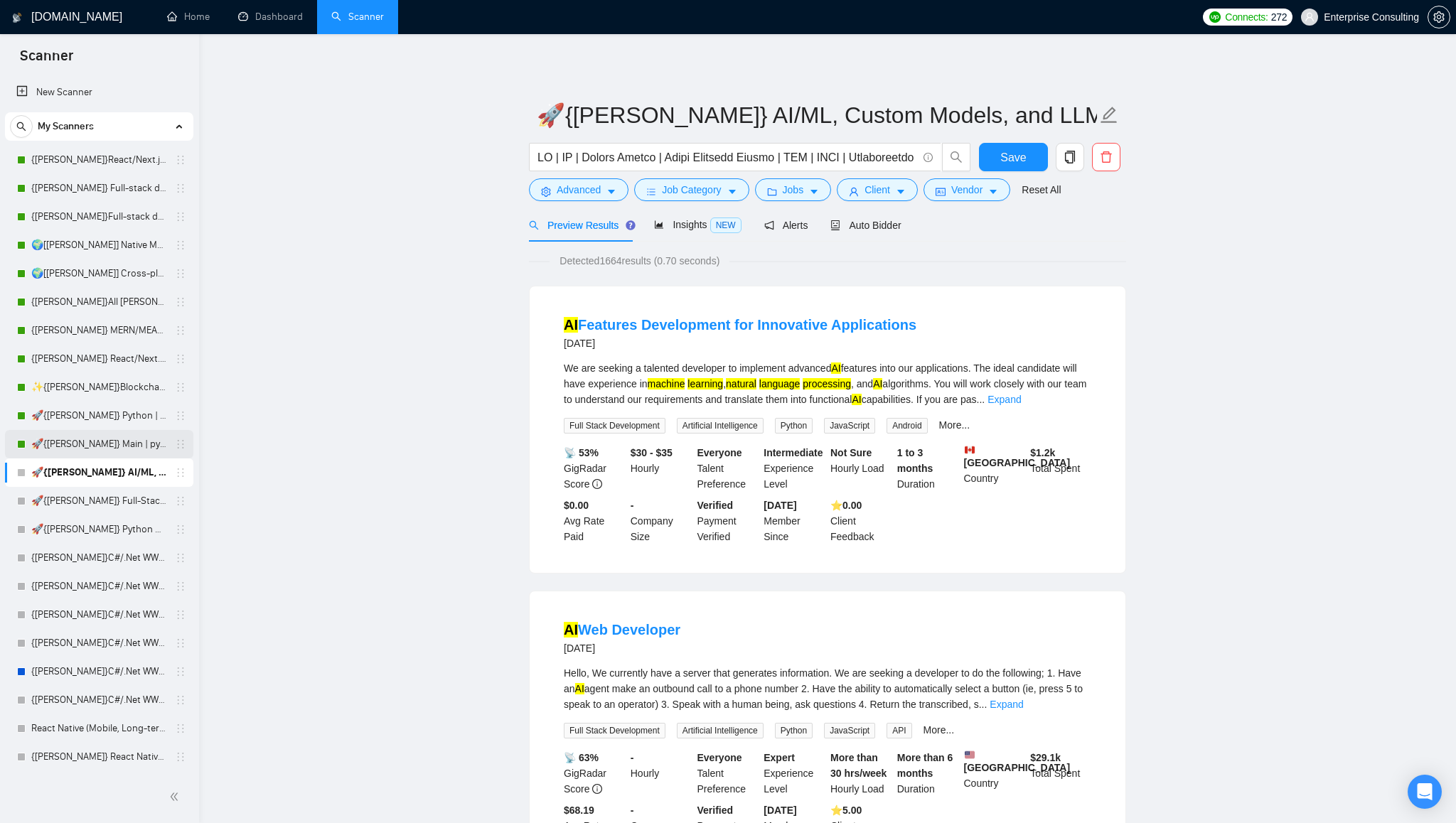
click at [88, 447] on link "🚀{[PERSON_NAME]} Main | python | django | AI (+less than 30 h)" at bounding box center [98, 443] width 135 height 29
